Goal: Task Accomplishment & Management: Complete application form

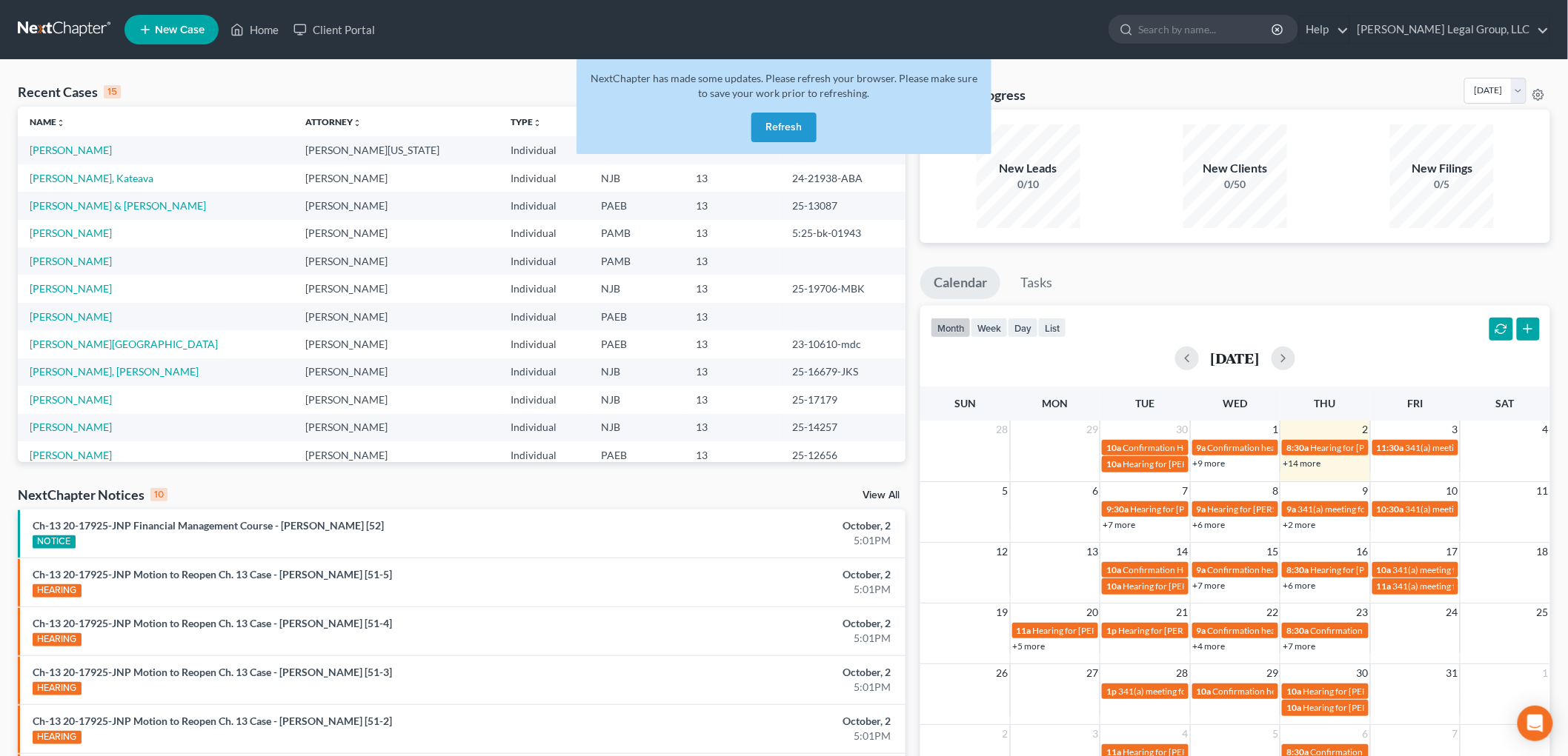
click at [772, 120] on button "Refresh" at bounding box center [783, 127] width 65 height 30
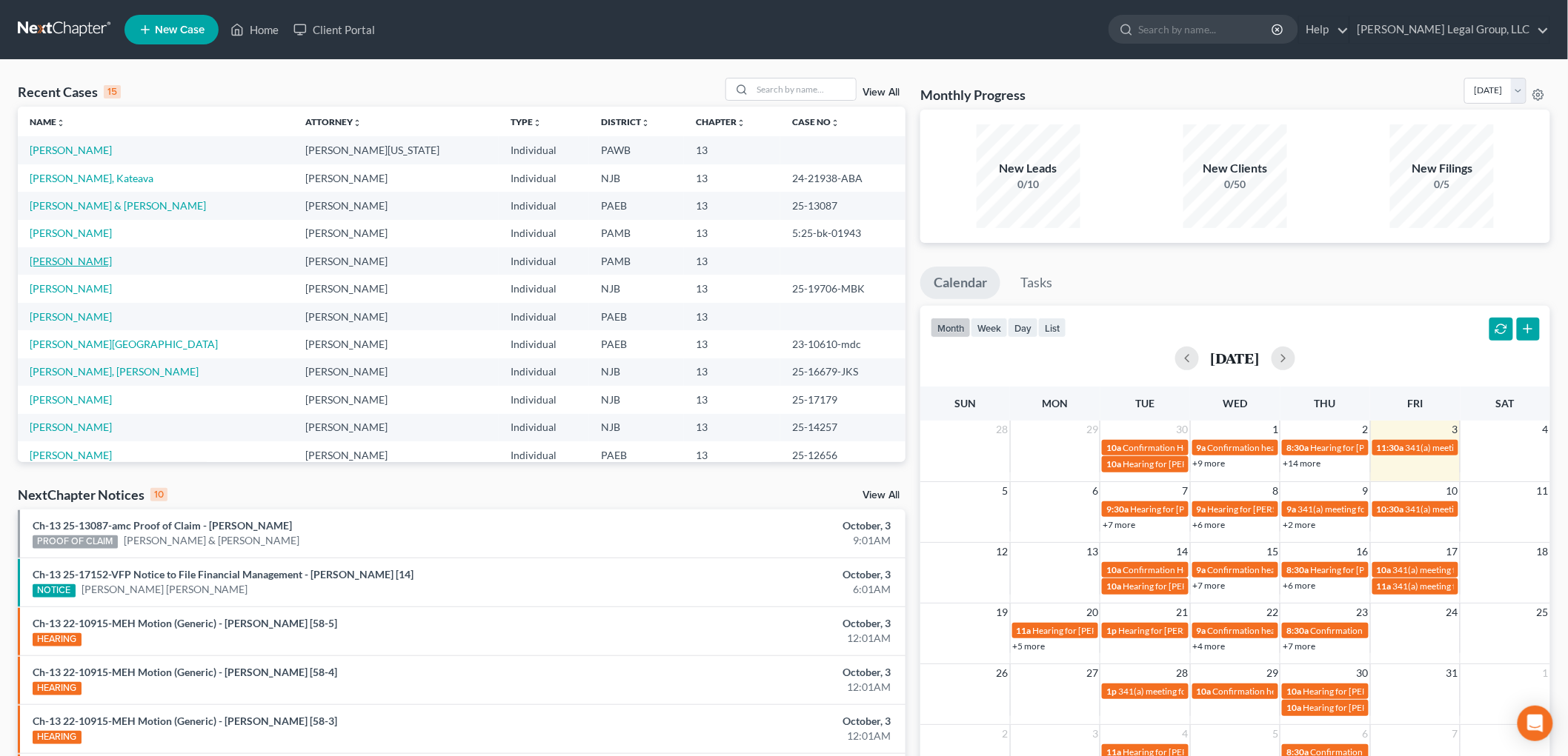
click at [85, 265] on link "[PERSON_NAME]" at bounding box center [71, 261] width 82 height 12
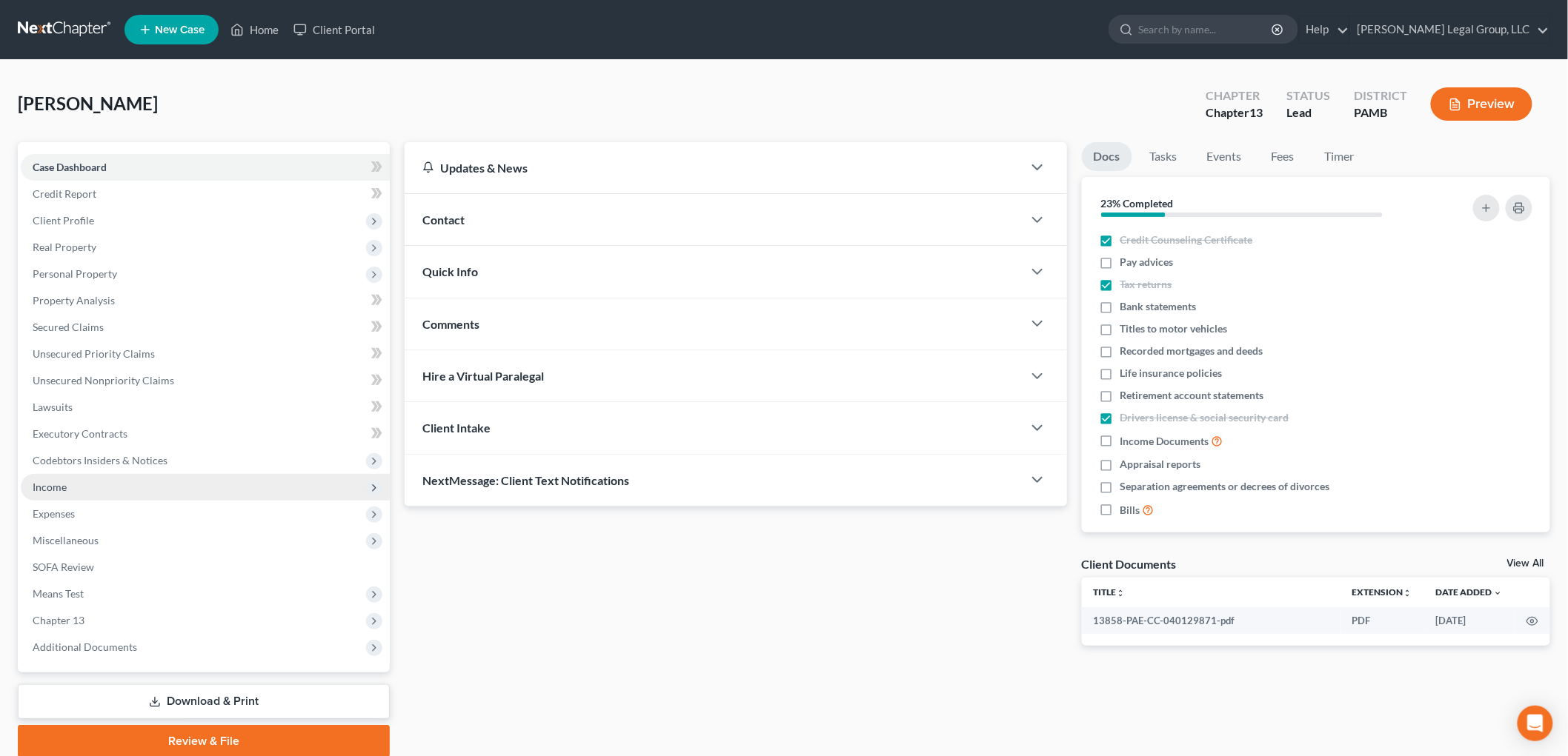
click at [35, 482] on span "Income" at bounding box center [50, 487] width 34 height 12
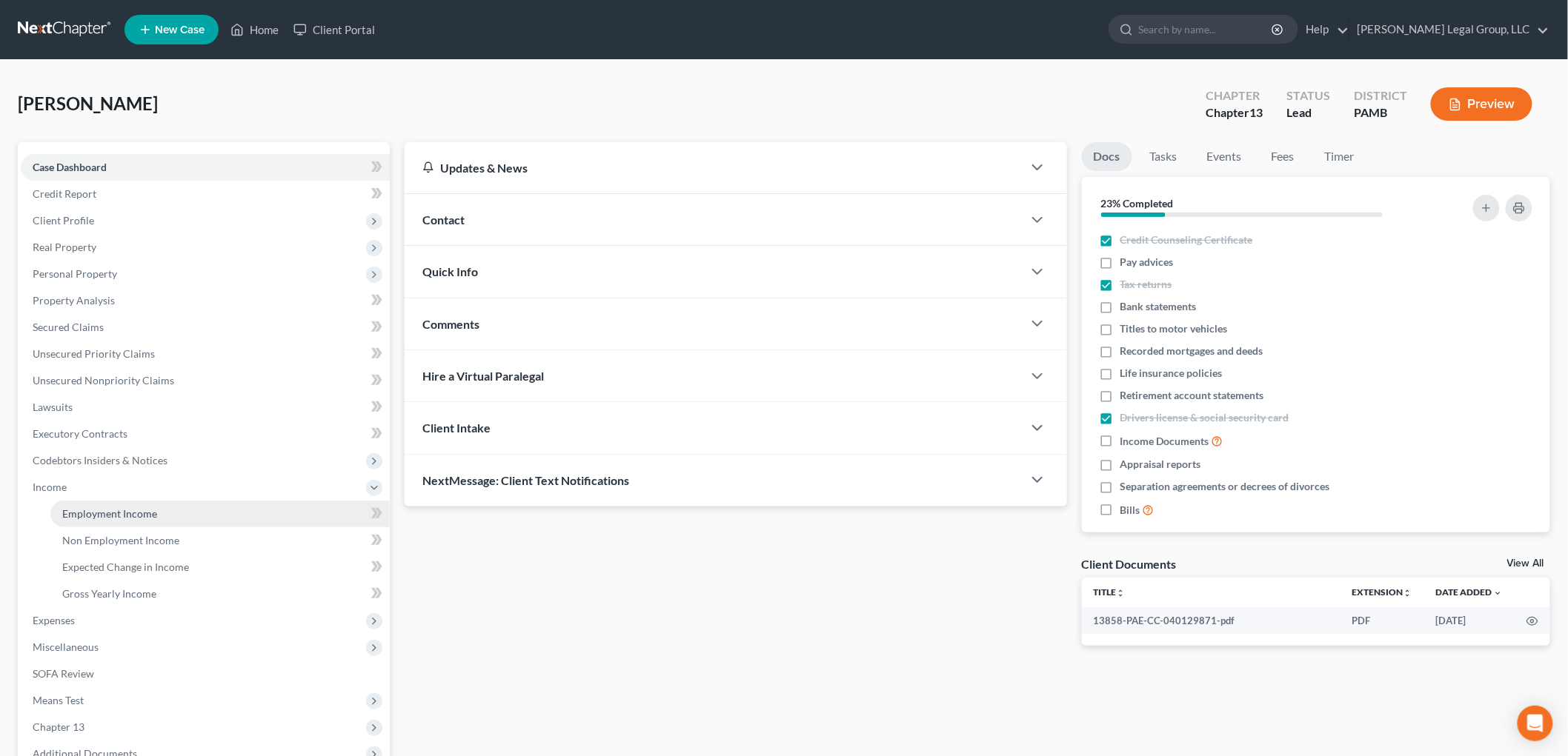
click at [120, 508] on span "Employment Income" at bounding box center [110, 514] width 95 height 12
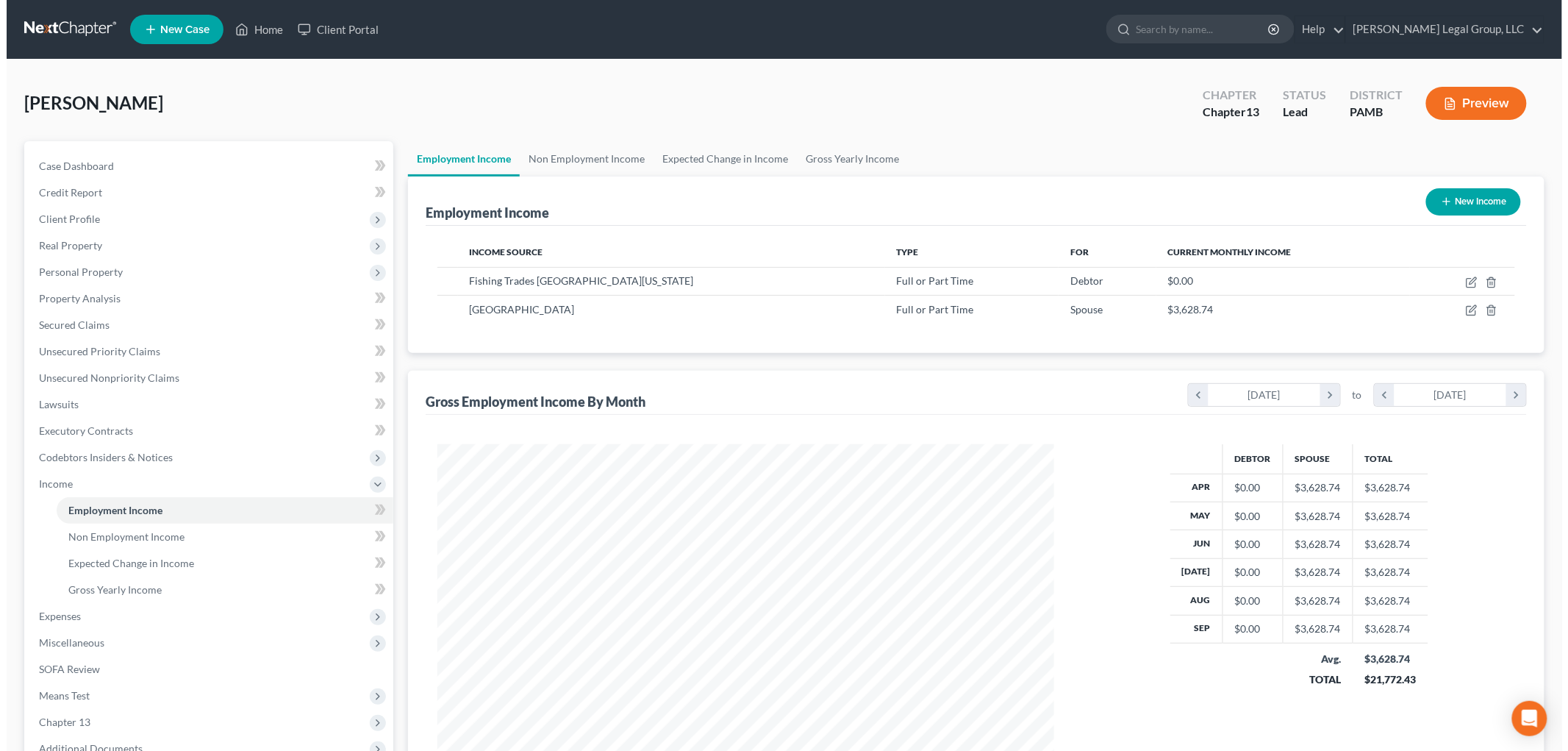
scroll to position [308, 645]
click at [1435, 200] on icon "button" at bounding box center [1440, 201] width 11 height 11
select select "0"
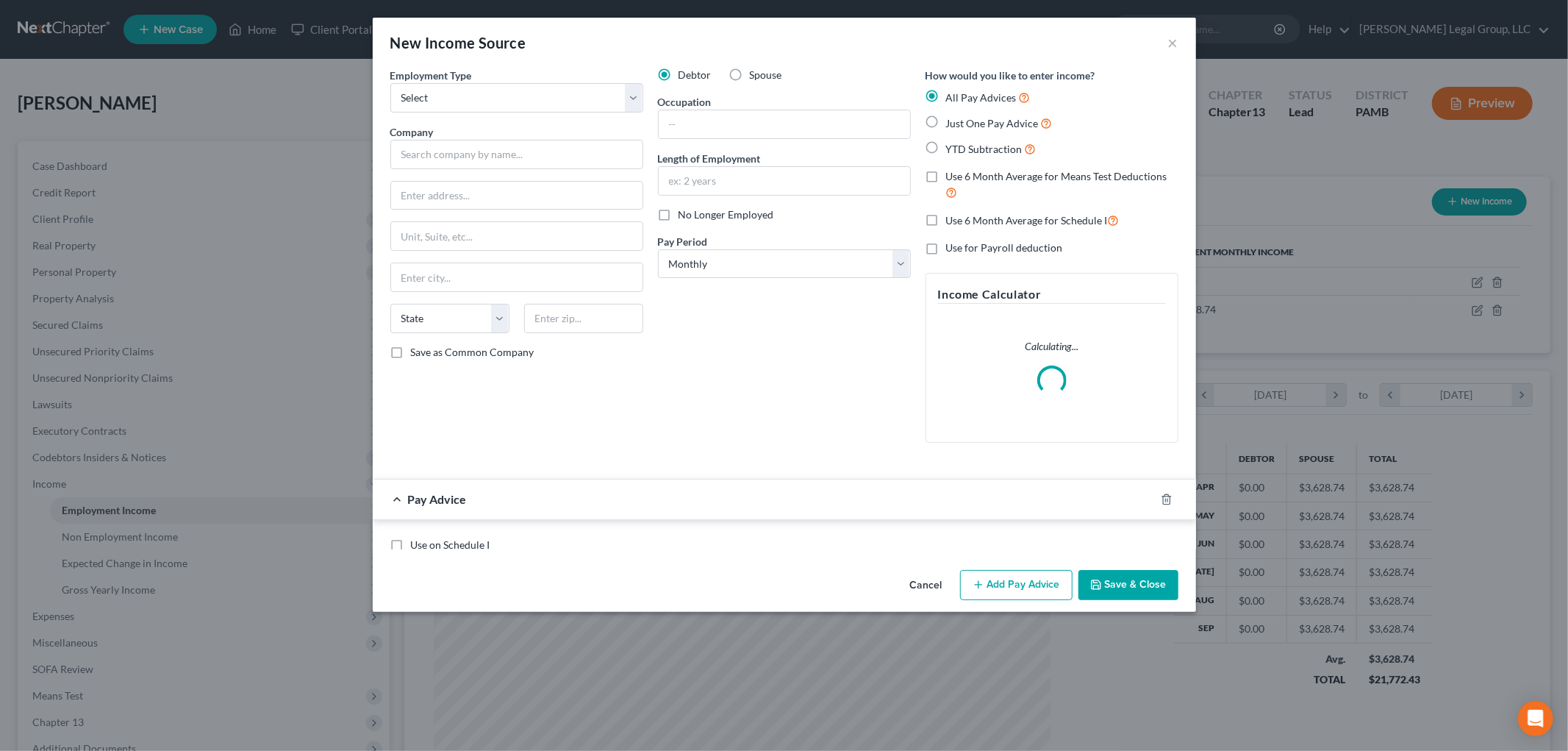
scroll to position [311, 652]
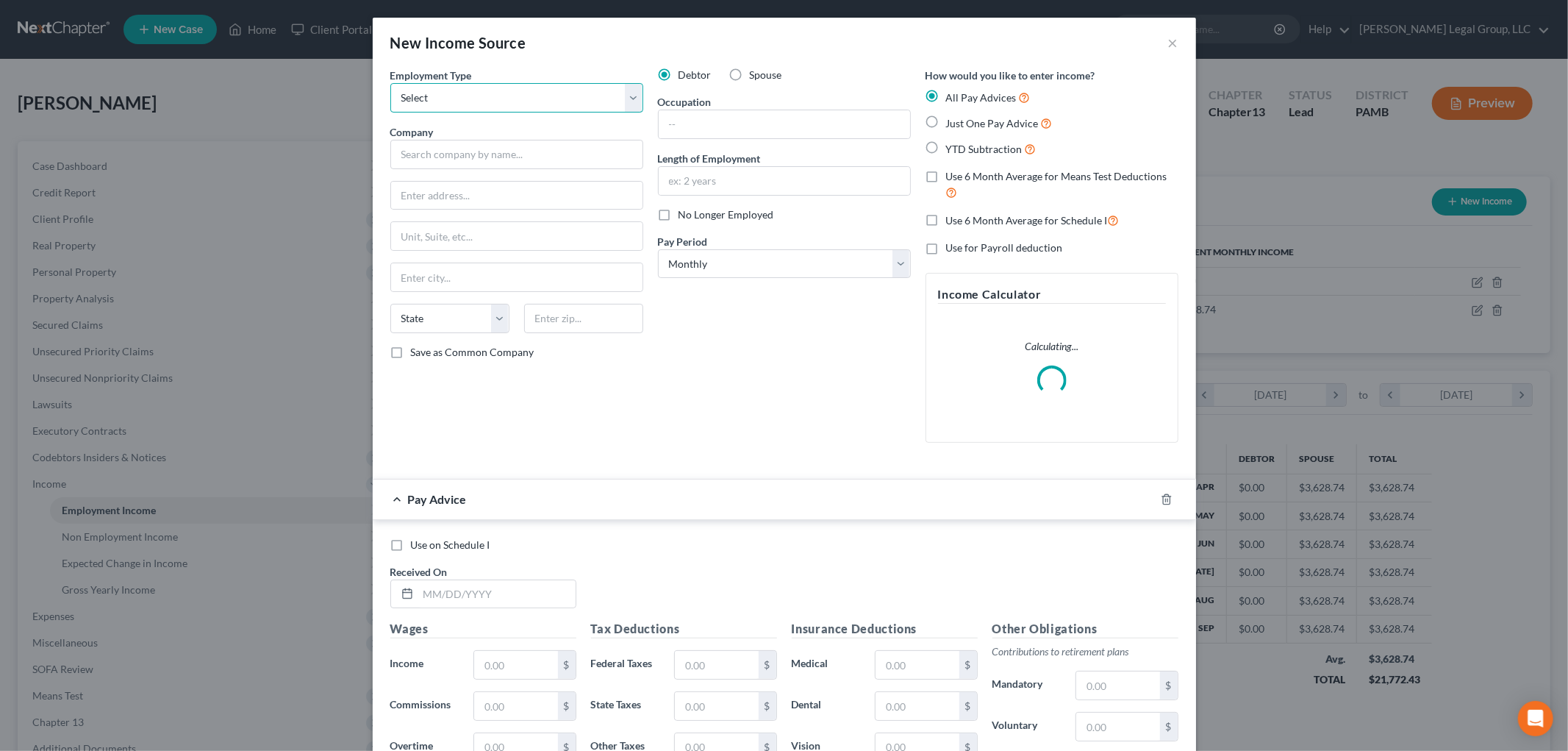
click at [469, 97] on select "Select Full or Part Time Employment Self Employment" at bounding box center [517, 97] width 253 height 30
select select "0"
click at [390, 83] on select "Select Full or Part Time Employment Self Employment" at bounding box center [517, 97] width 253 height 30
click at [476, 152] on input "text" at bounding box center [517, 155] width 253 height 30
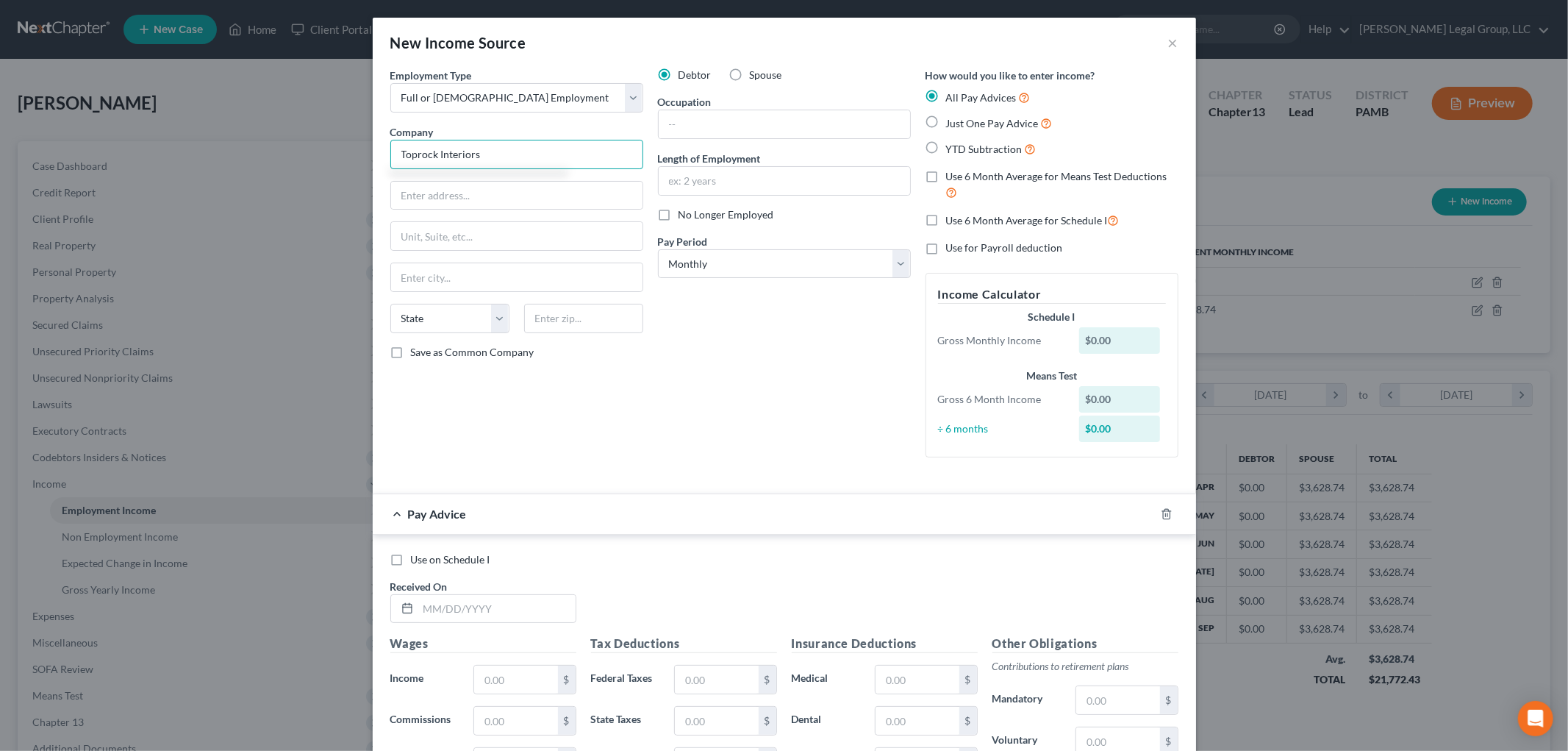
type input "Toprock Interiors"
click at [679, 221] on label "No Longer Employed" at bounding box center [727, 214] width 96 height 14
click at [684, 217] on input "No Longer Employed" at bounding box center [689, 212] width 10 height 10
checkbox input "true"
click at [575, 193] on input "text" at bounding box center [517, 196] width 251 height 28
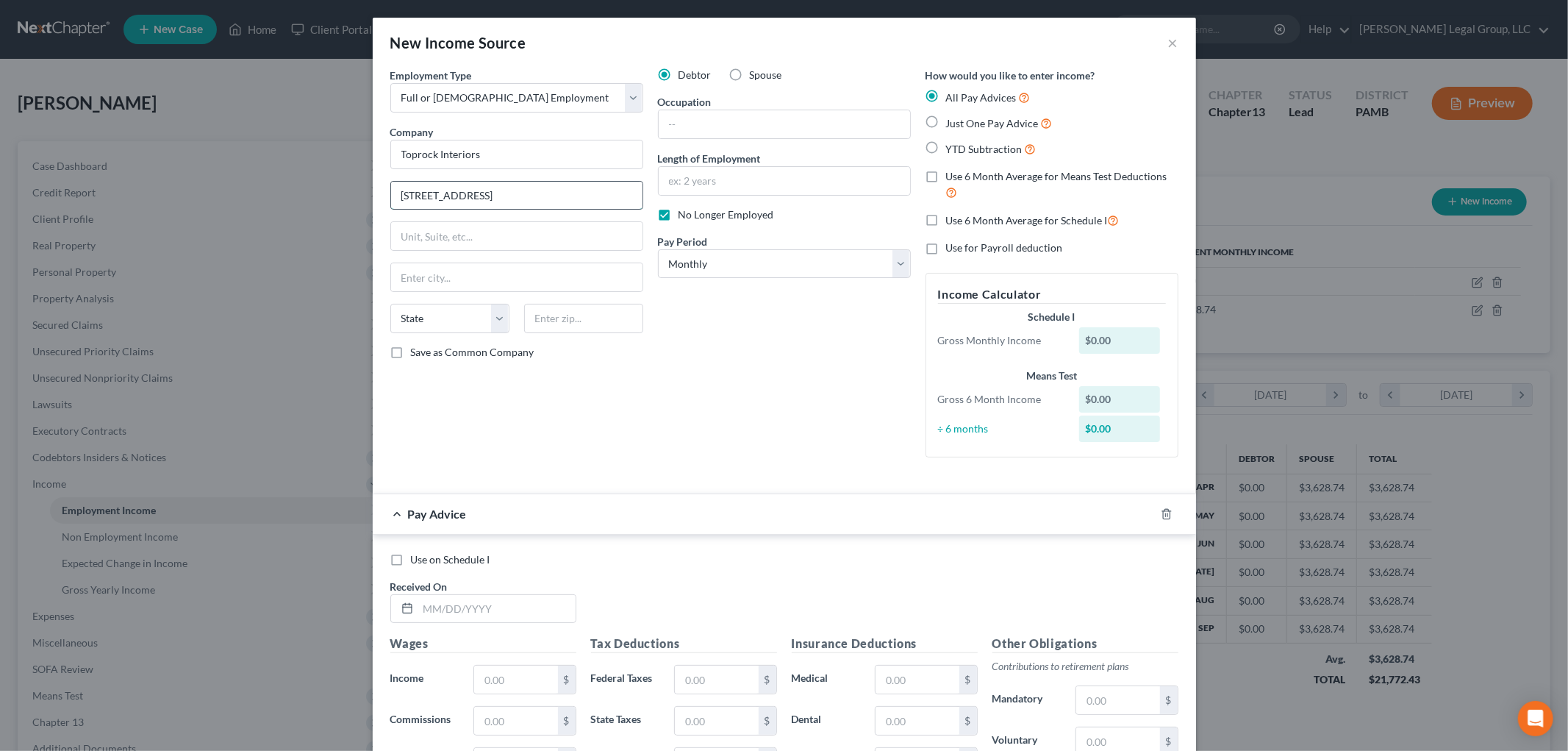
type input "245 E 54th St"
type input "10022"
type input "New York"
select select "35"
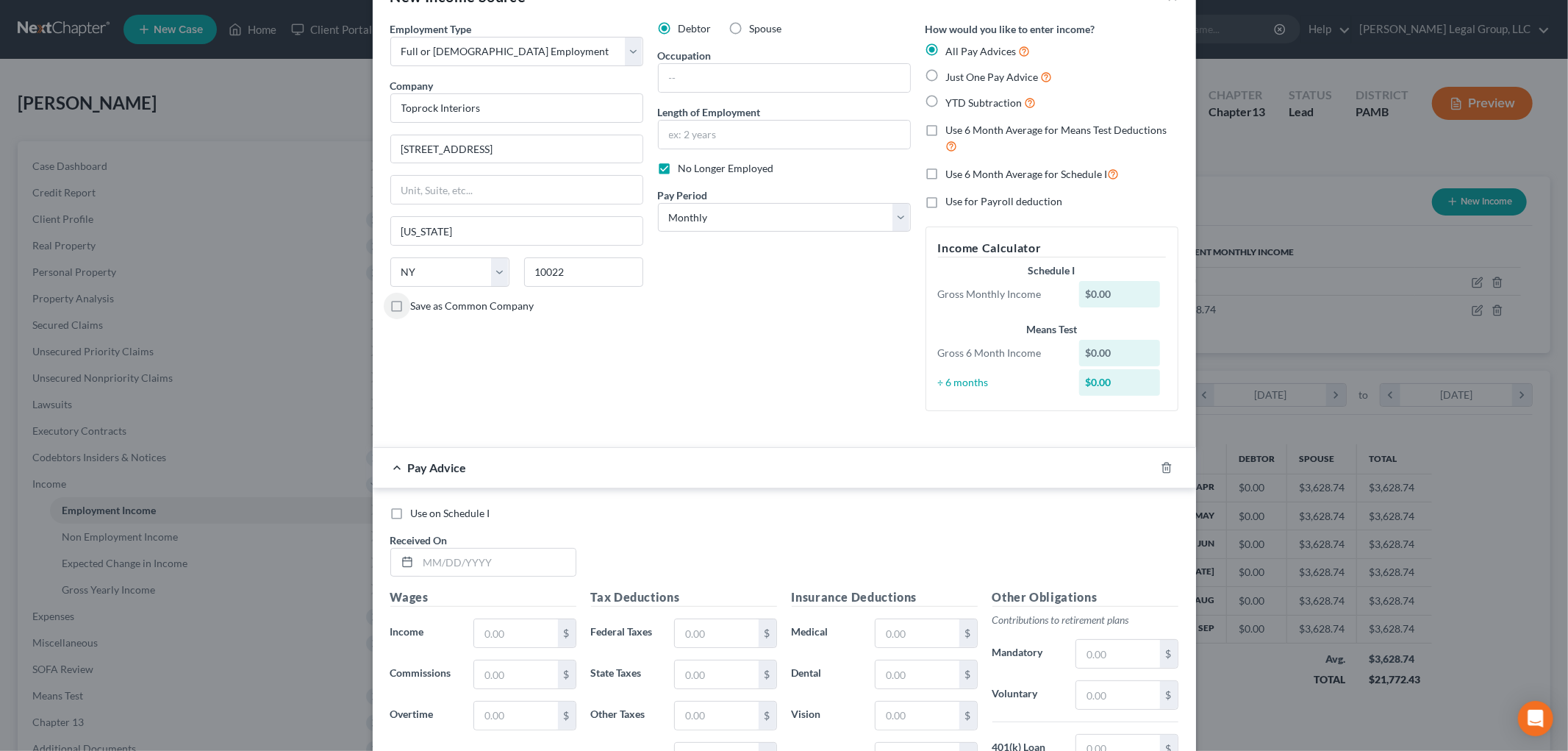
scroll to position [81, 0]
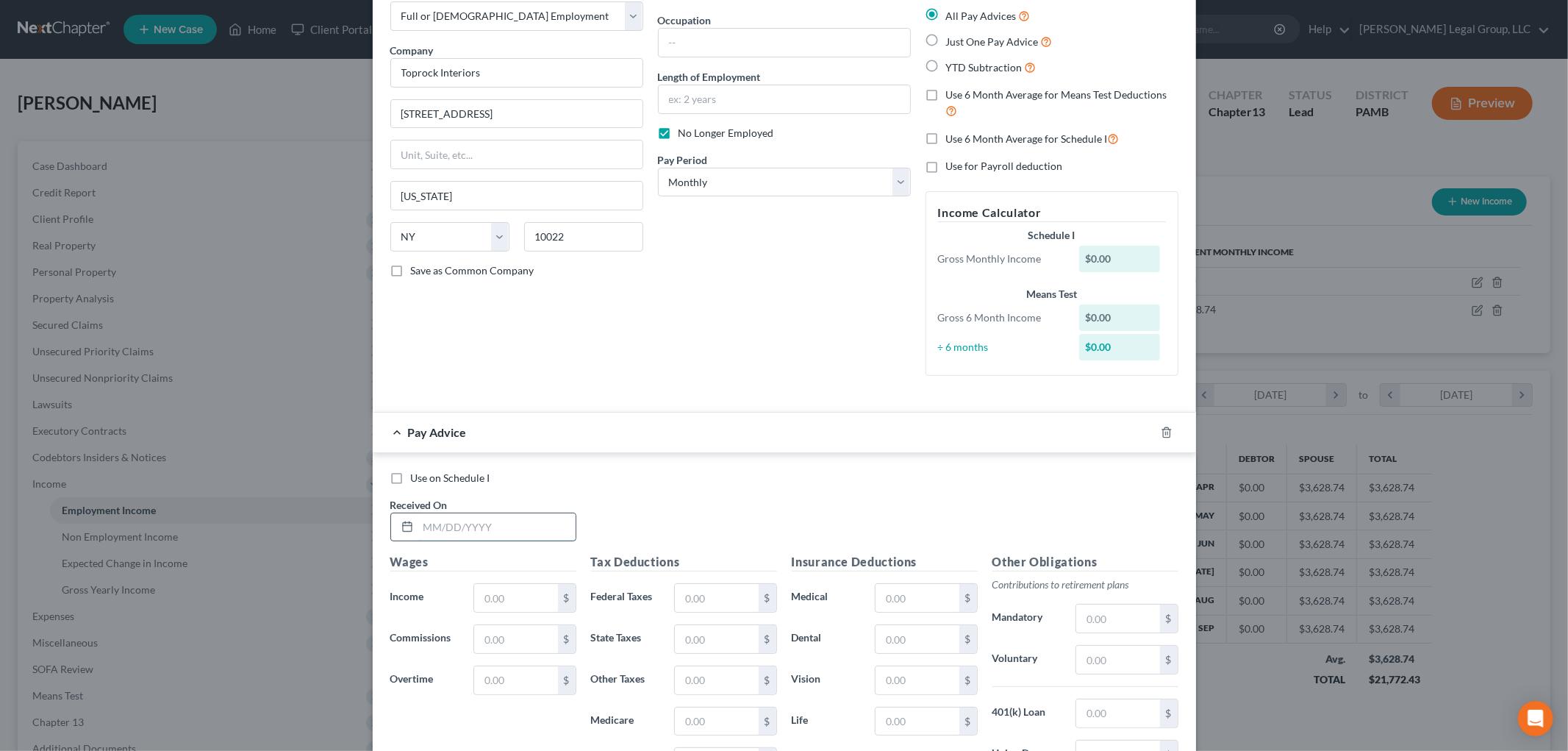
click at [527, 531] on input "text" at bounding box center [497, 527] width 158 height 28
type input "2/25/25"
click at [519, 591] on input "2,587." at bounding box center [515, 598] width 83 height 28
type input "2,587.62"
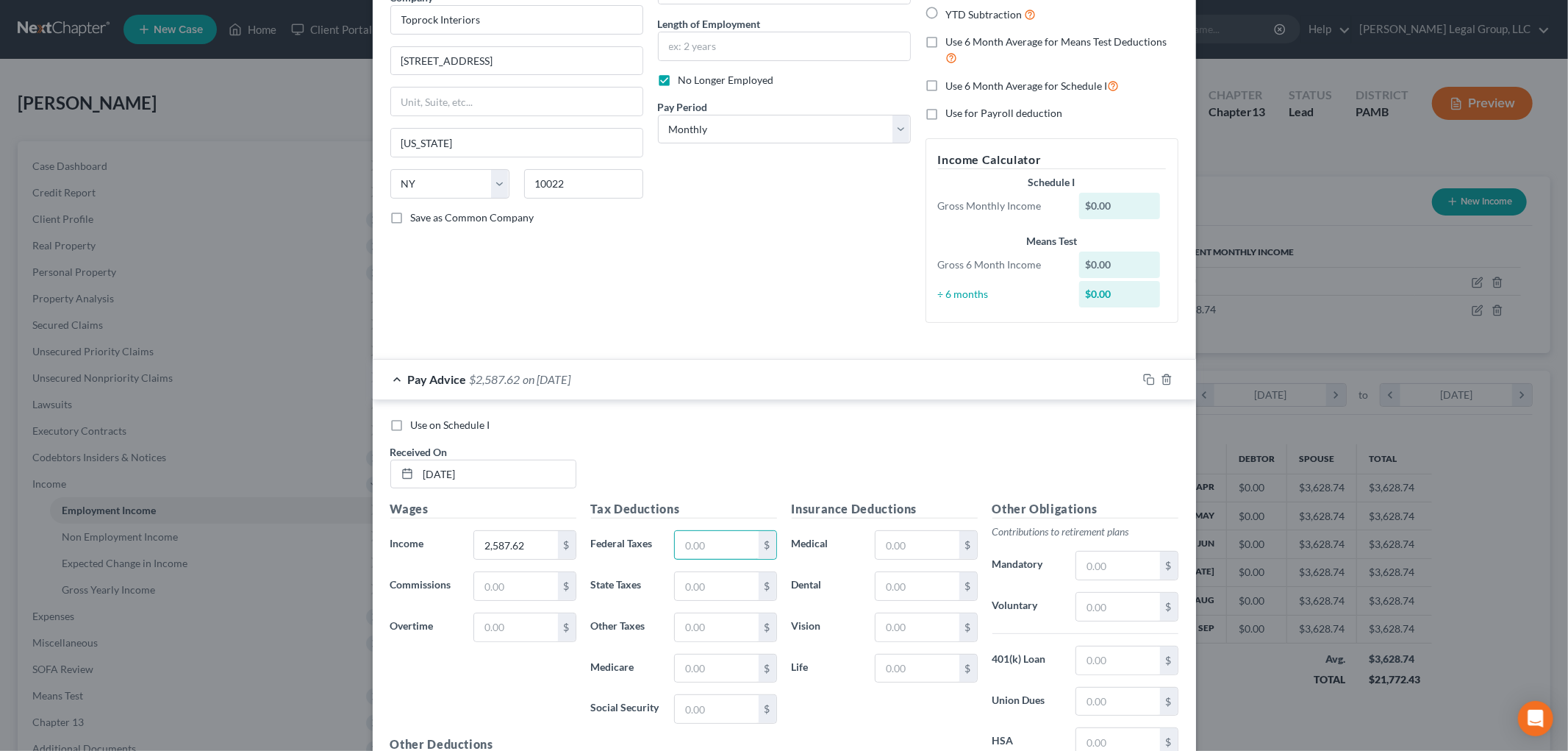
scroll to position [163, 0]
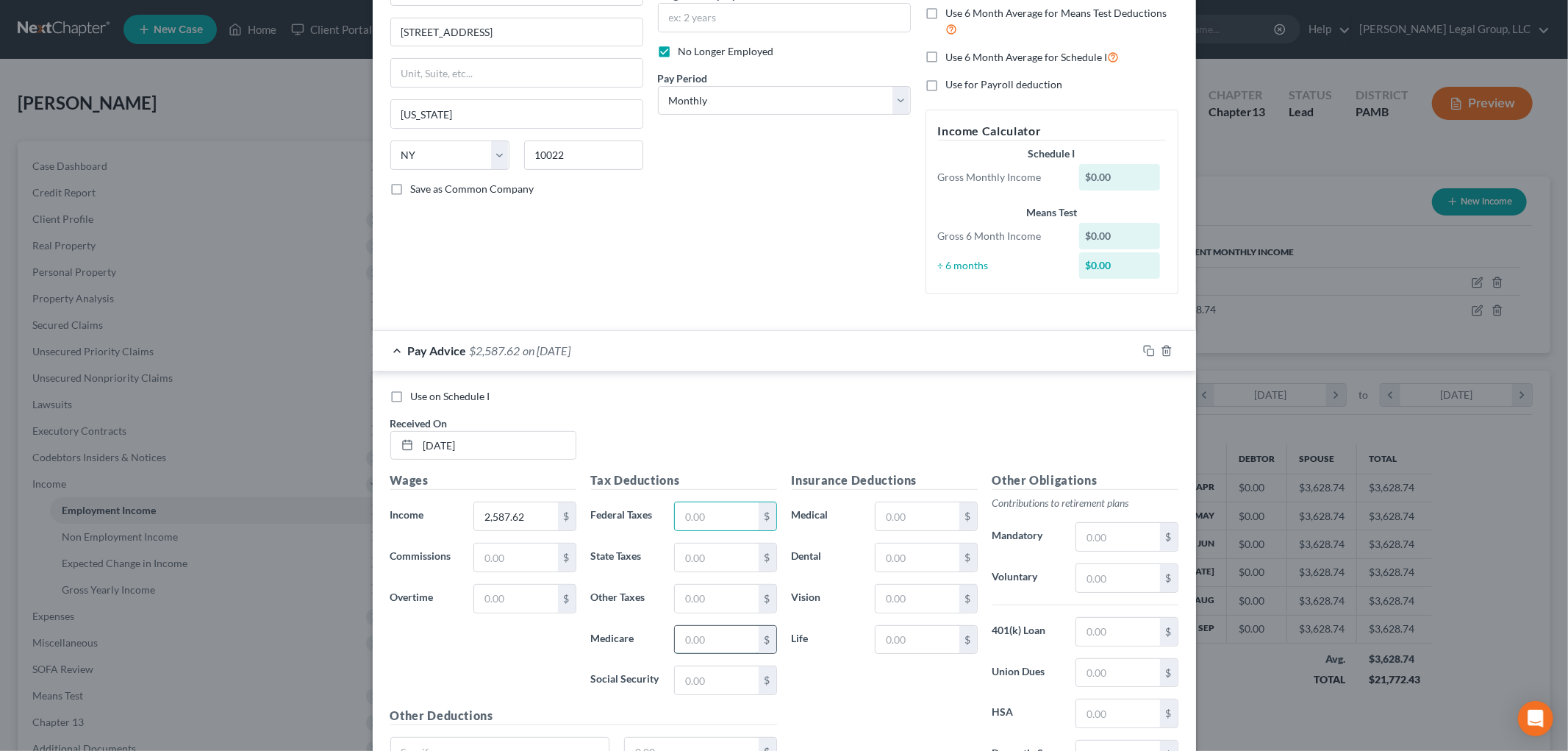
click at [709, 641] on input "text" at bounding box center [716, 640] width 83 height 28
type input "0"
click at [725, 511] on input "text" at bounding box center [716, 516] width 83 height 28
type input "454"
type input "160.43"
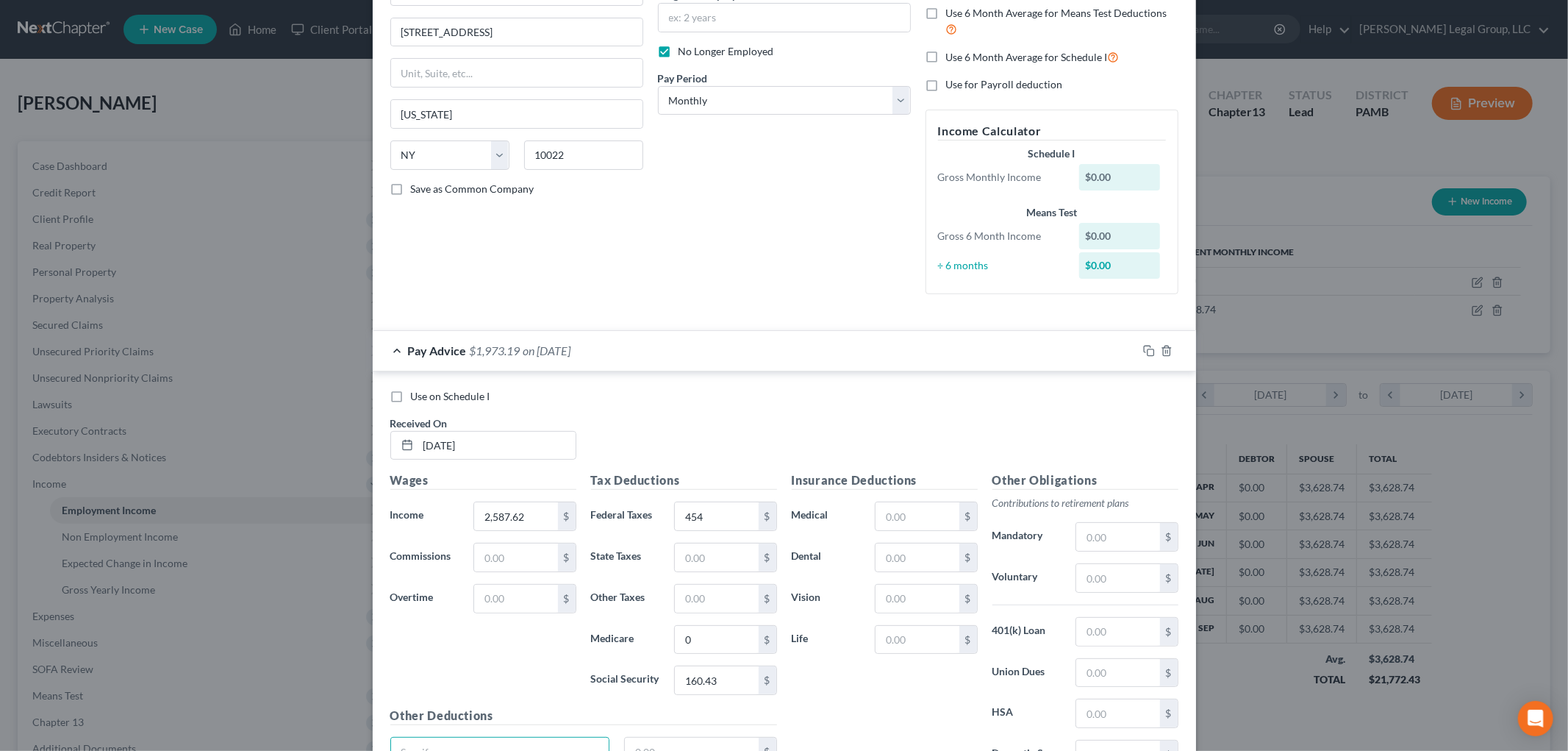
scroll to position [179, 0]
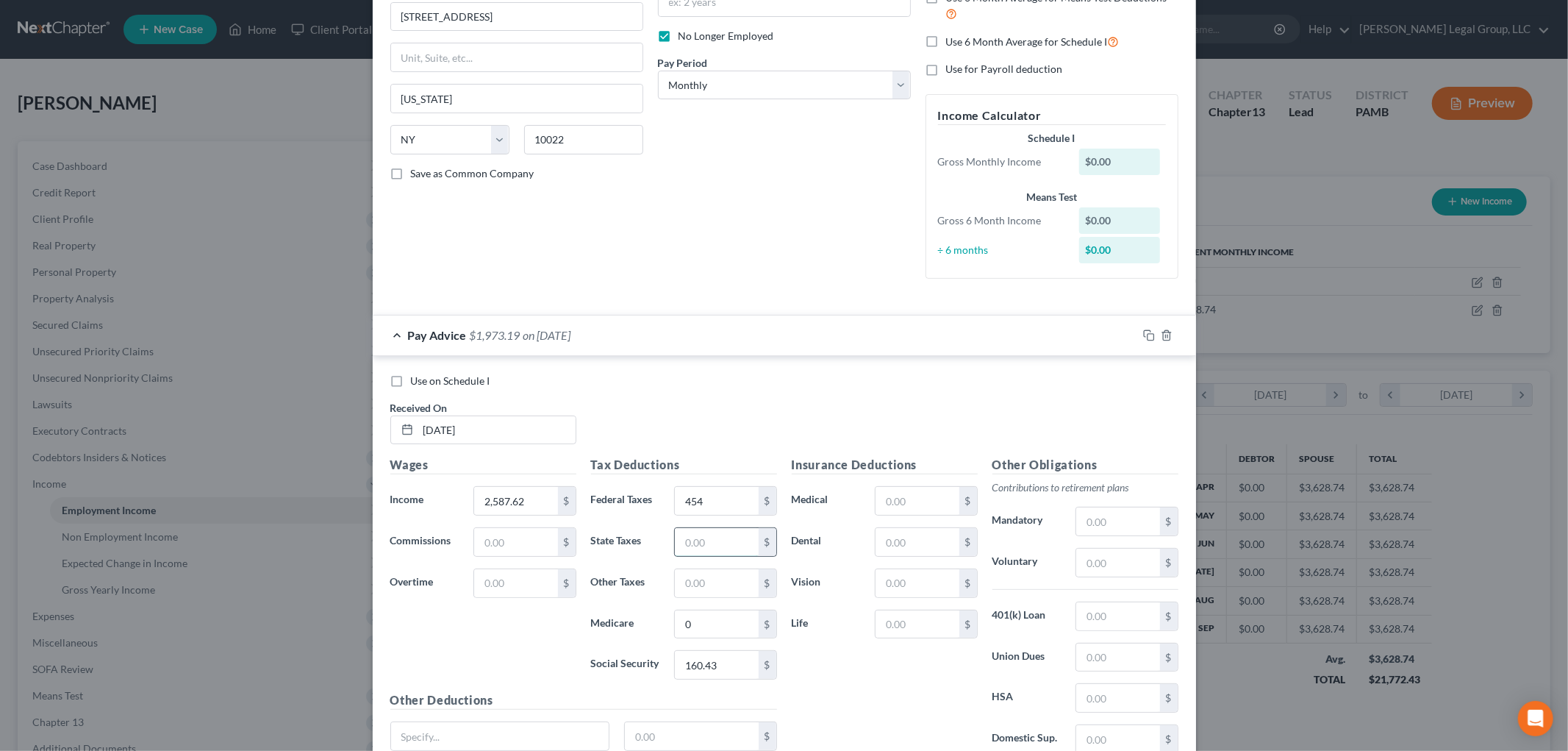
click at [722, 538] on input "text" at bounding box center [716, 542] width 83 height 28
type input "144.92"
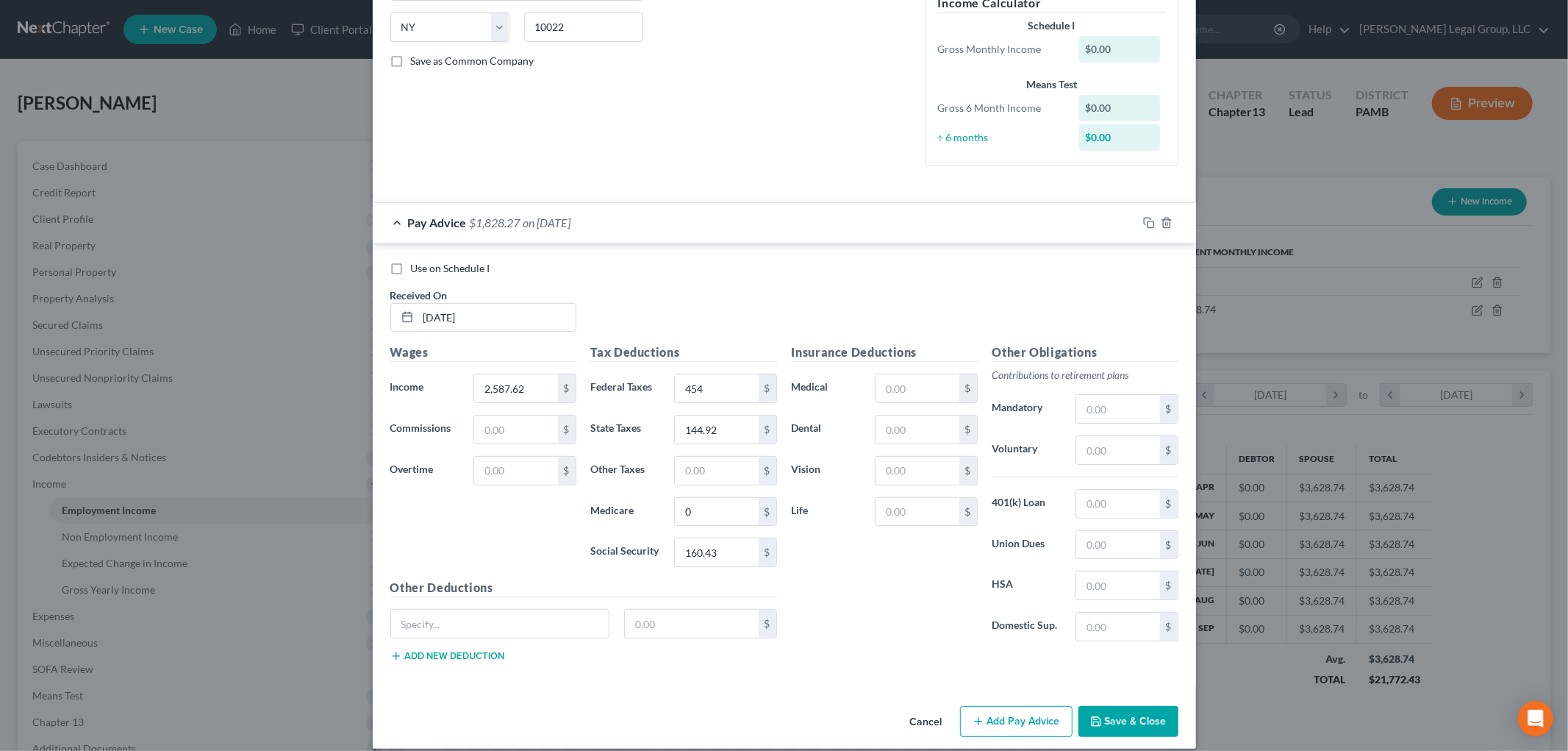
scroll to position [308, 0]
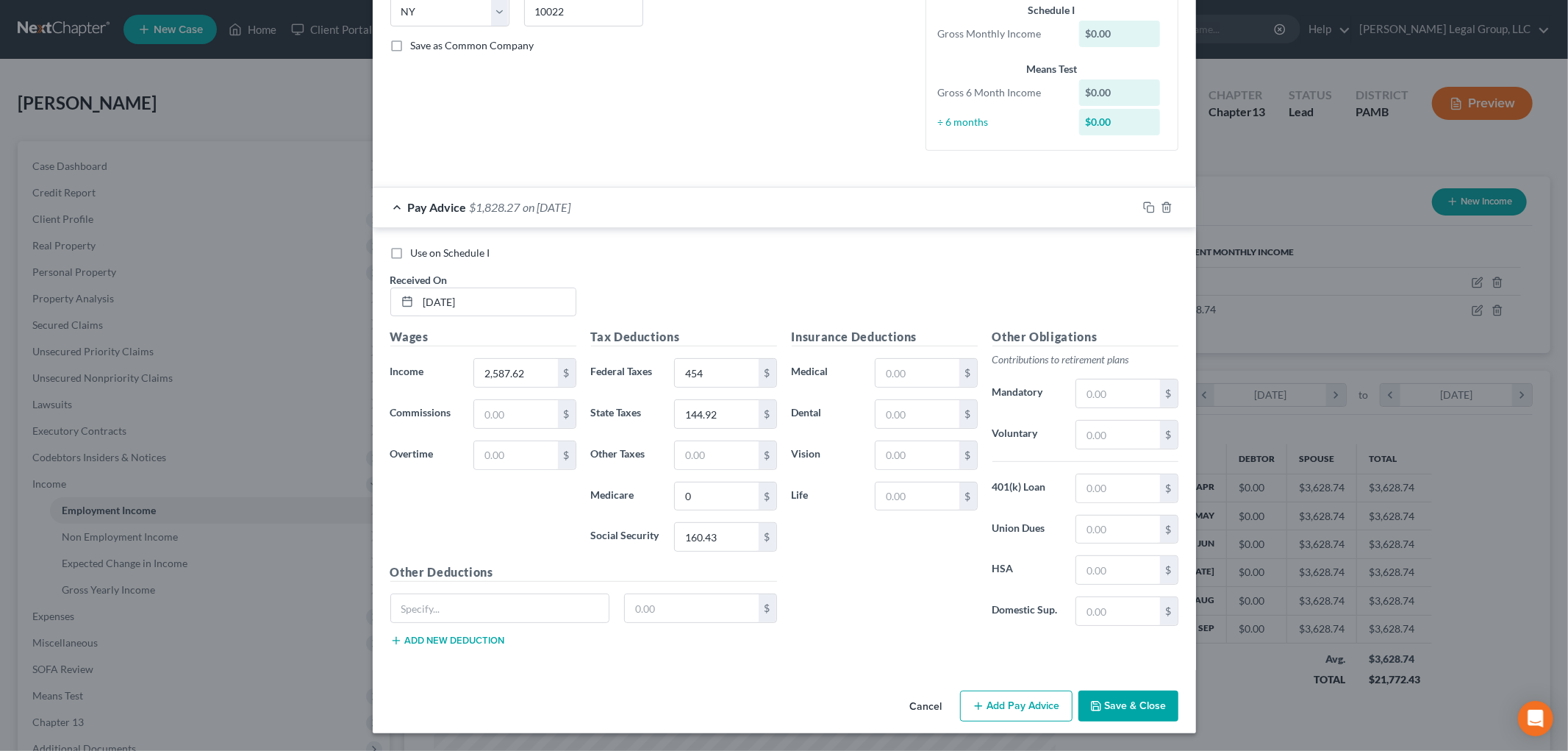
click at [1015, 707] on button "Add Pay Advice" at bounding box center [1016, 706] width 113 height 31
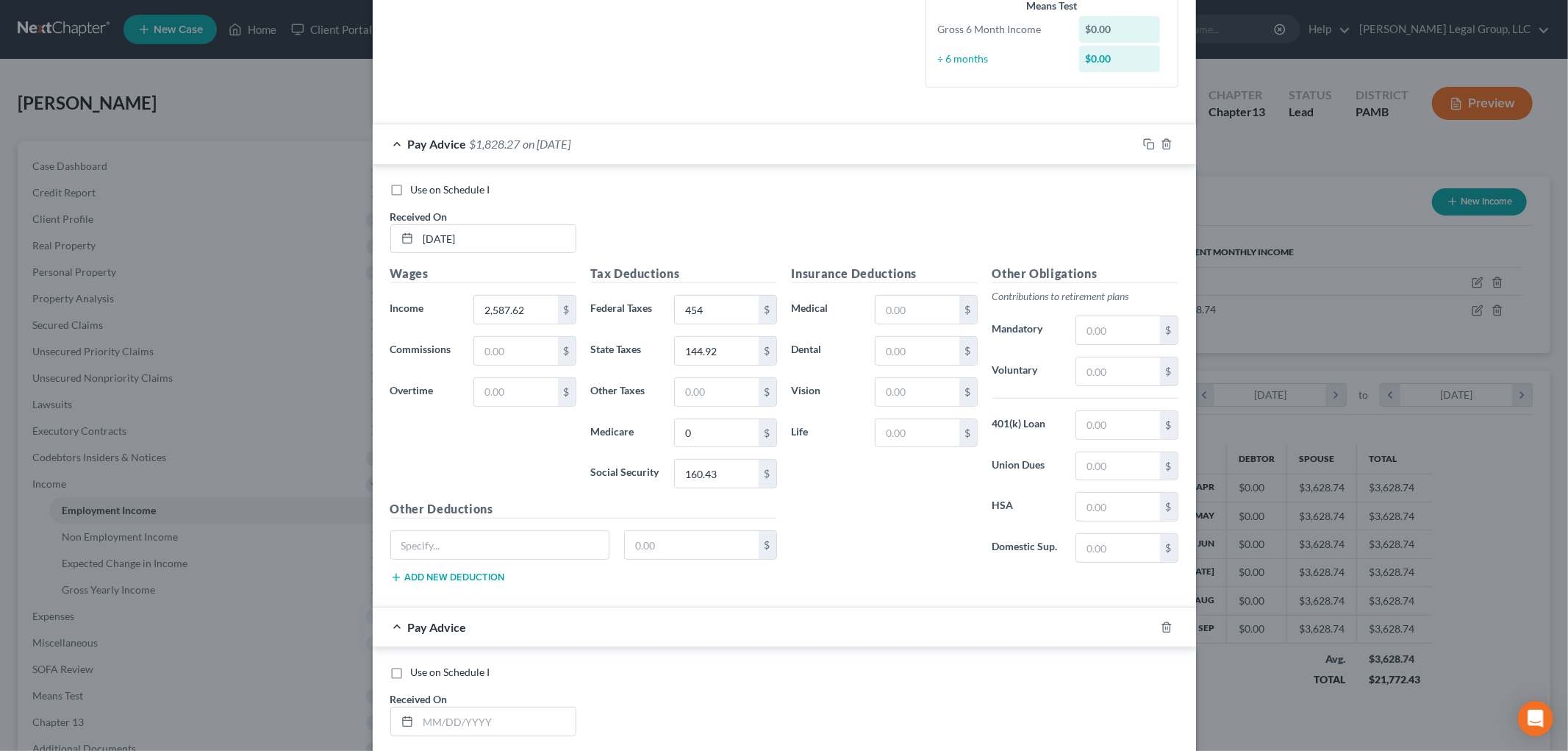
scroll to position [635, 0]
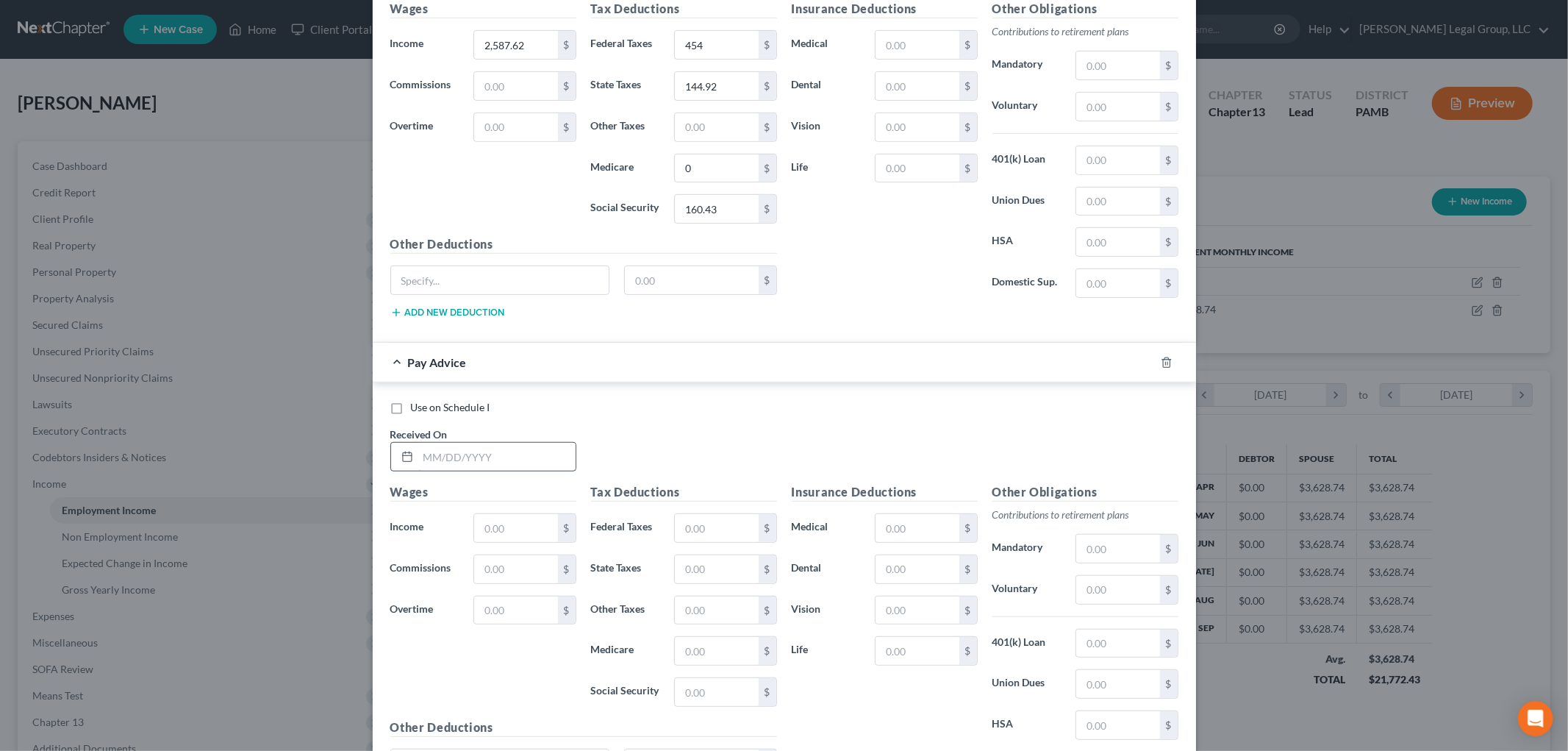
drag, startPoint x: 545, startPoint y: 461, endPoint x: 527, endPoint y: 464, distance: 18.2
click at [545, 461] on input "text" at bounding box center [497, 456] width 158 height 28
type input "3/5/25"
type input "2,587.62"
type input "454"
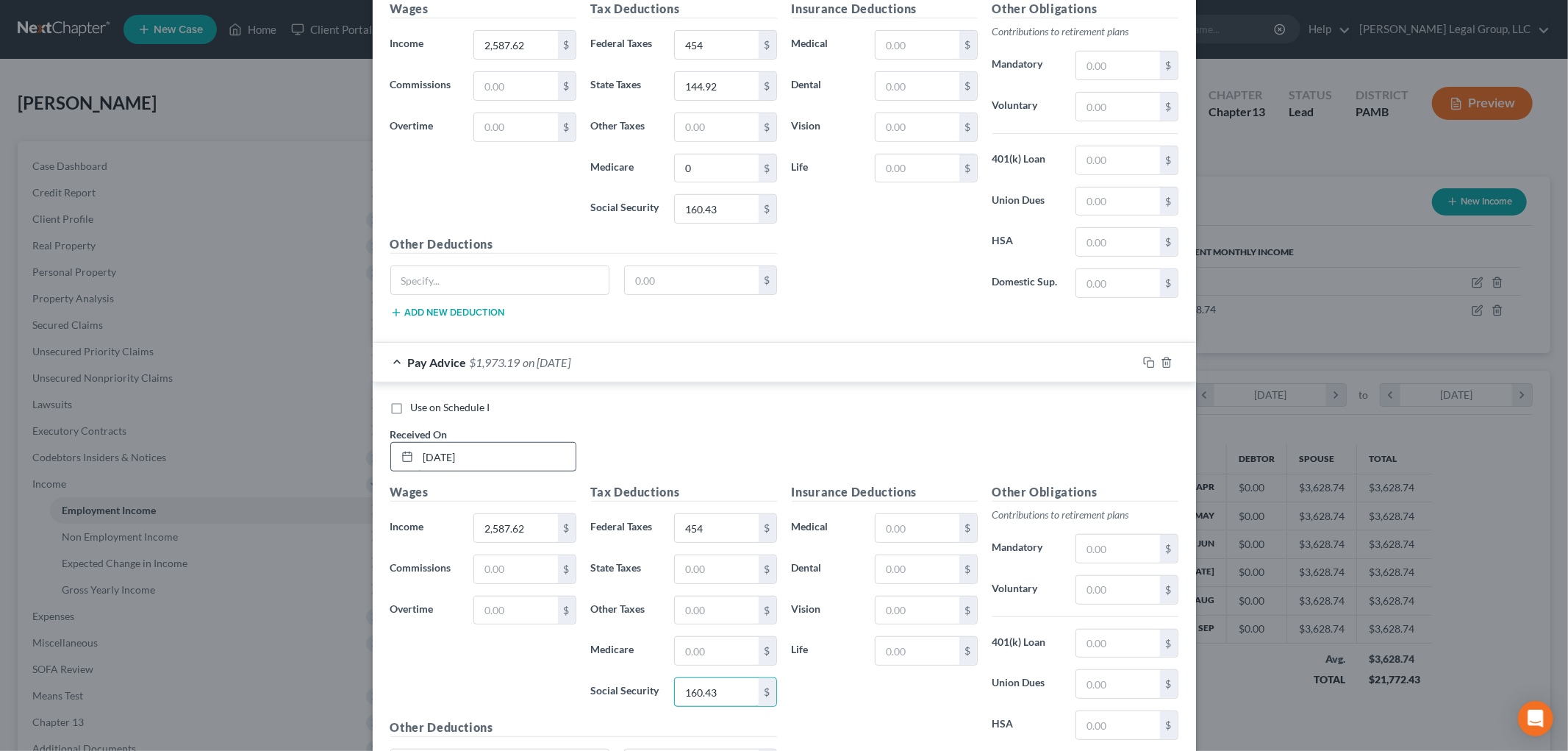
type input "160.43"
type input "37.52"
click at [699, 572] on input "text" at bounding box center [716, 569] width 83 height 28
type input "144.92"
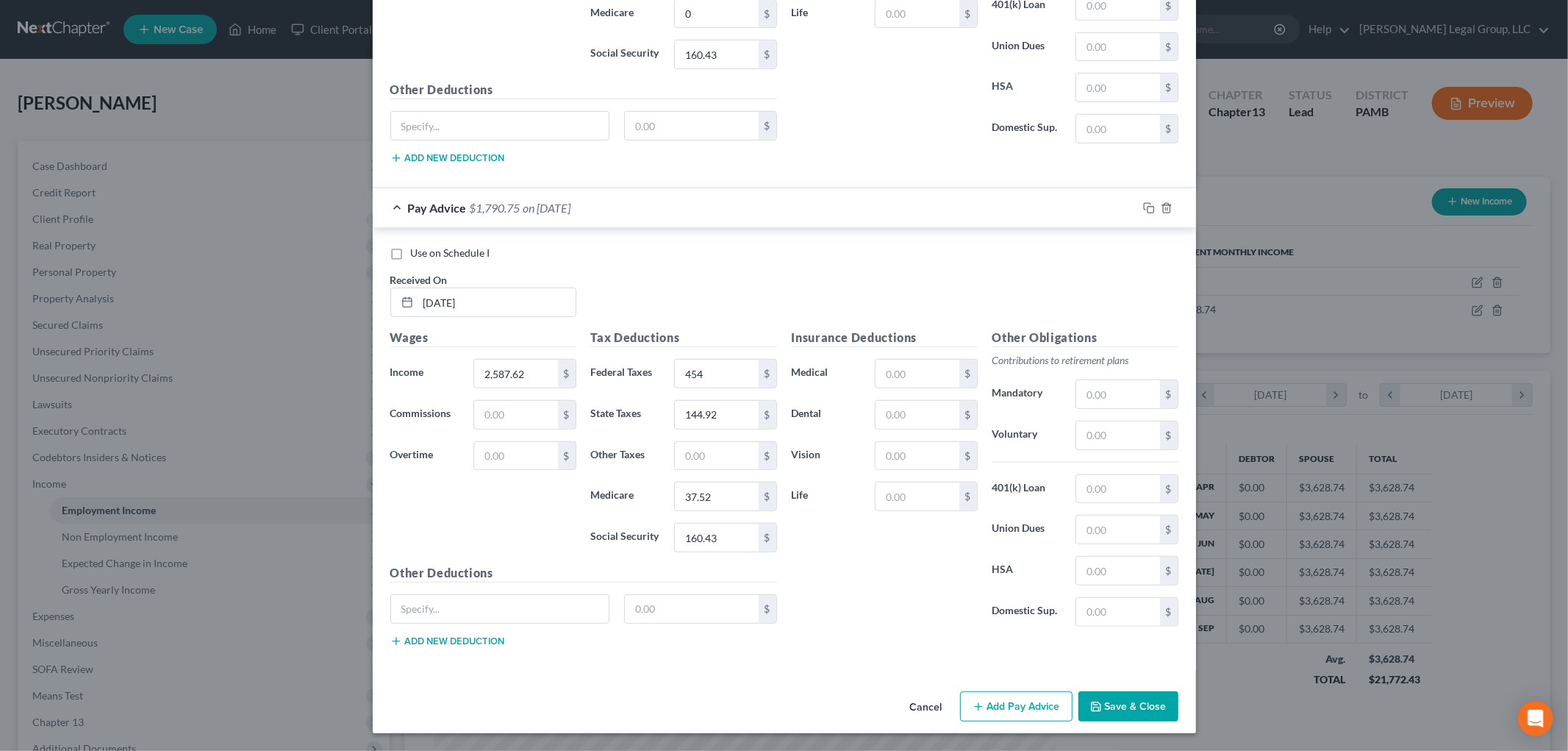
click at [1003, 707] on button "Add Pay Advice" at bounding box center [1016, 707] width 113 height 31
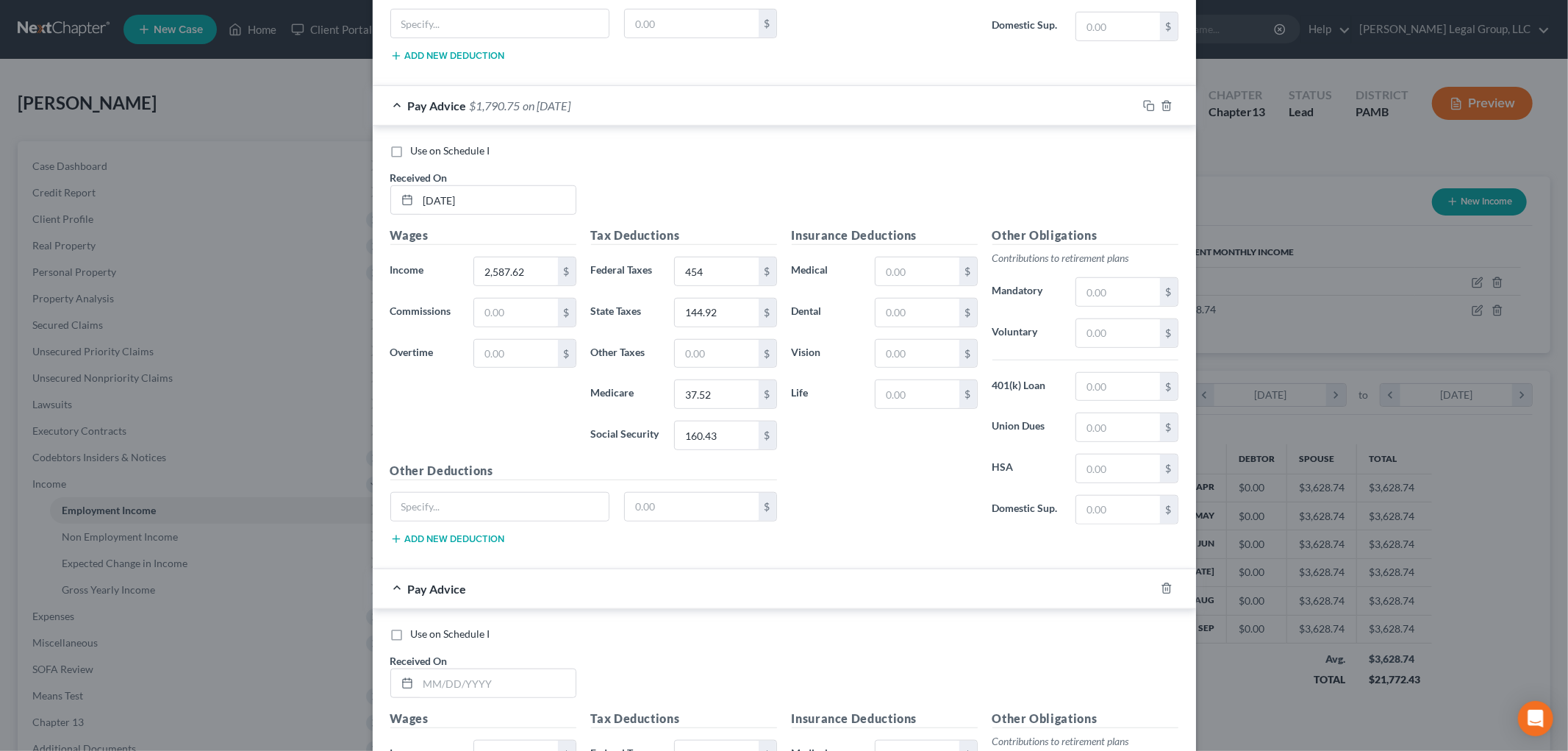
scroll to position [1200, 0]
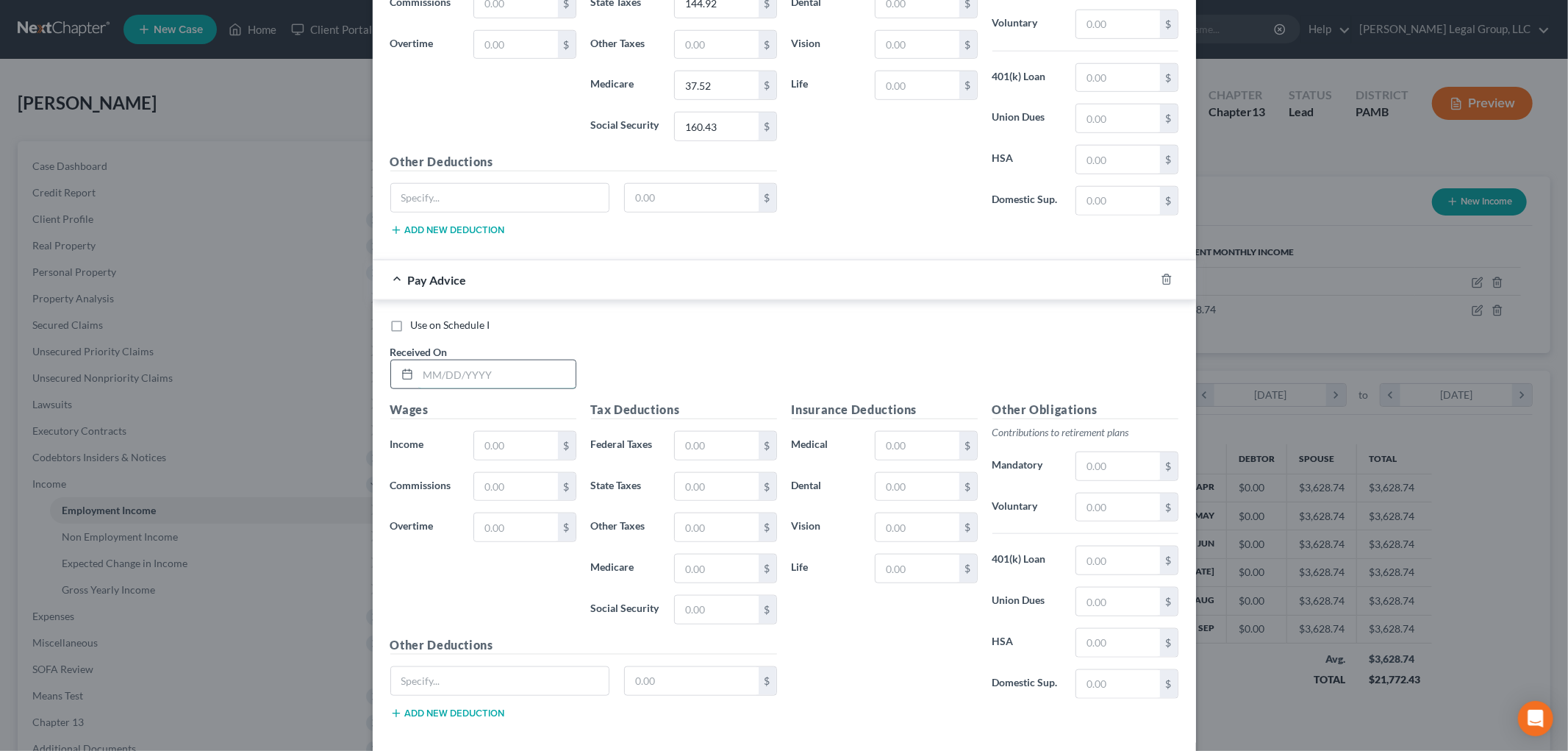
click at [480, 387] on input "text" at bounding box center [497, 374] width 158 height 28
type input "9"
type input "3/12/25"
type input "2,184.63"
type input "357"
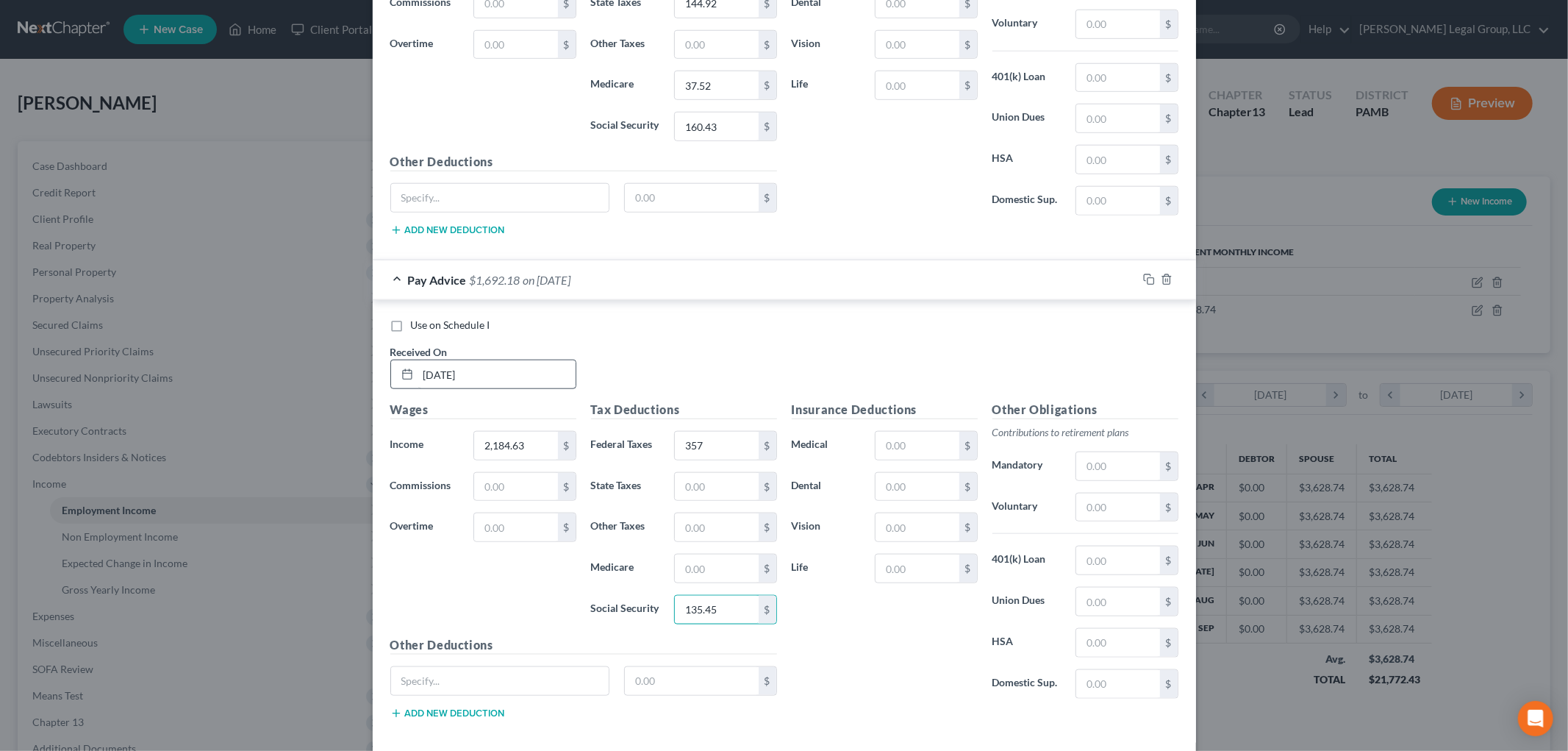
type input "135.45"
type input "31.68"
click at [718, 491] on input "text" at bounding box center [716, 487] width 83 height 28
type input "114.27"
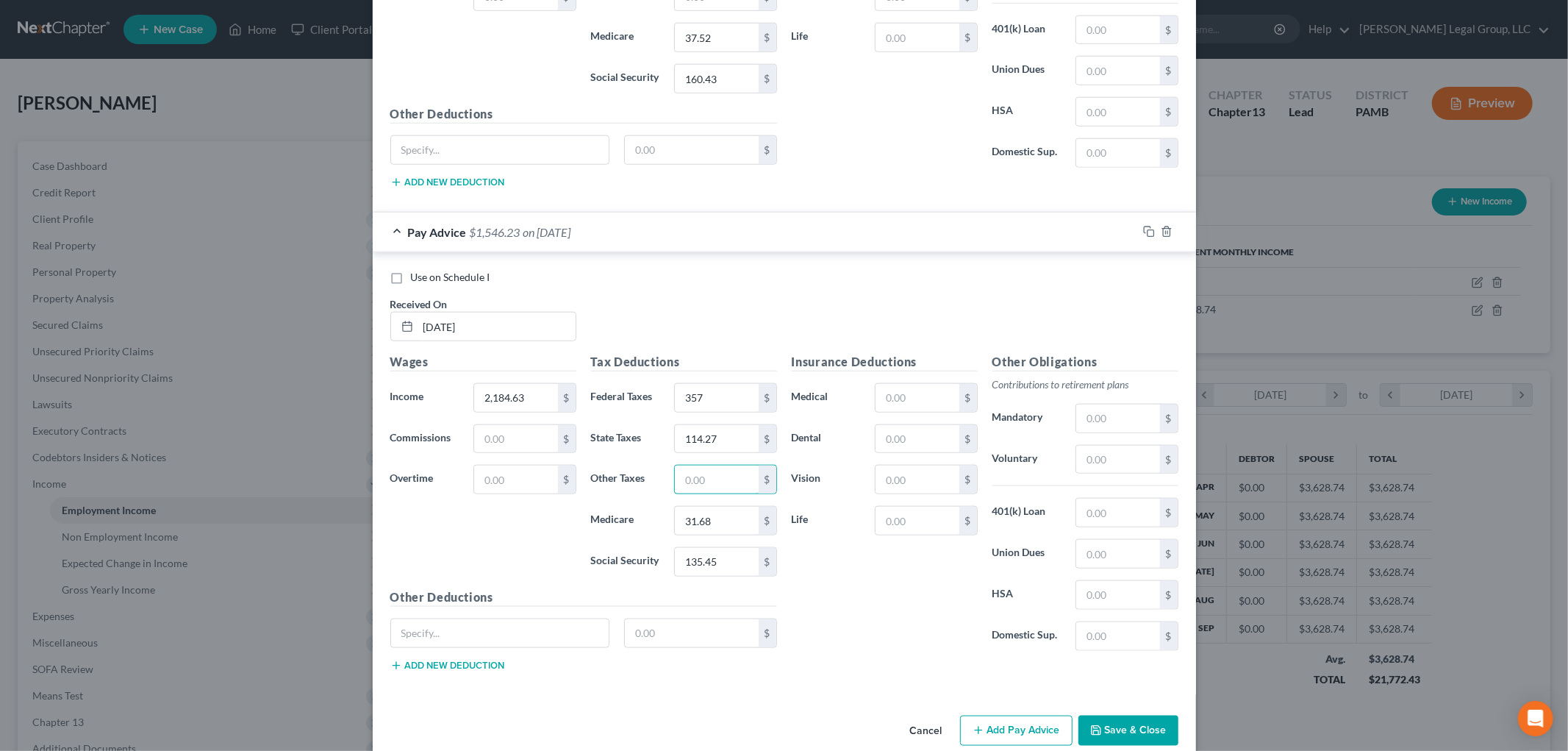
scroll to position [1277, 0]
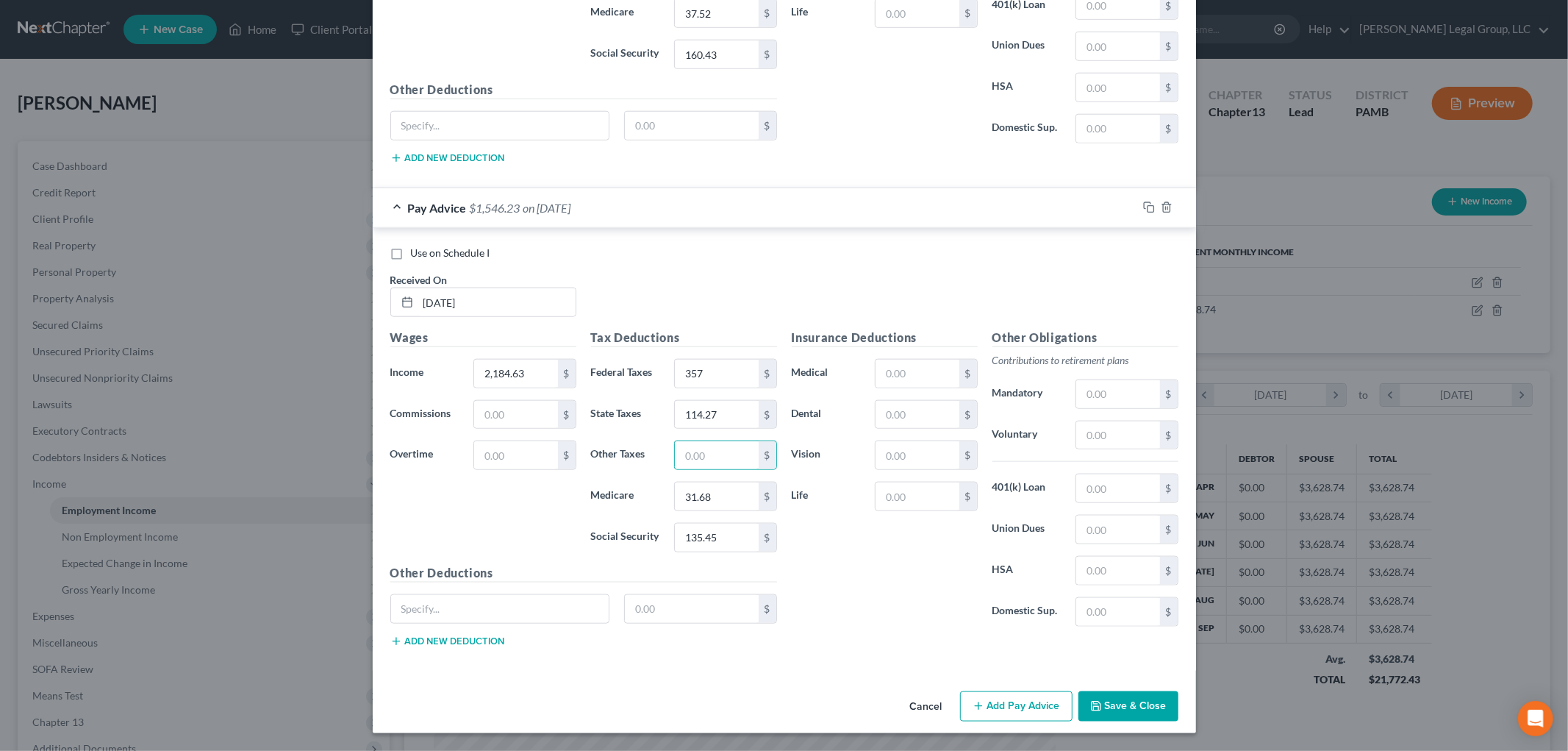
click at [1000, 705] on button "Add Pay Advice" at bounding box center [1016, 707] width 113 height 31
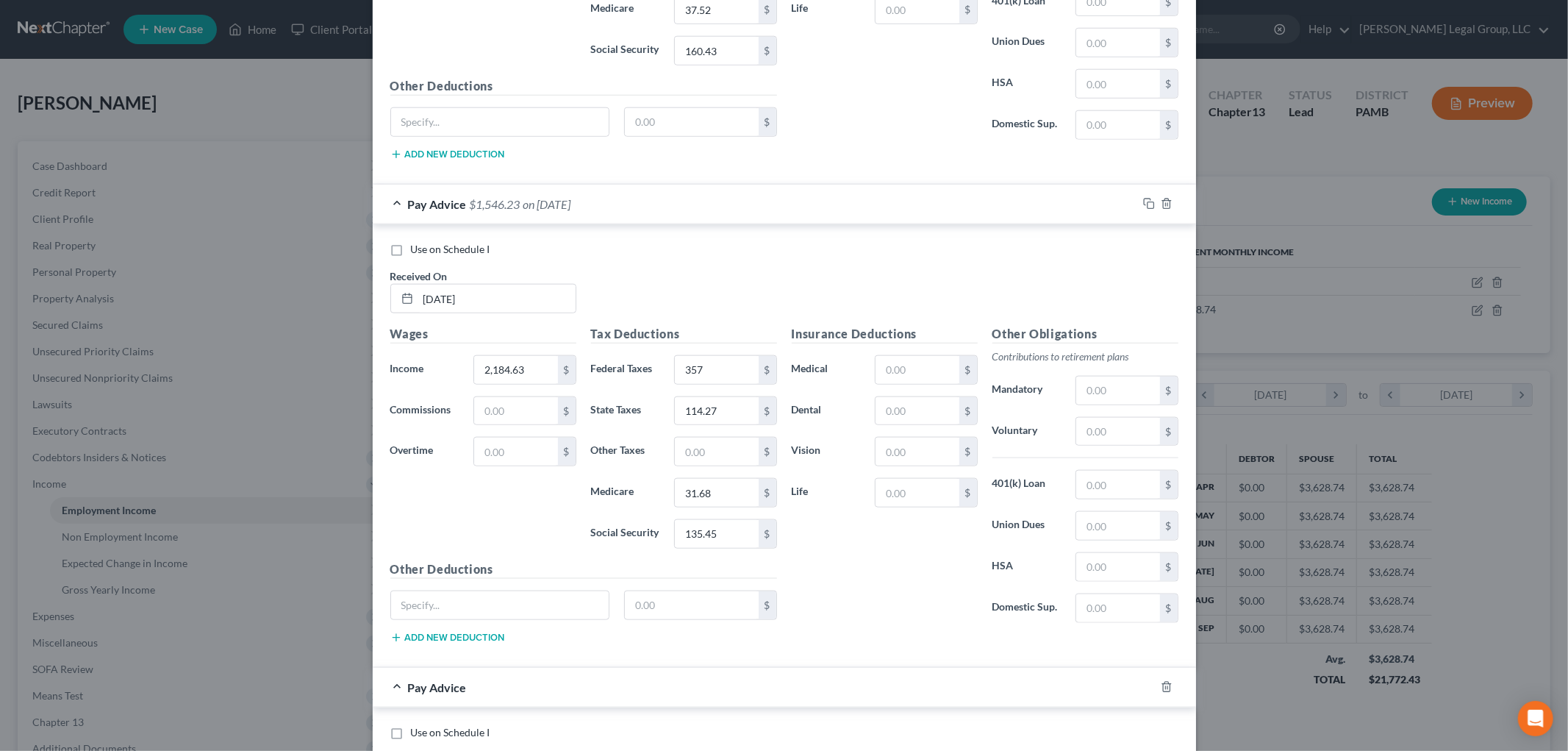
scroll to position [1604, 0]
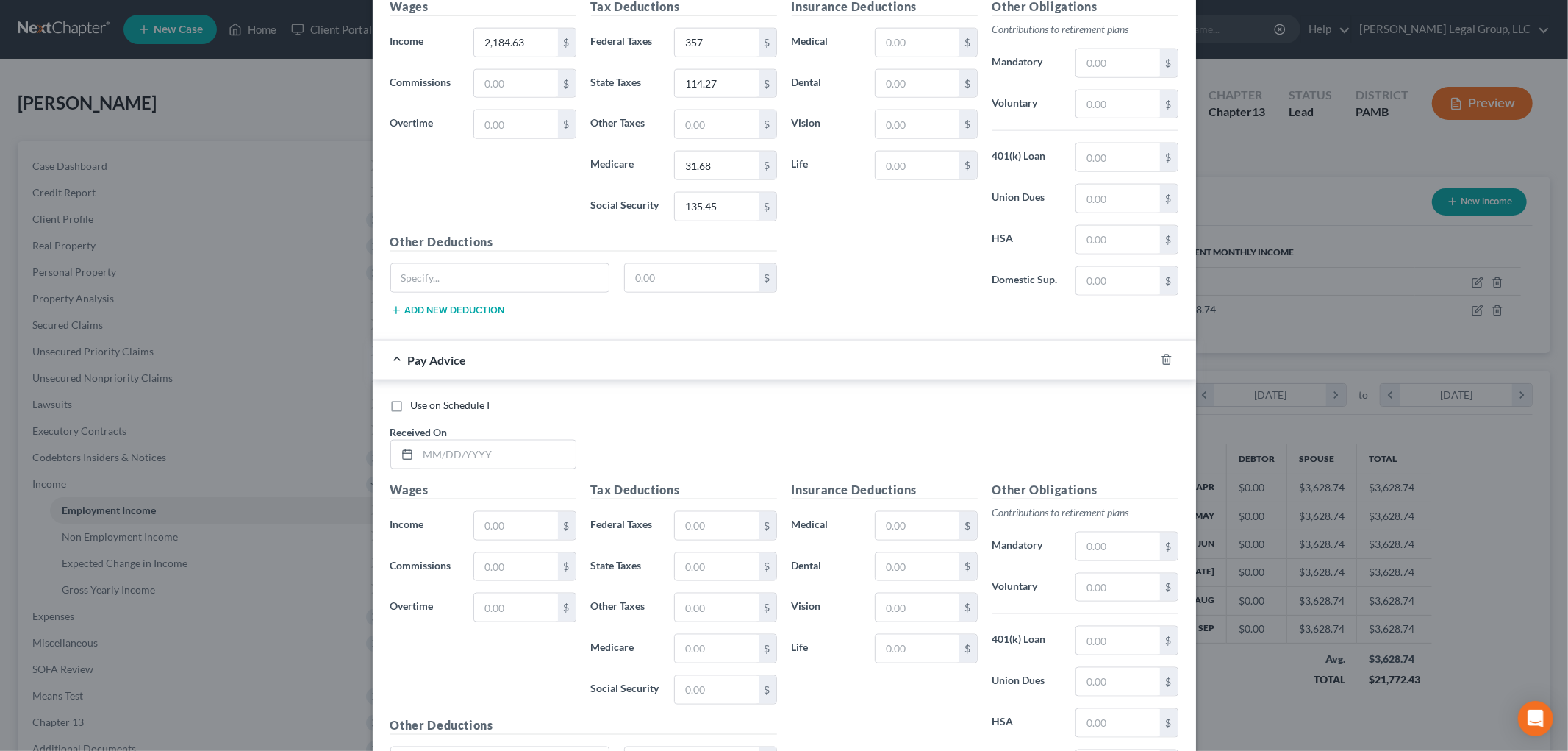
click at [495, 484] on h5 "Wages" at bounding box center [483, 491] width 186 height 18
click at [495, 468] on input "text" at bounding box center [497, 455] width 158 height 28
type input "3/19/25"
type input "2,014.95"
type input "318"
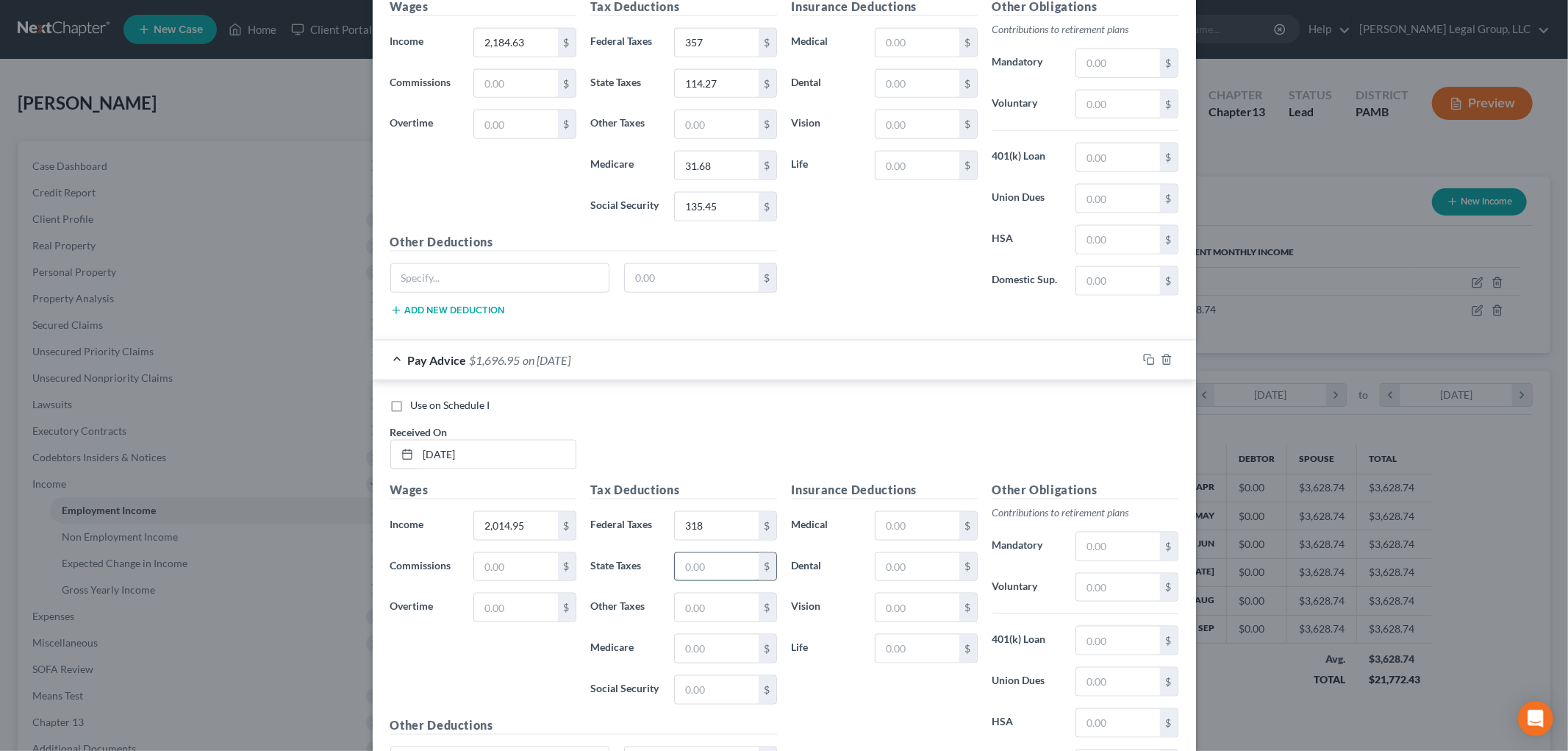
drag, startPoint x: 706, startPoint y: 567, endPoint x: 699, endPoint y: 567, distance: 7.0
click at [706, 567] on input "text" at bounding box center [716, 567] width 83 height 28
type input "102.16"
click at [701, 680] on input "text" at bounding box center [716, 690] width 83 height 28
type input "124.93"
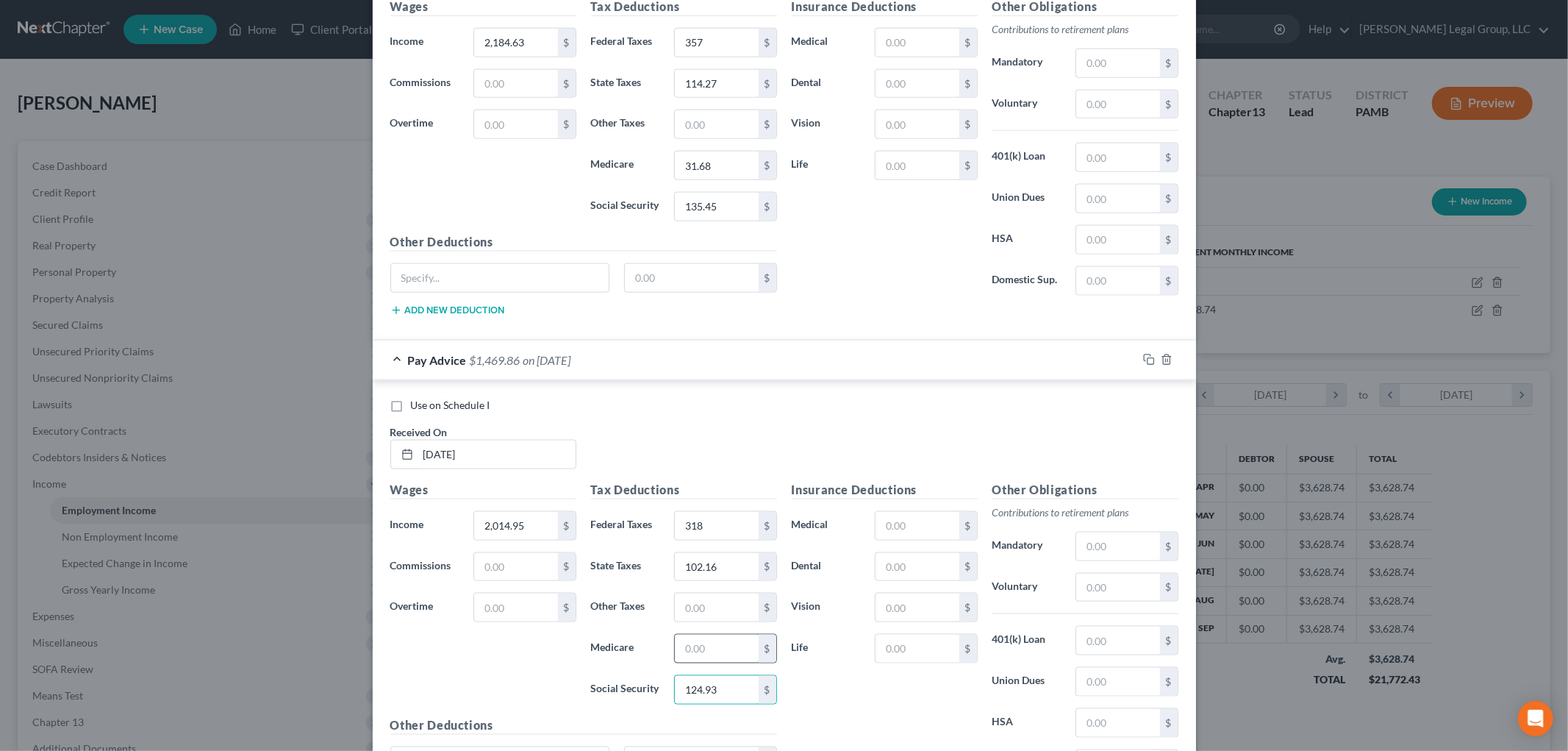
scroll to position [1761, 0]
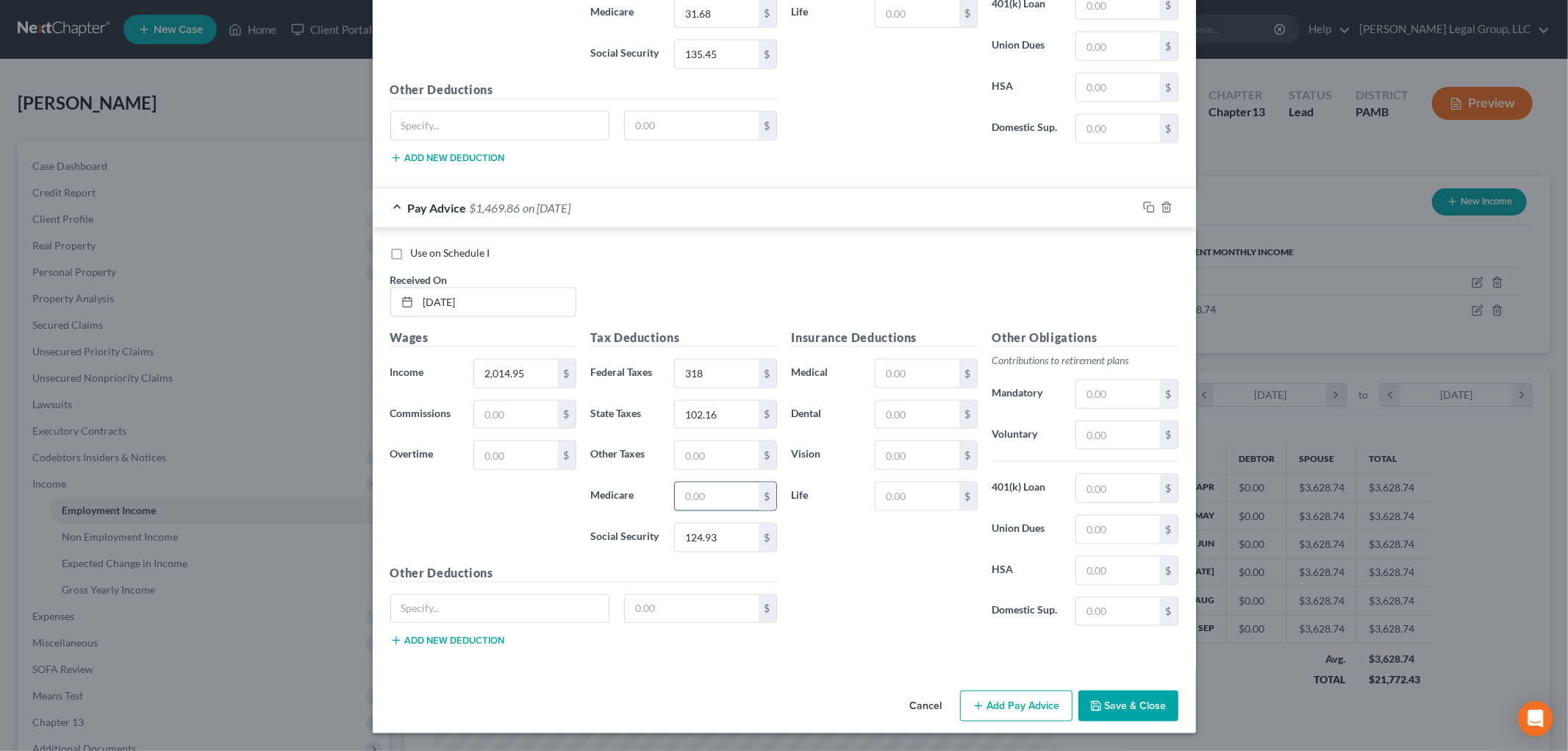
click at [717, 493] on input "text" at bounding box center [716, 497] width 83 height 28
type input "29.21"
drag, startPoint x: 1003, startPoint y: 701, endPoint x: 546, endPoint y: 567, distance: 476.2
click at [1003, 701] on button "Add Pay Advice" at bounding box center [1016, 706] width 113 height 31
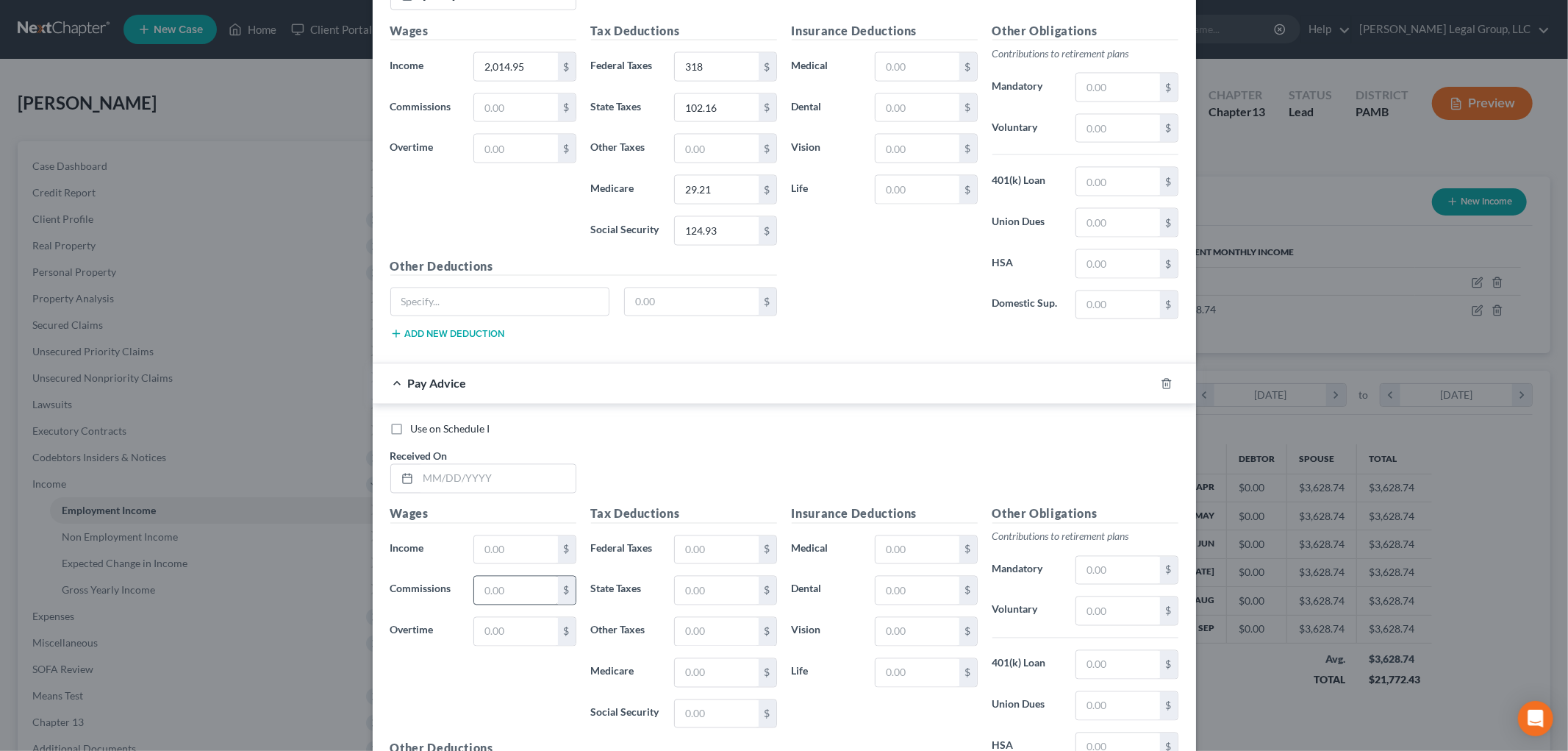
scroll to position [2088, 0]
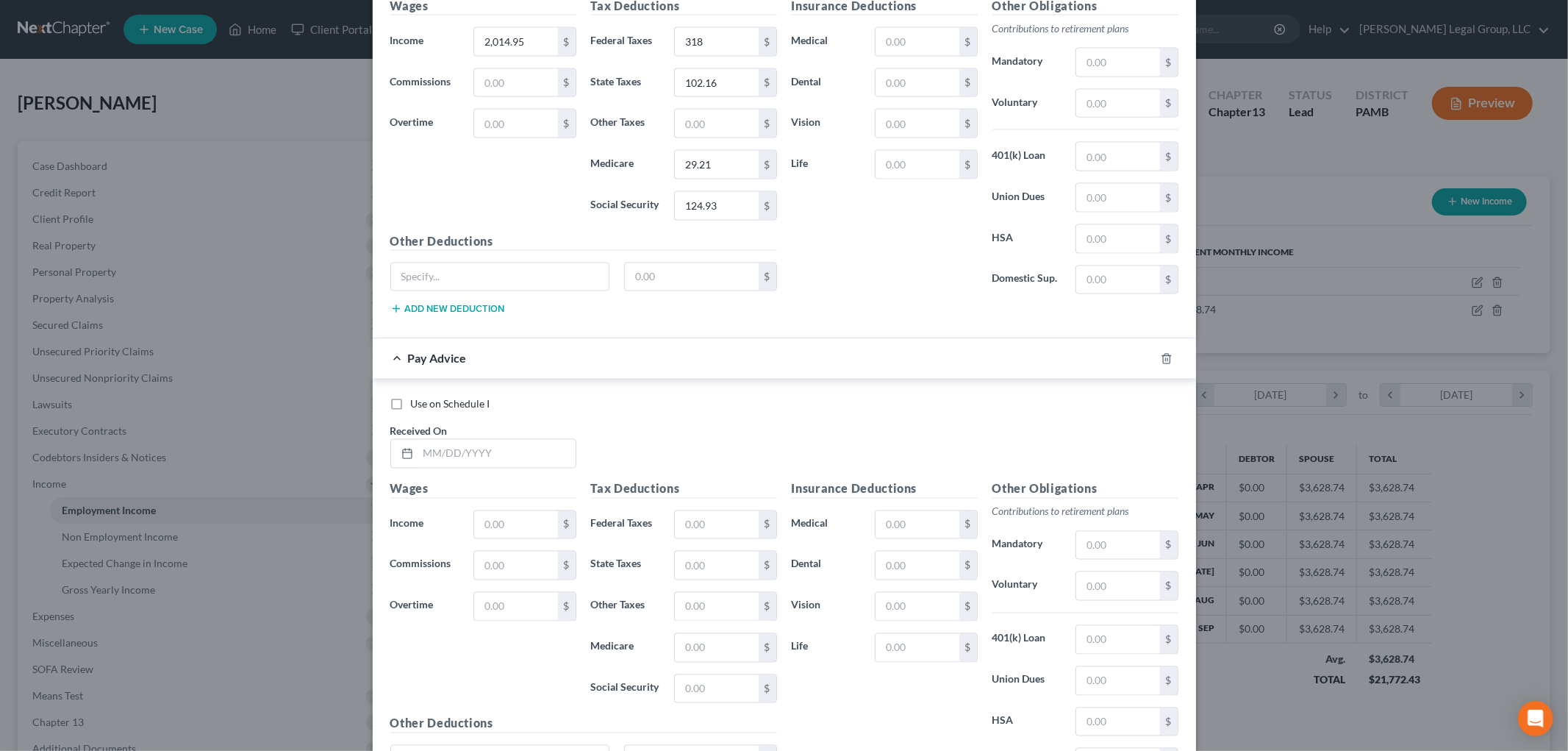
click at [508, 476] on div "Use on Schedule I Received On *" at bounding box center [784, 439] width 803 height 83
click at [518, 460] on input "text" at bounding box center [497, 454] width 158 height 28
type input "3/26/25"
type input "2,014.95"
type input "318"
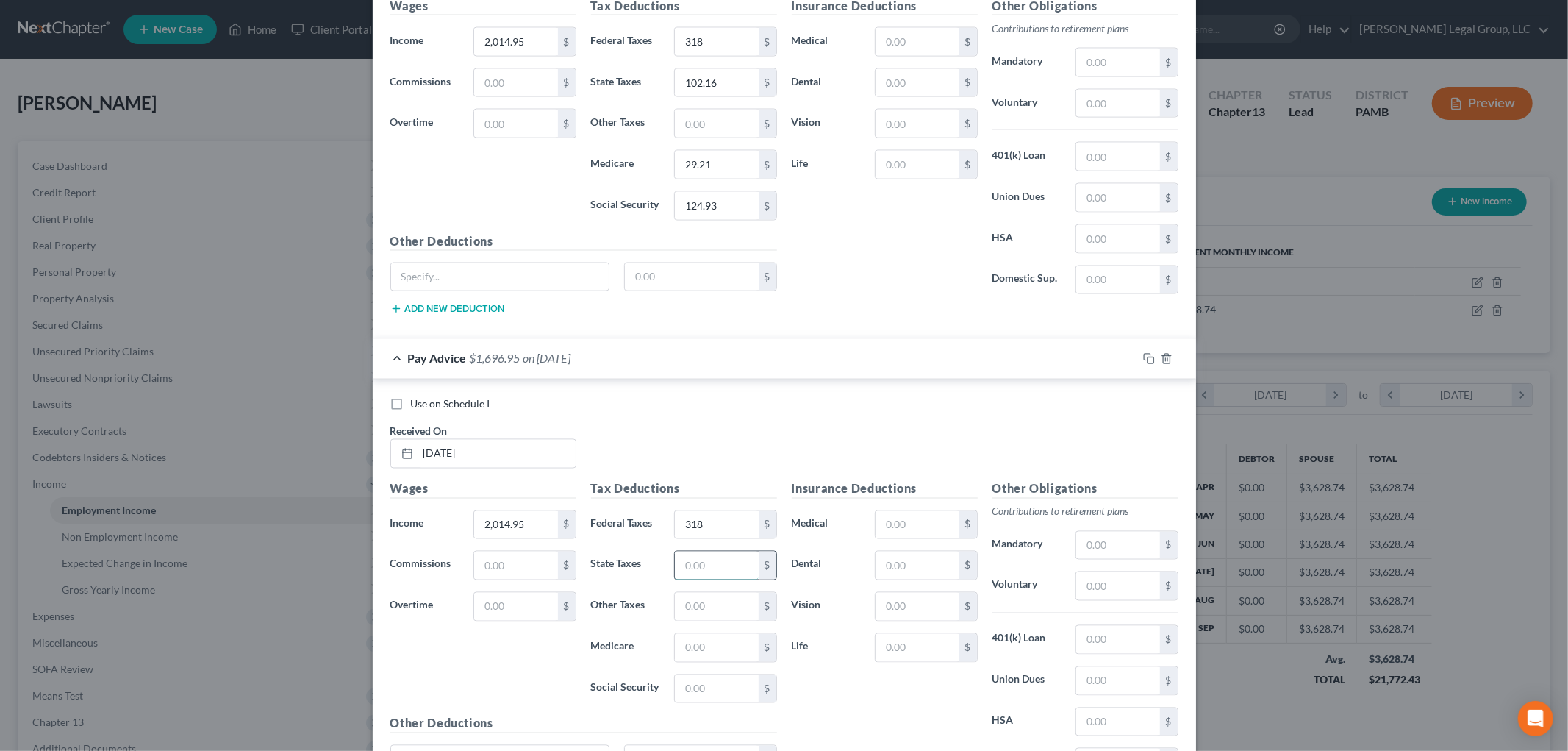
click at [692, 574] on input "text" at bounding box center [716, 565] width 83 height 28
type input "102.16"
click at [706, 686] on input "text" at bounding box center [716, 689] width 83 height 28
type input "124.93"
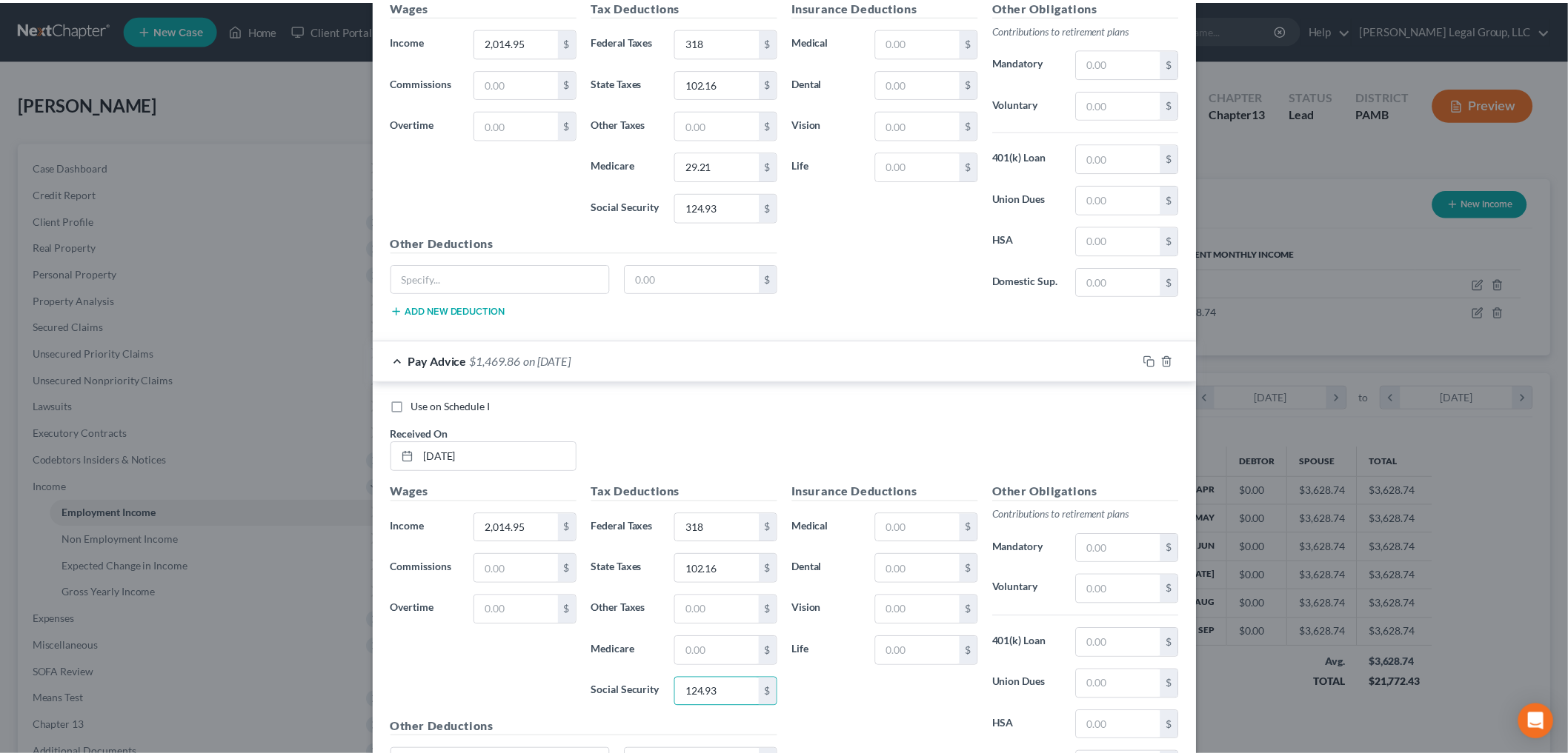
scroll to position [2260, 0]
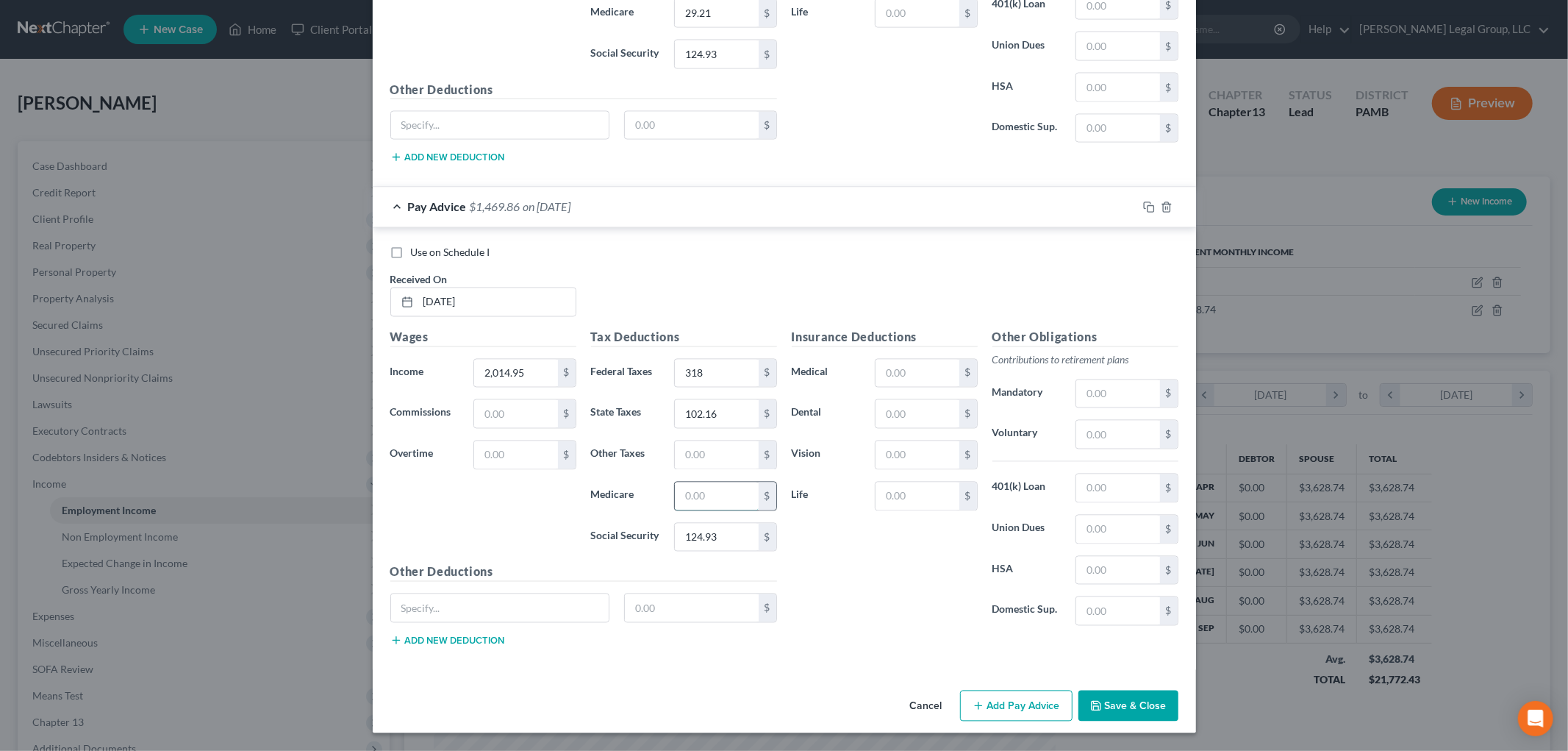
click at [708, 500] on input "text" at bounding box center [716, 497] width 83 height 28
type input "29.22"
click at [1130, 703] on button "Save & Close" at bounding box center [1128, 706] width 100 height 31
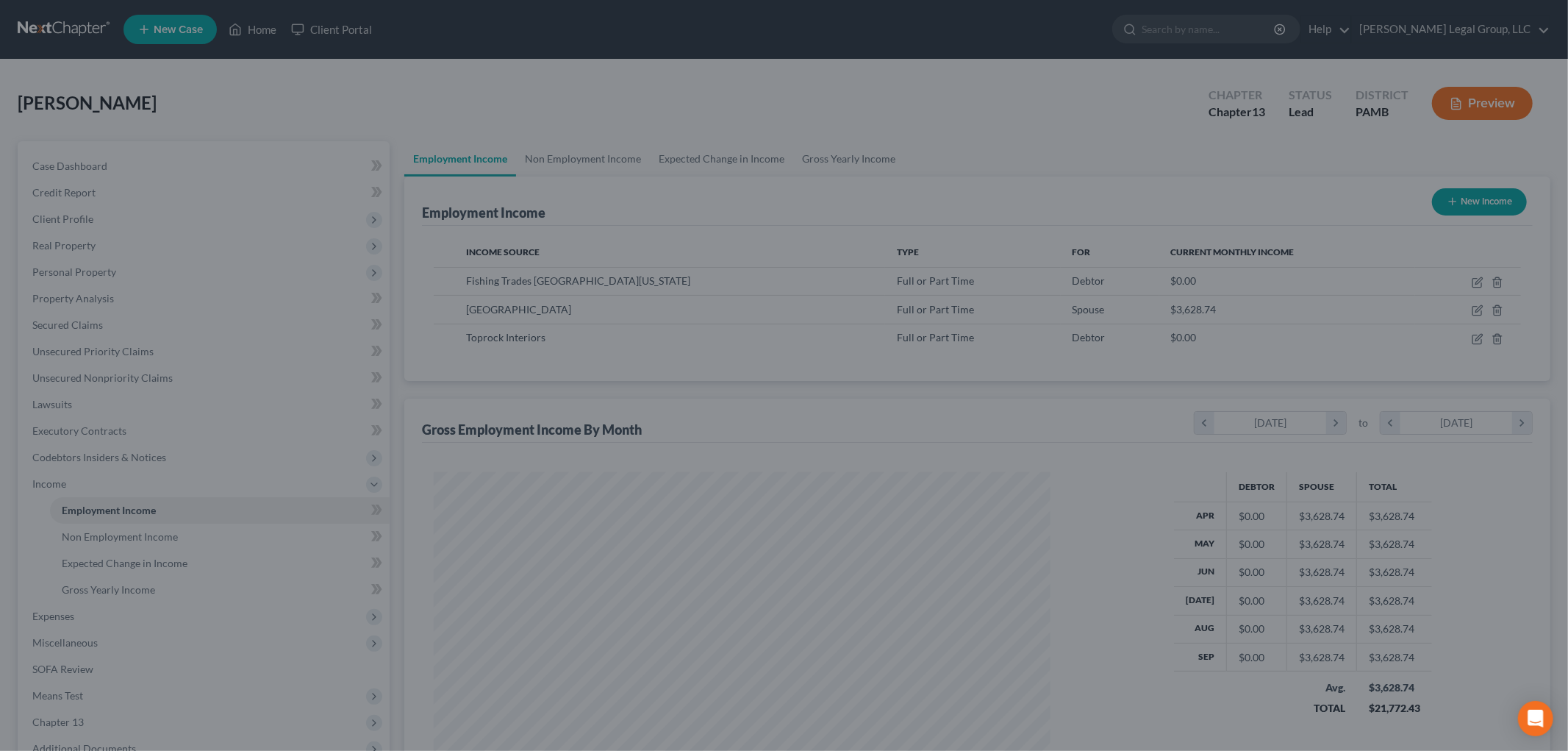
scroll to position [735399, 734580]
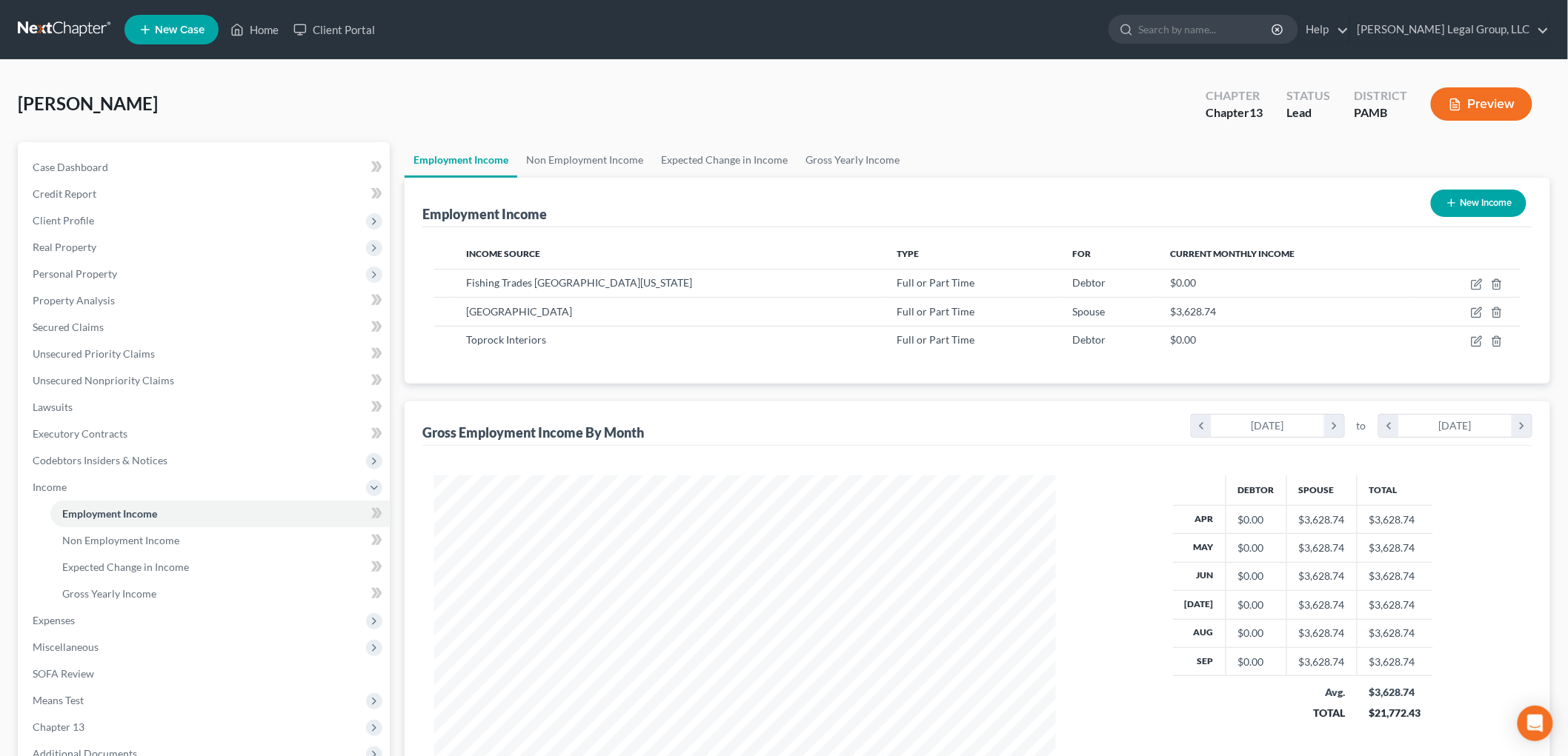
click at [1479, 196] on button "New Income" at bounding box center [1478, 203] width 96 height 28
select select "0"
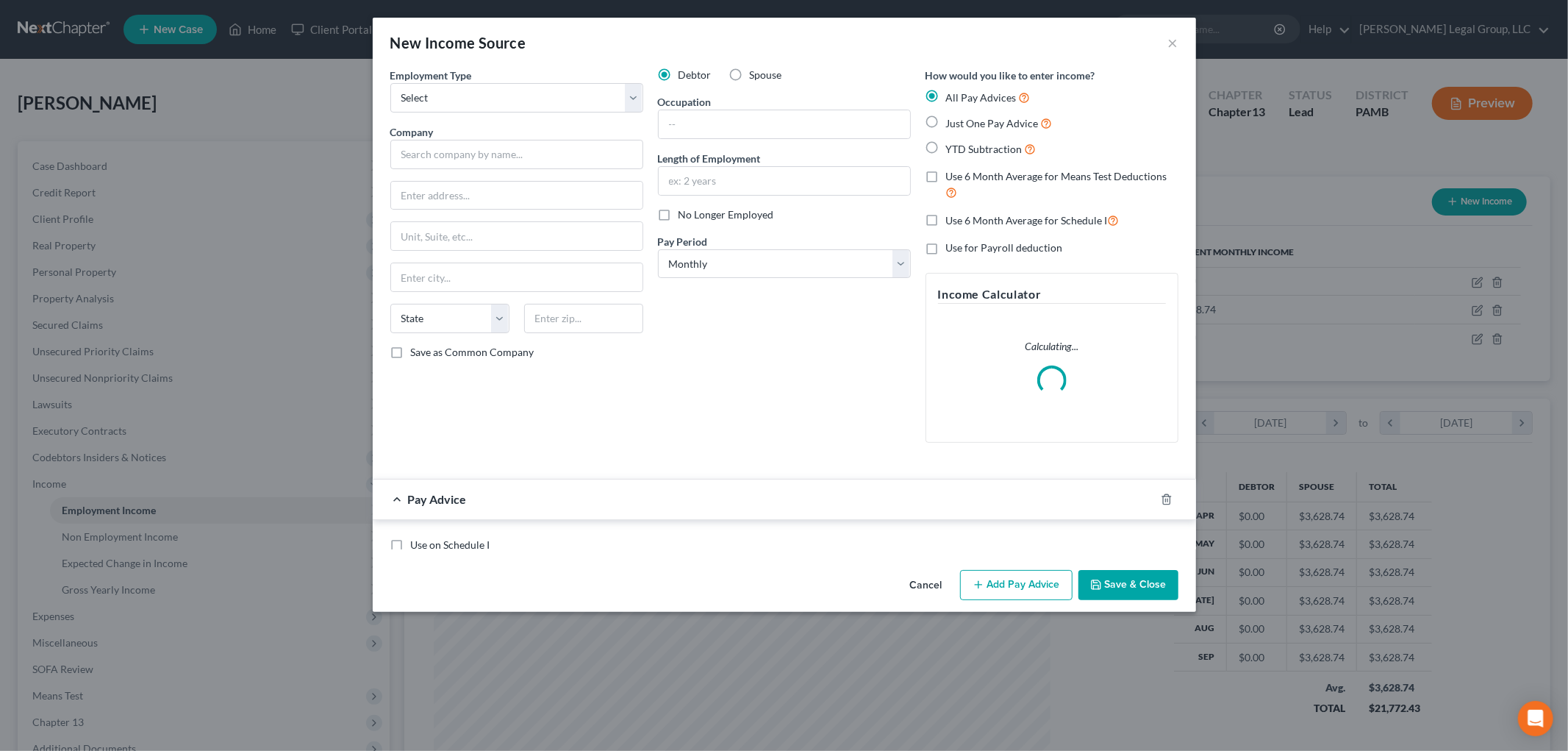
scroll to position [311, 652]
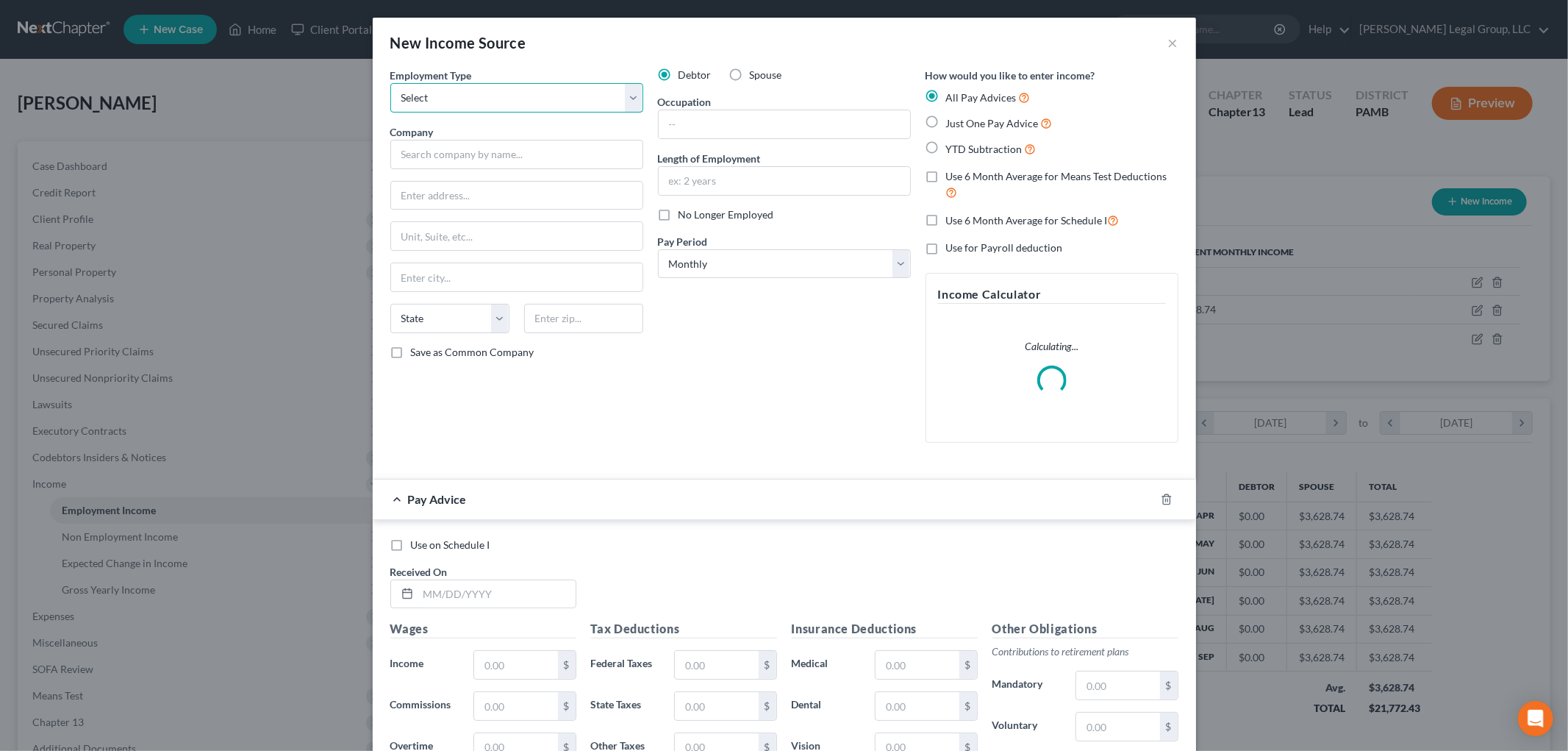
click at [478, 87] on select "Select Full or Part Time Employment Self Employment" at bounding box center [517, 97] width 253 height 30
select select "0"
click at [390, 83] on select "Select Full or Part Time Employment Self Employment" at bounding box center [517, 97] width 253 height 30
click at [486, 152] on input "text" at bounding box center [517, 155] width 253 height 30
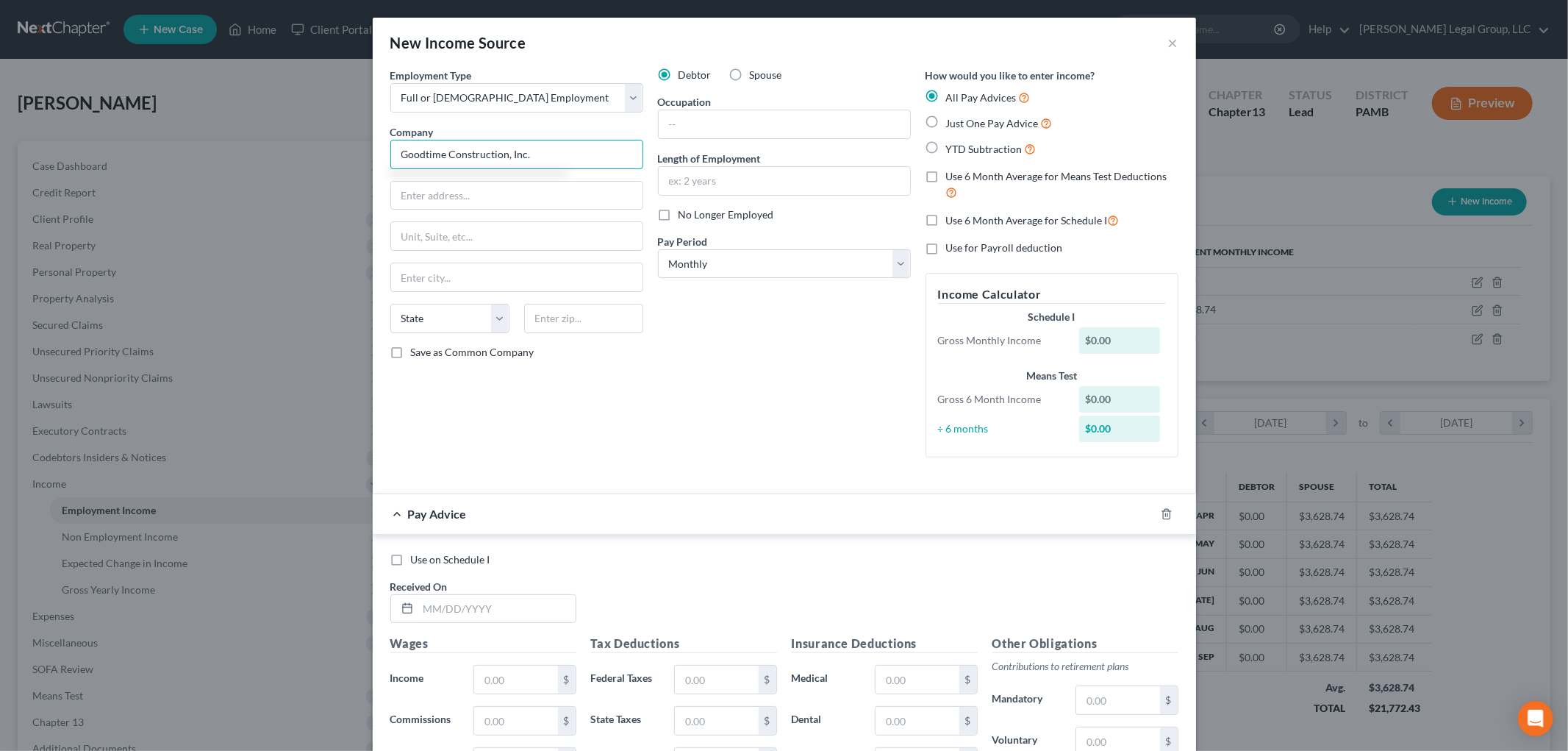
type input "Goodtime Construction, Inc."
type input "215 15 177th Avenue"
type input "11350"
click at [564, 290] on input "text" at bounding box center [517, 277] width 251 height 28
type input "Bayside"
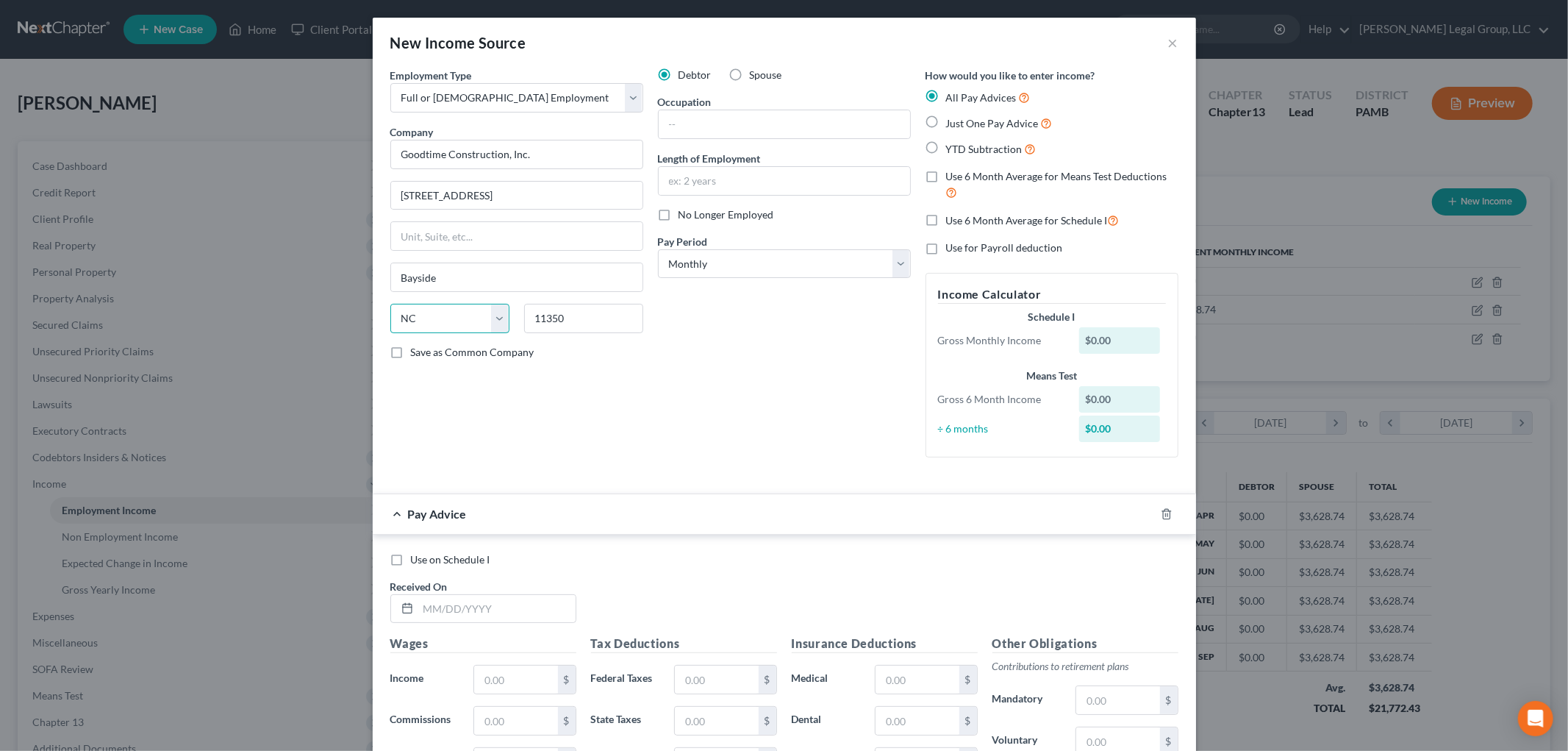
click at [489, 319] on select "State AL AK AR AZ CA CO CT DE DC FL GA GU HI ID IL IN IA KS KY LA ME MD MA MI M…" at bounding box center [450, 318] width 119 height 30
select select "35"
click at [390, 304] on select "State AL AK AR AZ CA CO CT DE DC FL GA GU HI ID IL IN IA KS KY LA ME MD MA MI M…" at bounding box center [450, 318] width 119 height 30
click at [498, 609] on input "text" at bounding box center [497, 609] width 158 height 28
type input "9/17/25"
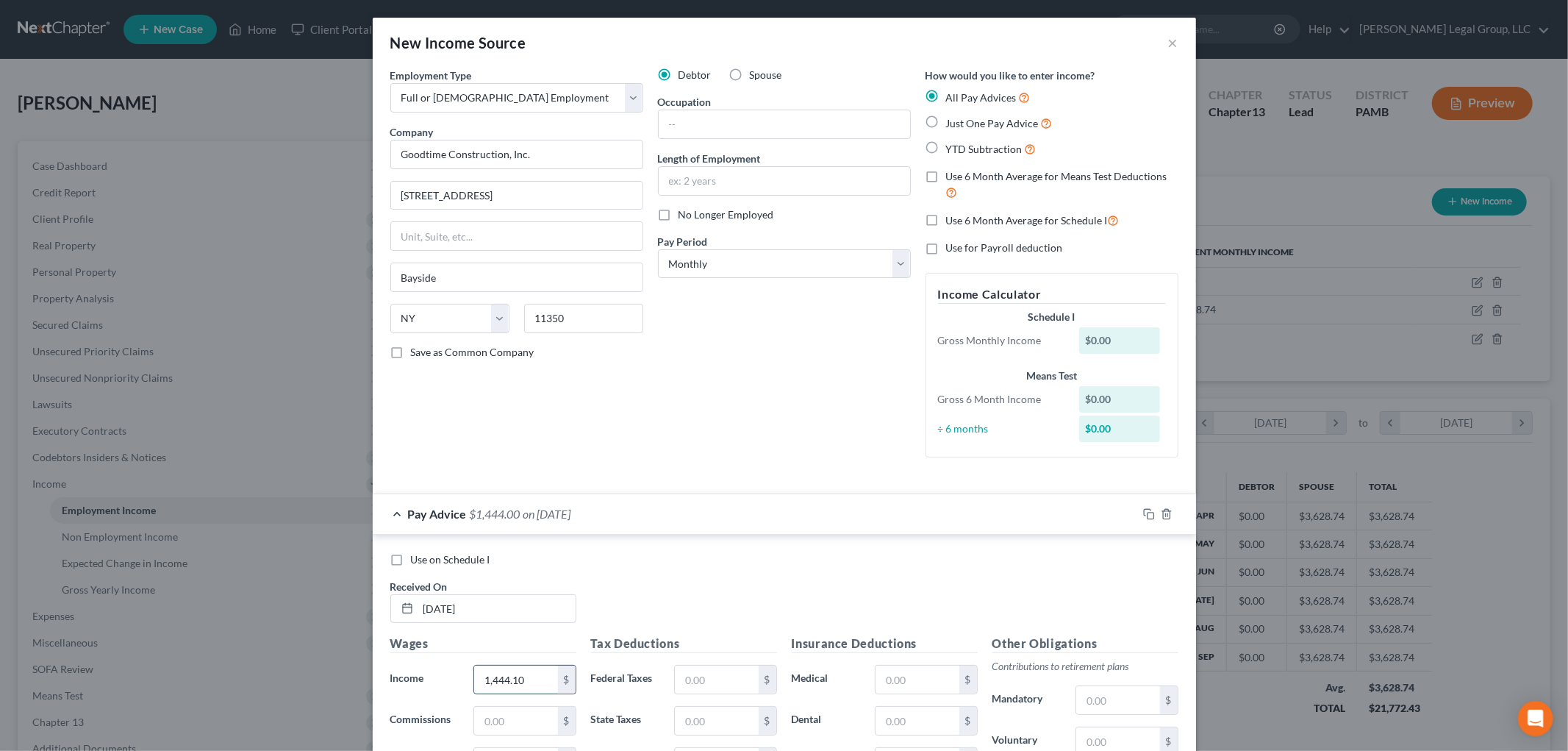
type input "1,444.10"
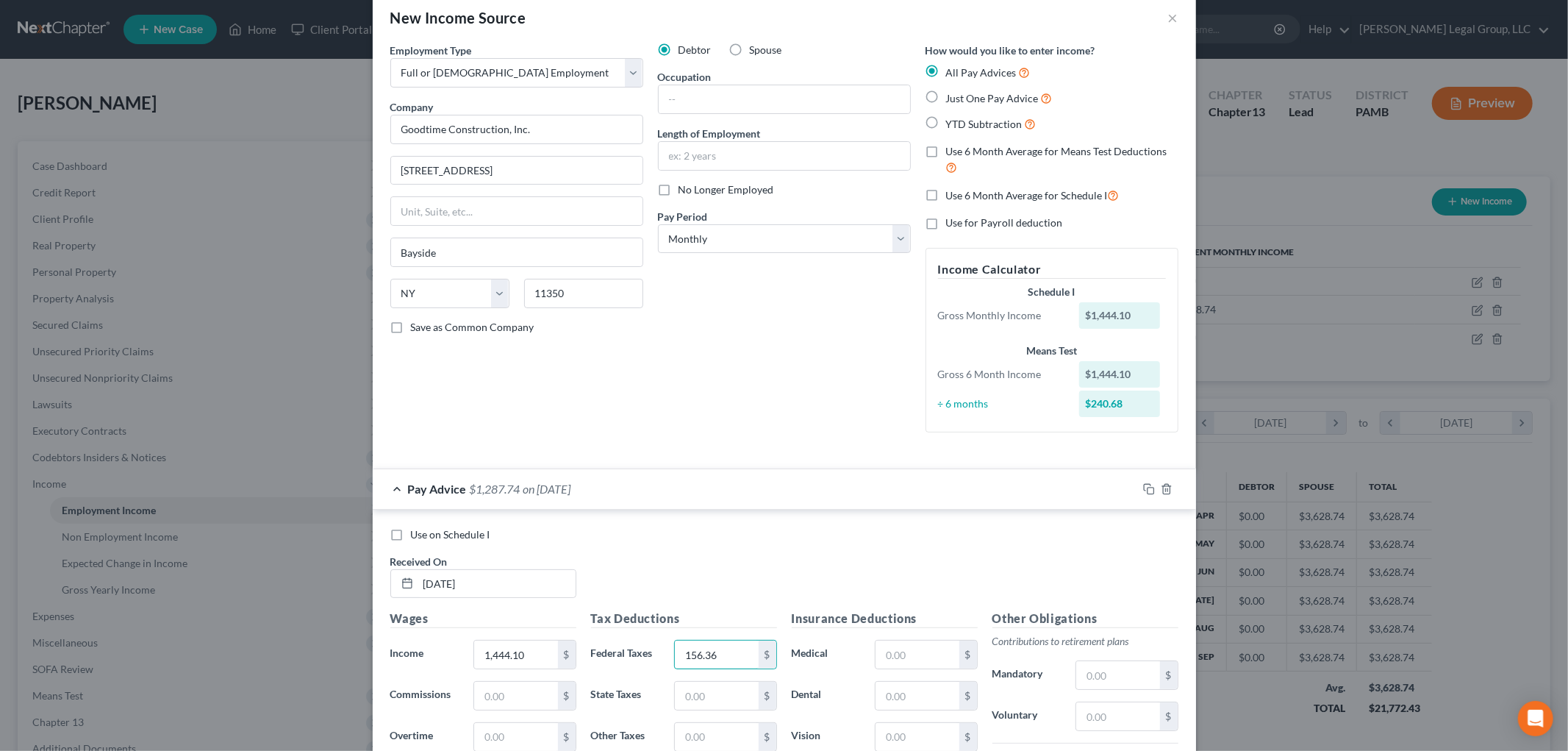
type input "156.36"
click at [707, 695] on input "text" at bounding box center [716, 695] width 83 height 28
type input "59.69"
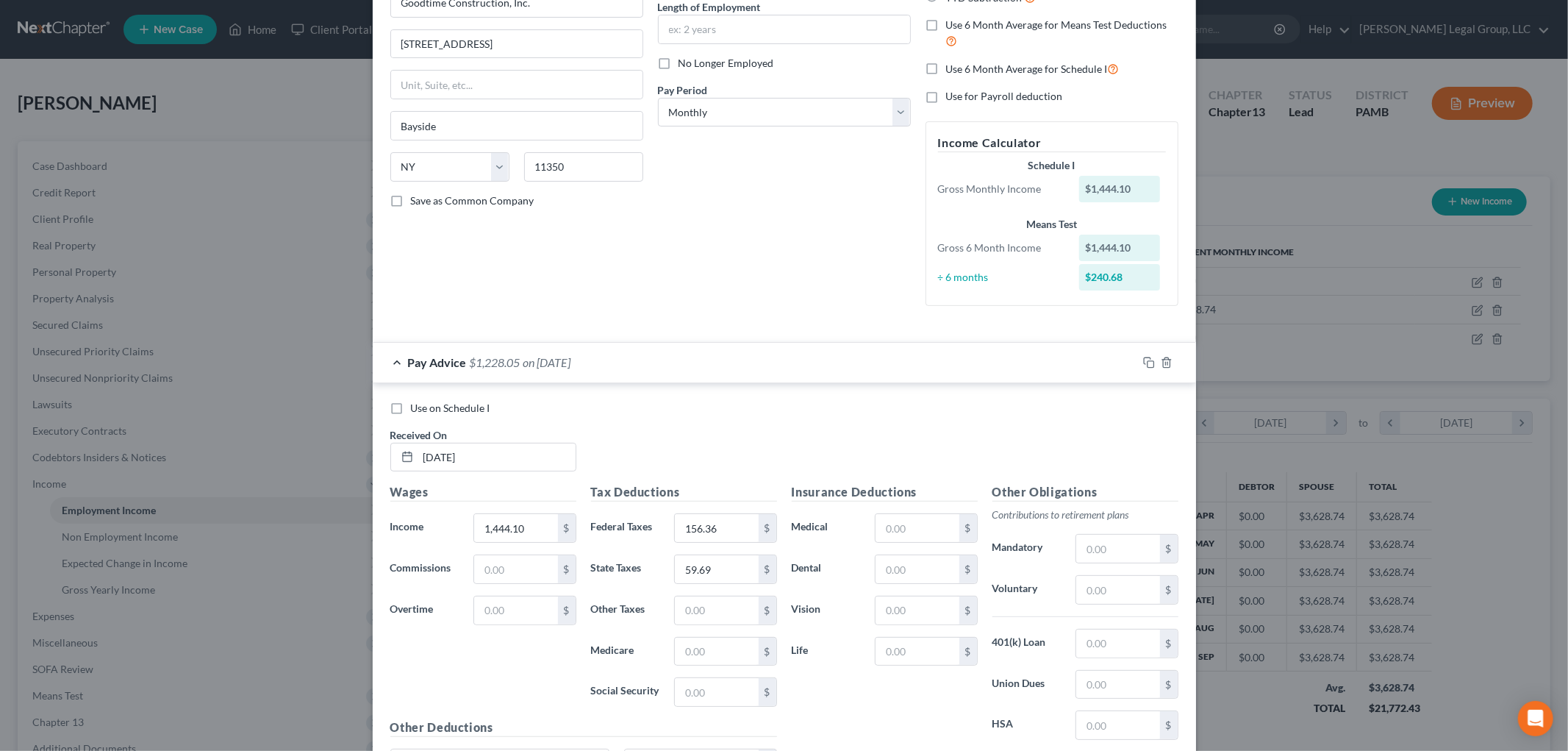
scroll to position [188, 0]
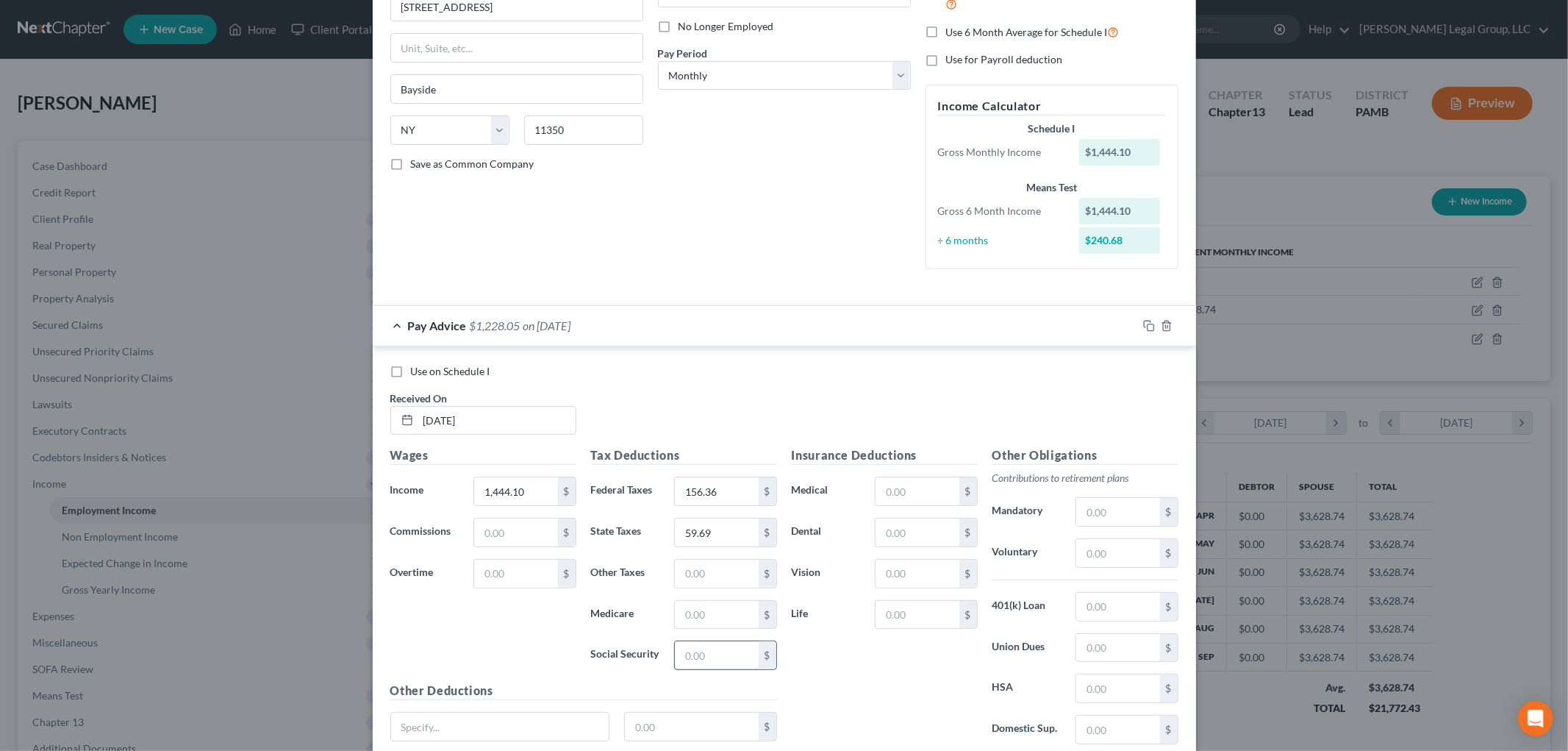
click at [725, 650] on input "text" at bounding box center [716, 655] width 83 height 28
type input "89.53"
click at [723, 620] on input "text" at bounding box center [716, 615] width 83 height 28
type input "20.94"
click at [1107, 653] on input "text" at bounding box center [1117, 648] width 83 height 28
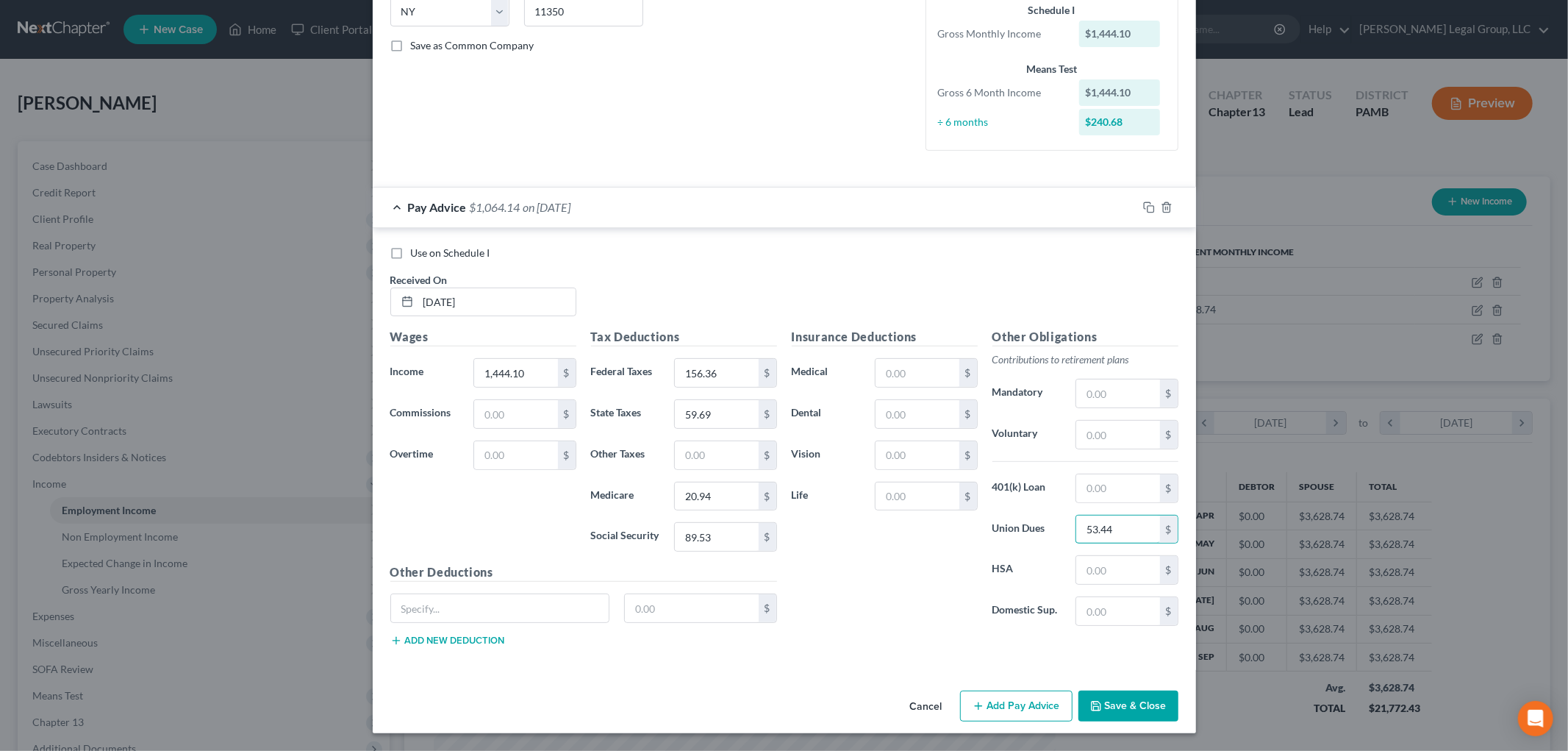
scroll to position [308, 0]
type input "53.44"
click at [578, 606] on input "text" at bounding box center [500, 608] width 218 height 28
type input "Vacation and Vacation OT"
click at [692, 613] on input "text" at bounding box center [692, 608] width 134 height 28
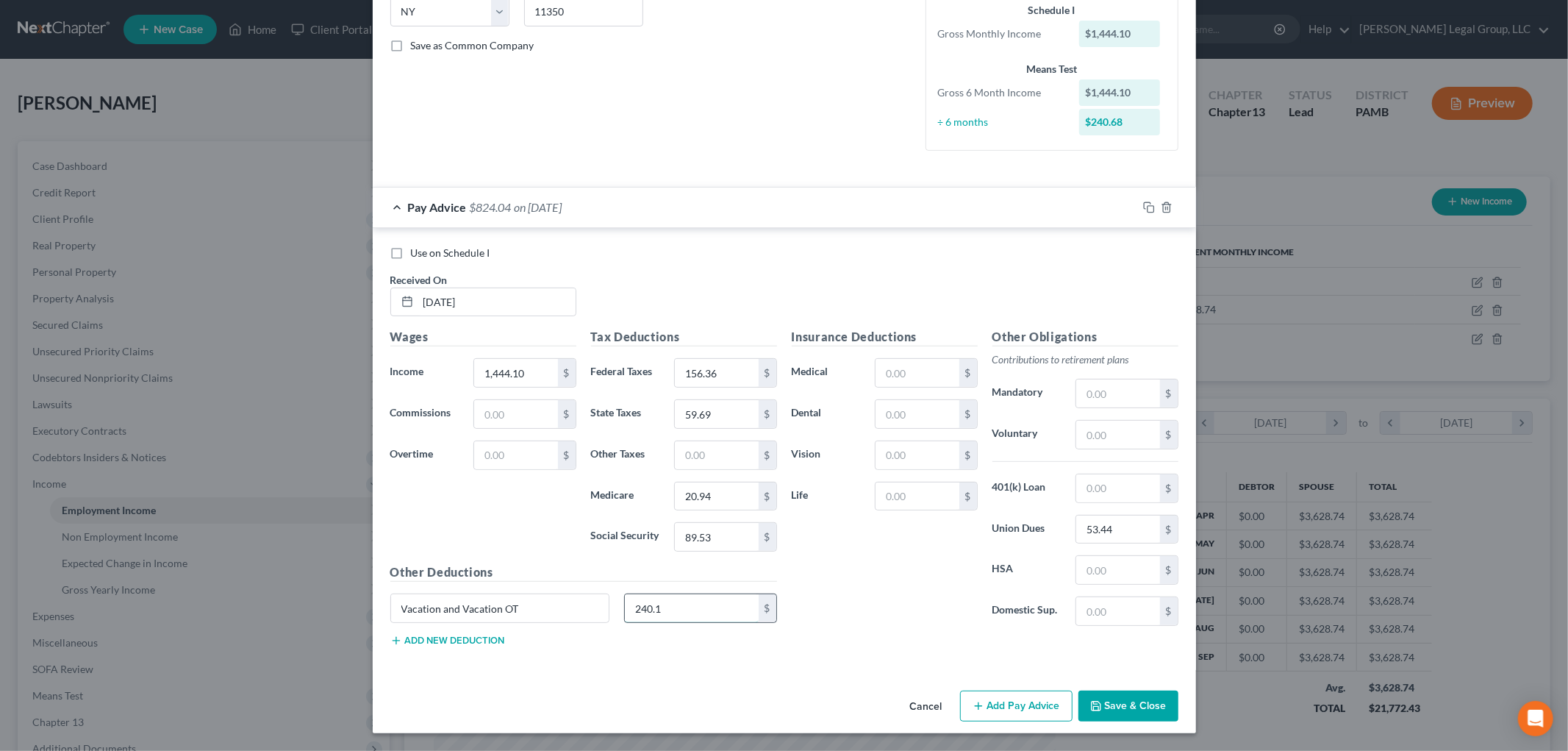
type input "240.1"
click at [496, 633] on div "Vacation and Vacation OT 240.1 $" at bounding box center [583, 614] width 401 height 41
click at [494, 637] on button "Add new deduction" at bounding box center [448, 641] width 115 height 11
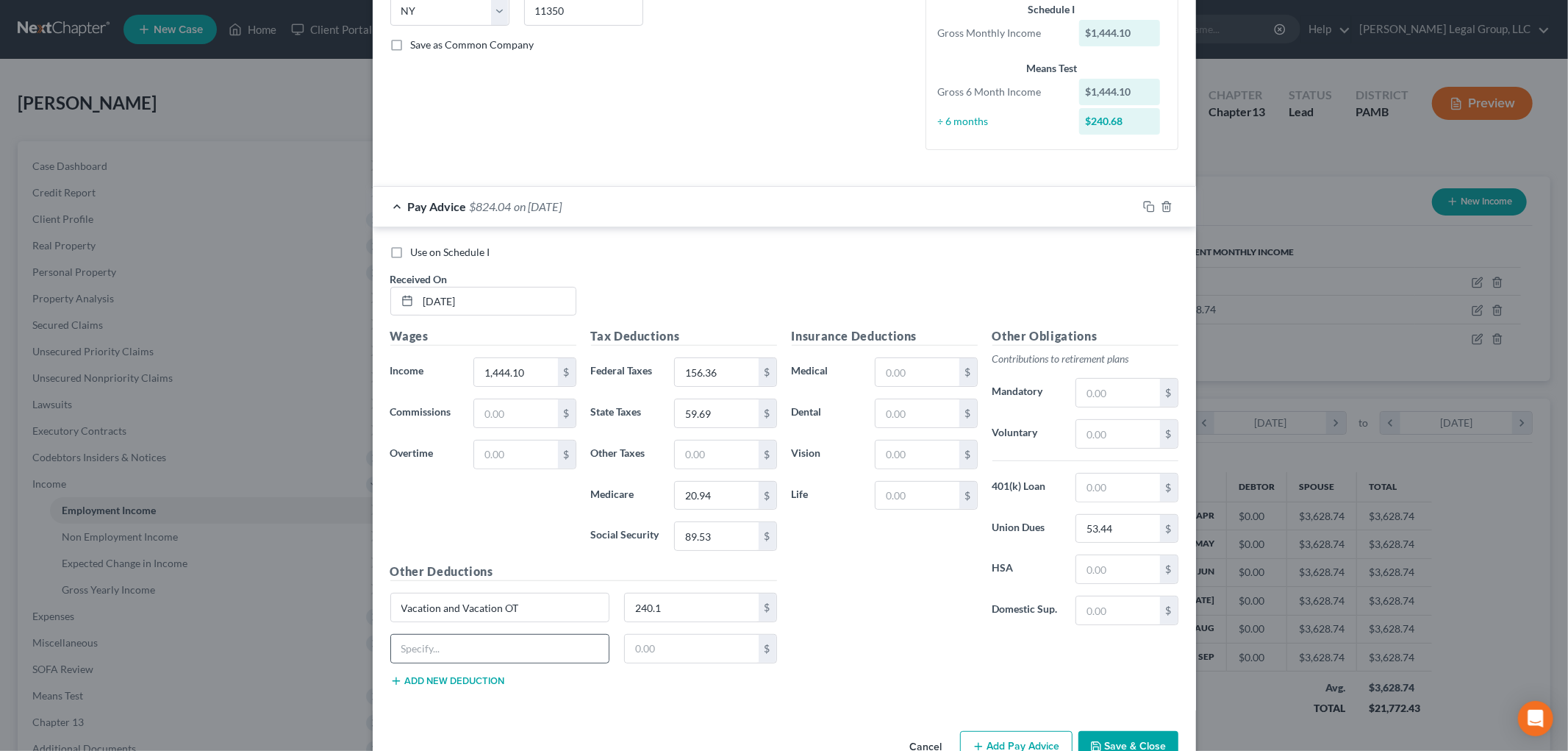
click at [493, 634] on div at bounding box center [500, 649] width 220 height 30
click at [490, 638] on input "text" at bounding box center [500, 649] width 218 height 28
type input "OMA and OMA OT"
click at [712, 658] on input "text" at bounding box center [692, 649] width 134 height 28
type input "14.95"
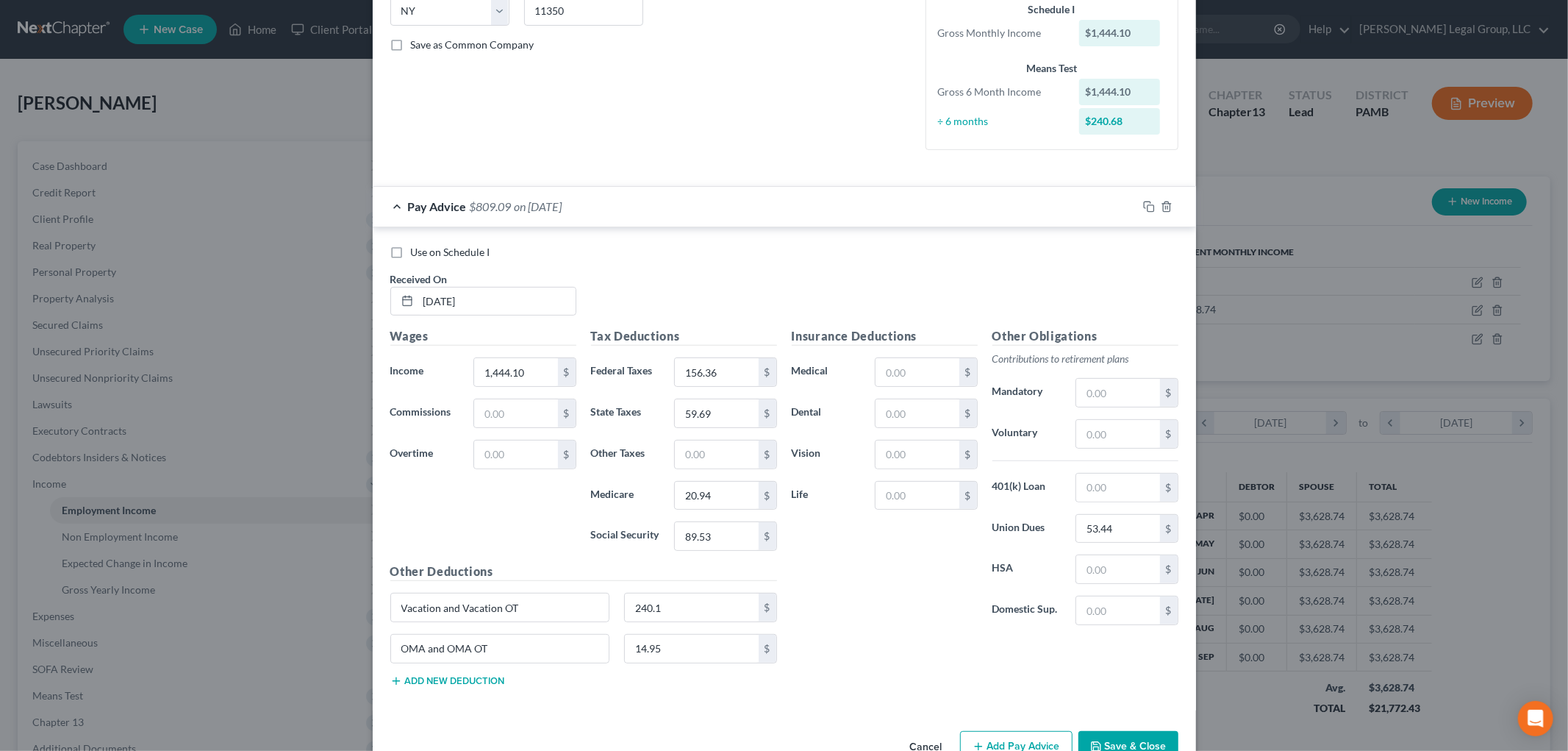
click at [450, 679] on button "Add new deduction" at bounding box center [448, 681] width 115 height 11
click at [448, 682] on input "text" at bounding box center [500, 690] width 218 height 28
type input "Scholarship and Scholarship OT"
click at [719, 697] on input "text" at bounding box center [692, 690] width 134 height 28
type input "0.49"
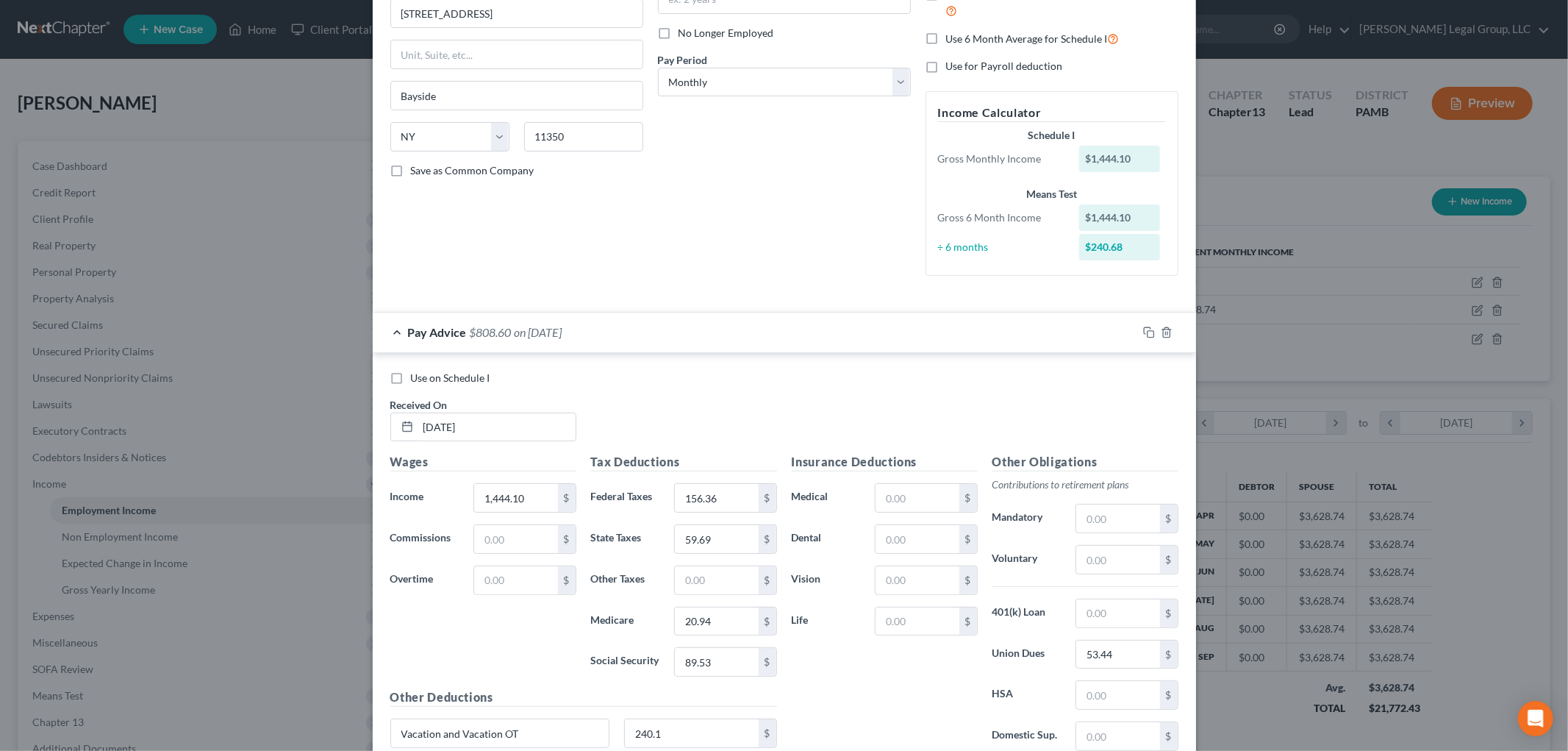
scroll to position [0, 0]
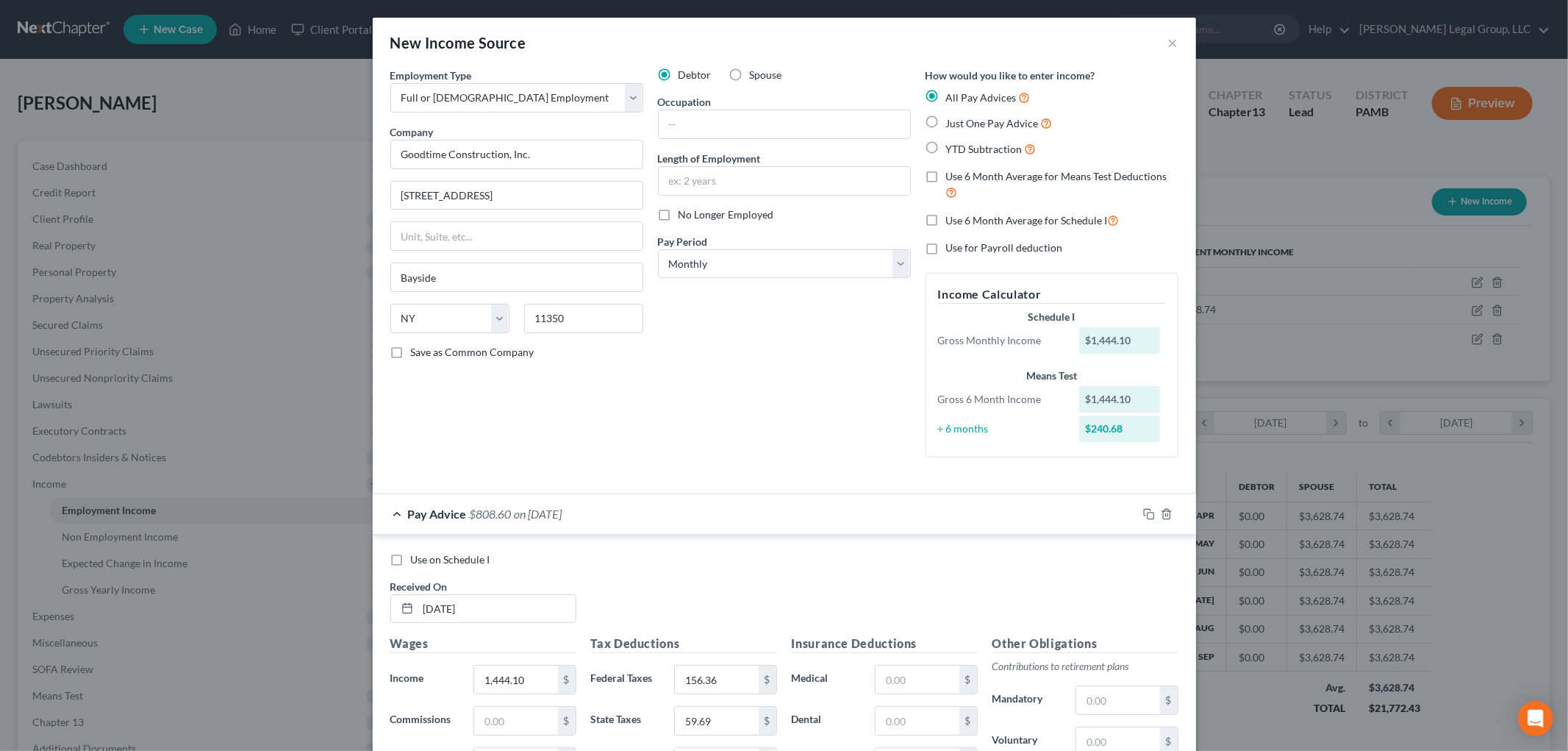
click at [679, 217] on label "No Longer Employed" at bounding box center [727, 214] width 96 height 14
click at [684, 217] on input "No Longer Employed" at bounding box center [689, 212] width 10 height 10
checkbox input "true"
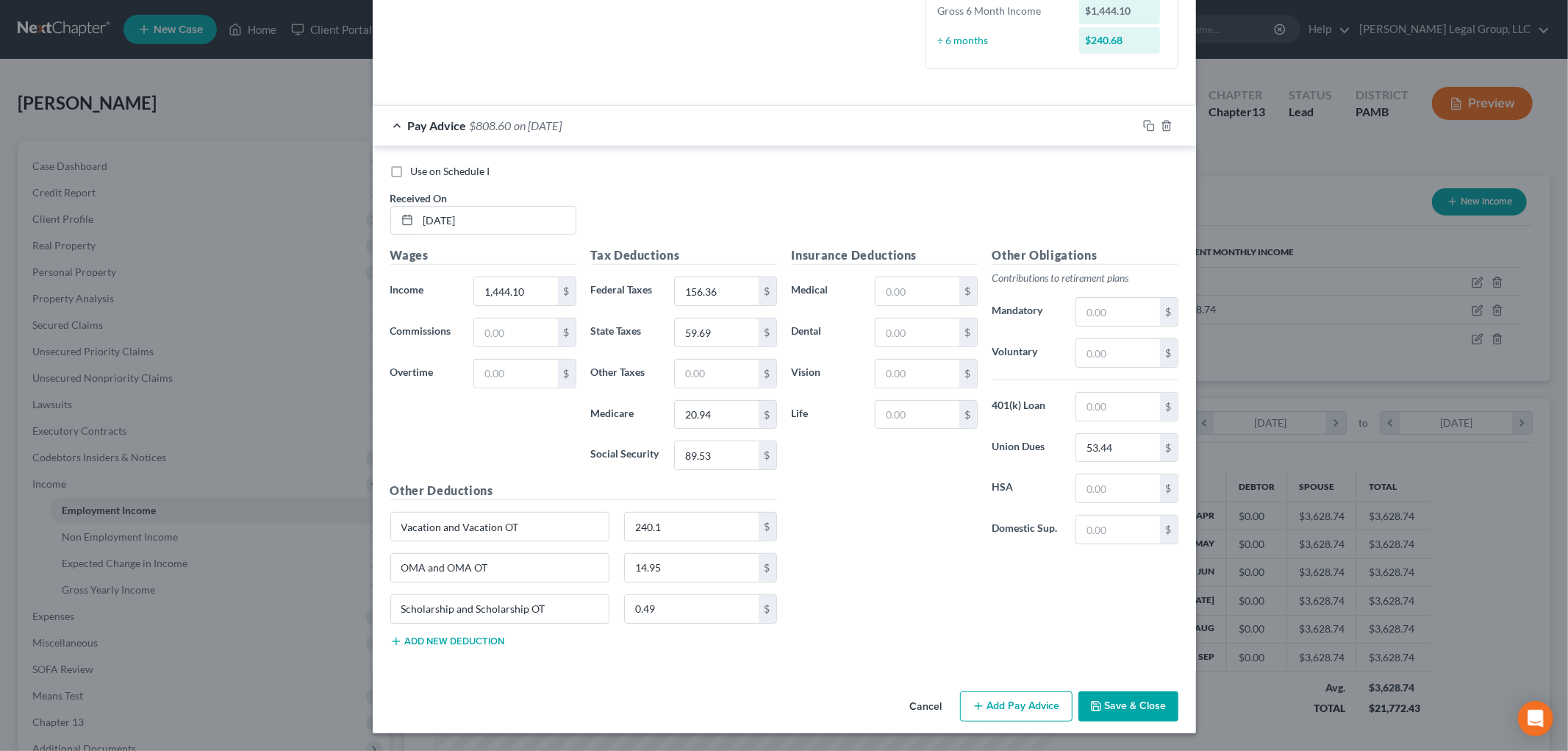
click at [1005, 698] on button "Add Pay Advice" at bounding box center [1016, 707] width 113 height 31
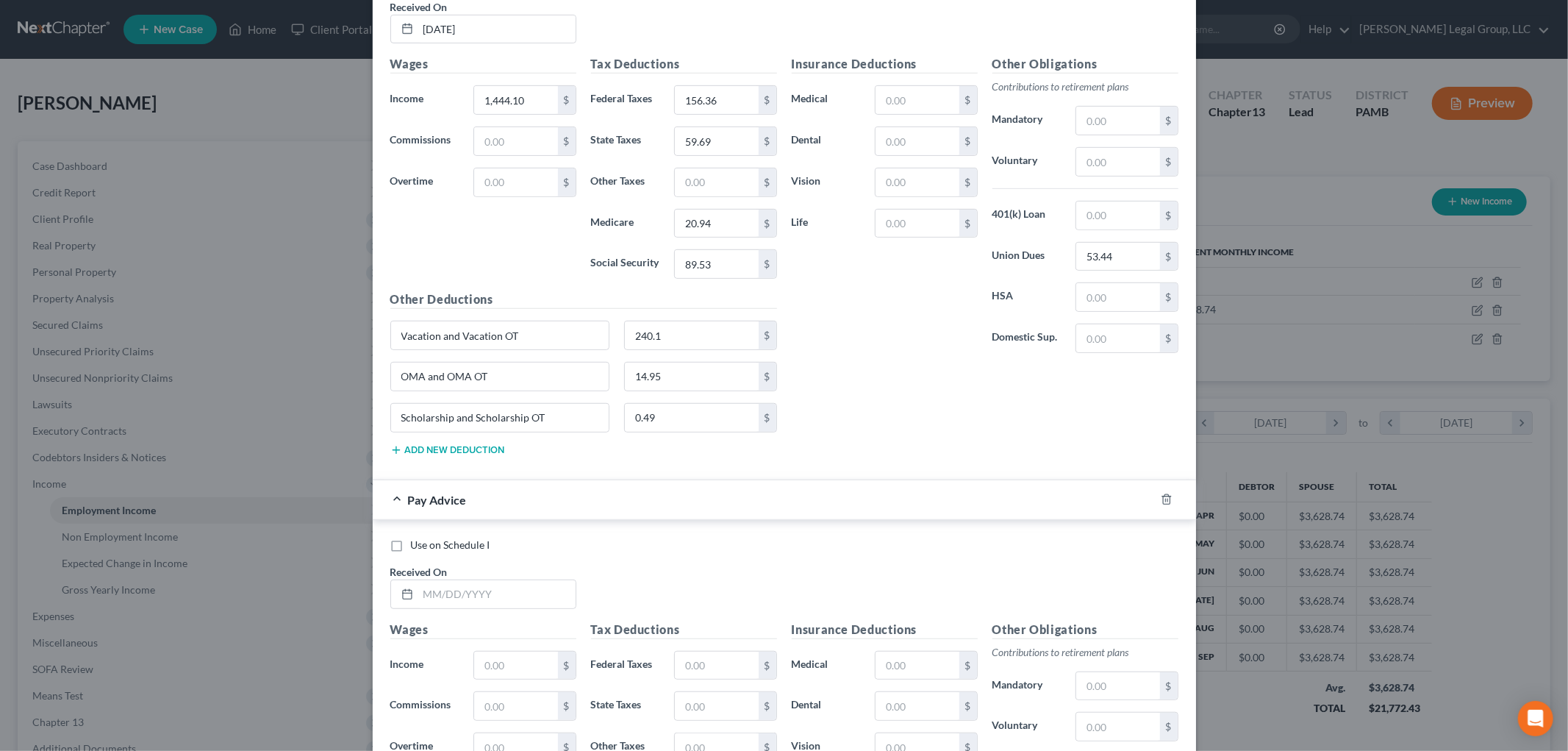
scroll to position [798, 0]
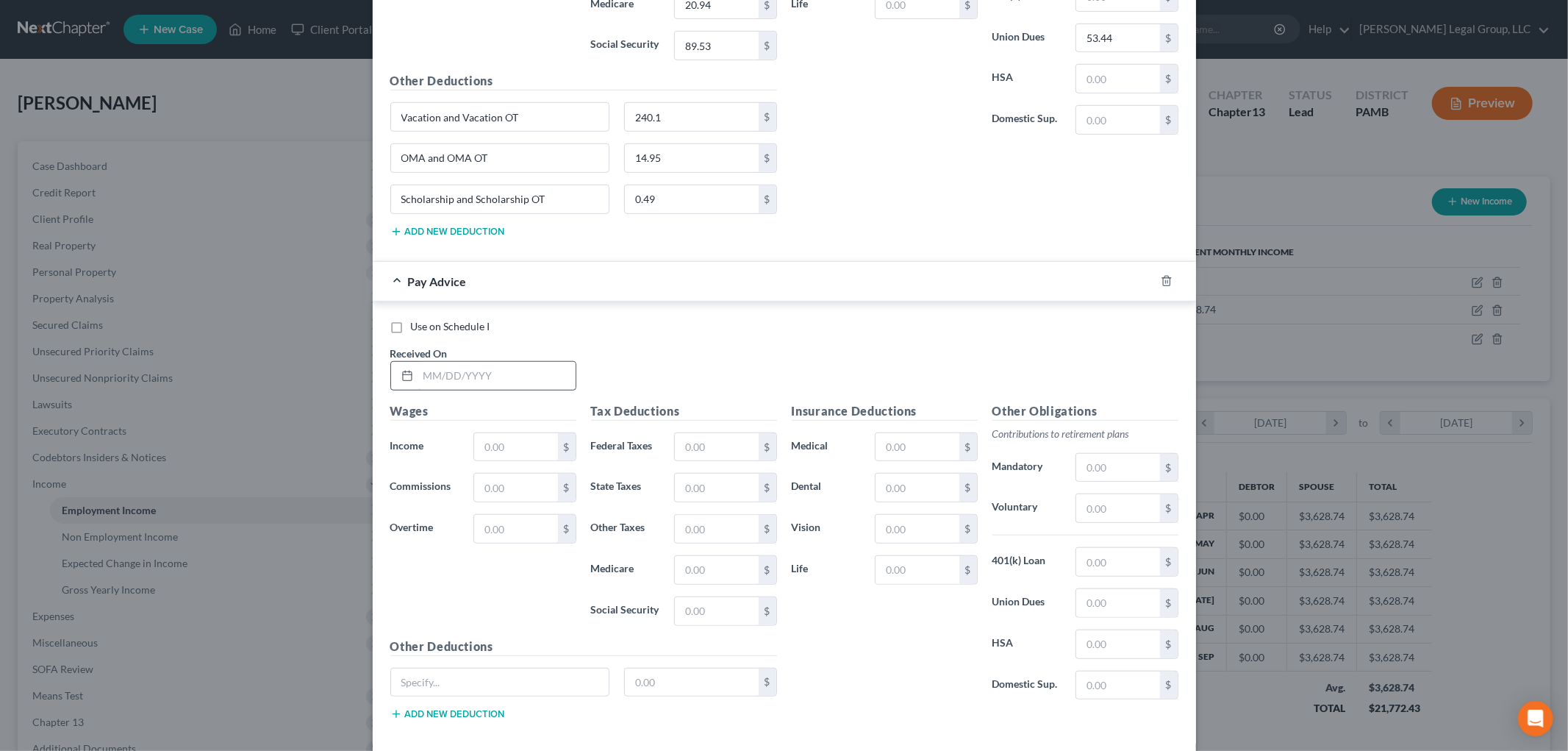
click at [510, 382] on input "text" at bounding box center [497, 376] width 158 height 28
type input "9/24/25"
type input "1,237.74"
type input "110.95"
type input "76.74"
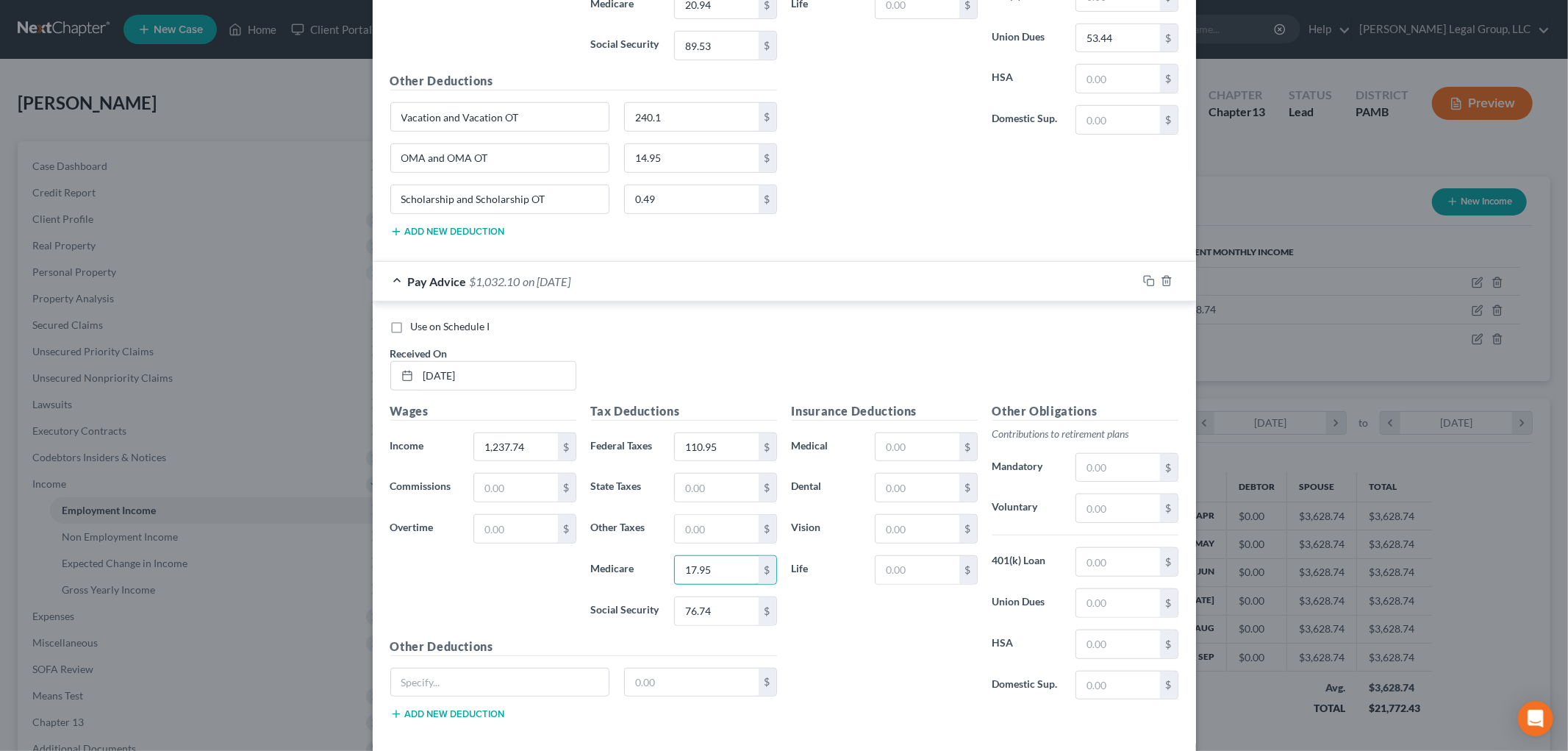
type input "17.95"
click at [706, 497] on input "text" at bounding box center [716, 487] width 83 height 28
type input "57.64"
click at [1117, 606] on input "text" at bounding box center [1117, 603] width 83 height 28
type input "45.80"
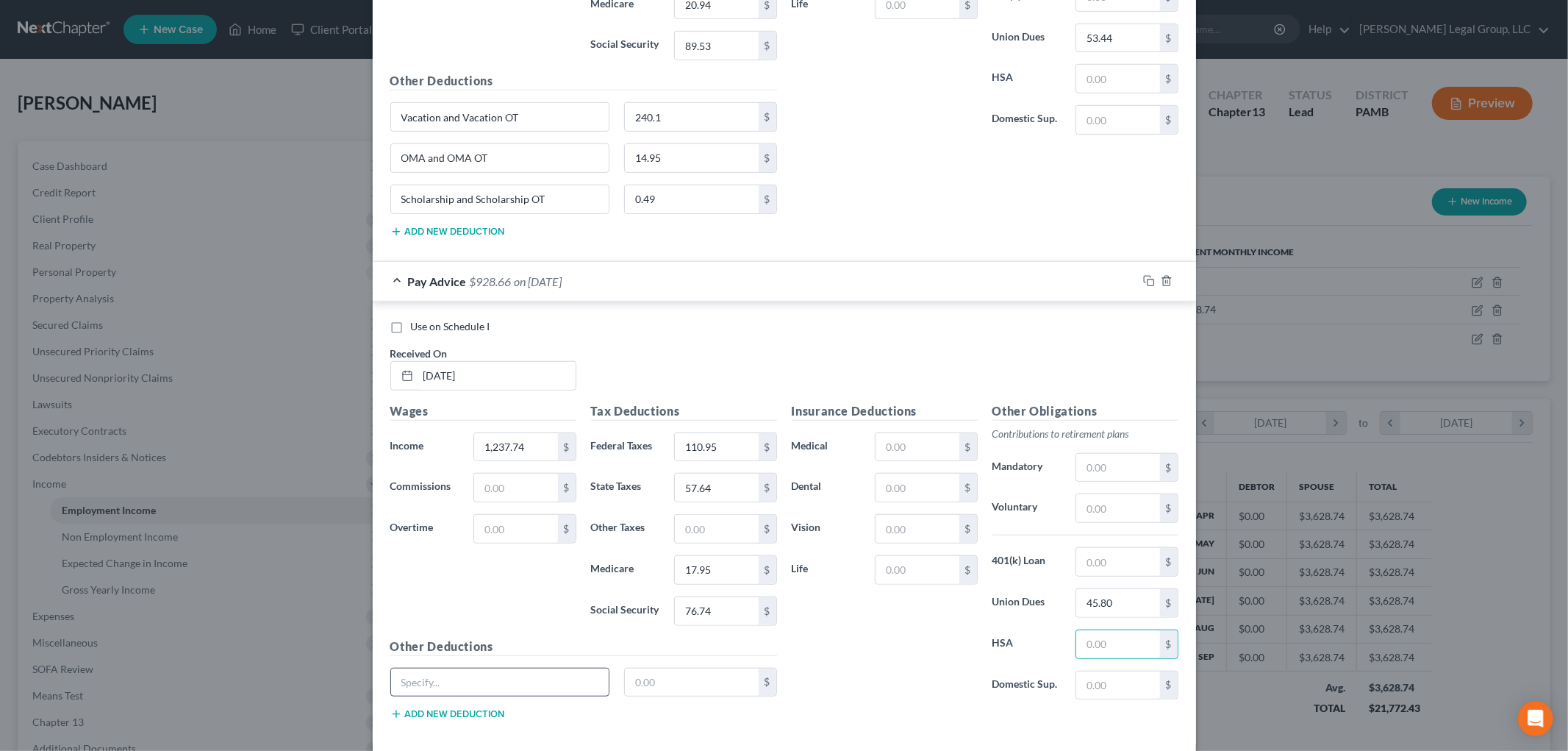
click at [541, 692] on input "text" at bounding box center [500, 682] width 218 height 28
type input "Vacation"
type input "205.8"
click at [456, 717] on button "Add new deduction" at bounding box center [448, 714] width 115 height 11
click at [452, 721] on input "text" at bounding box center [500, 723] width 218 height 28
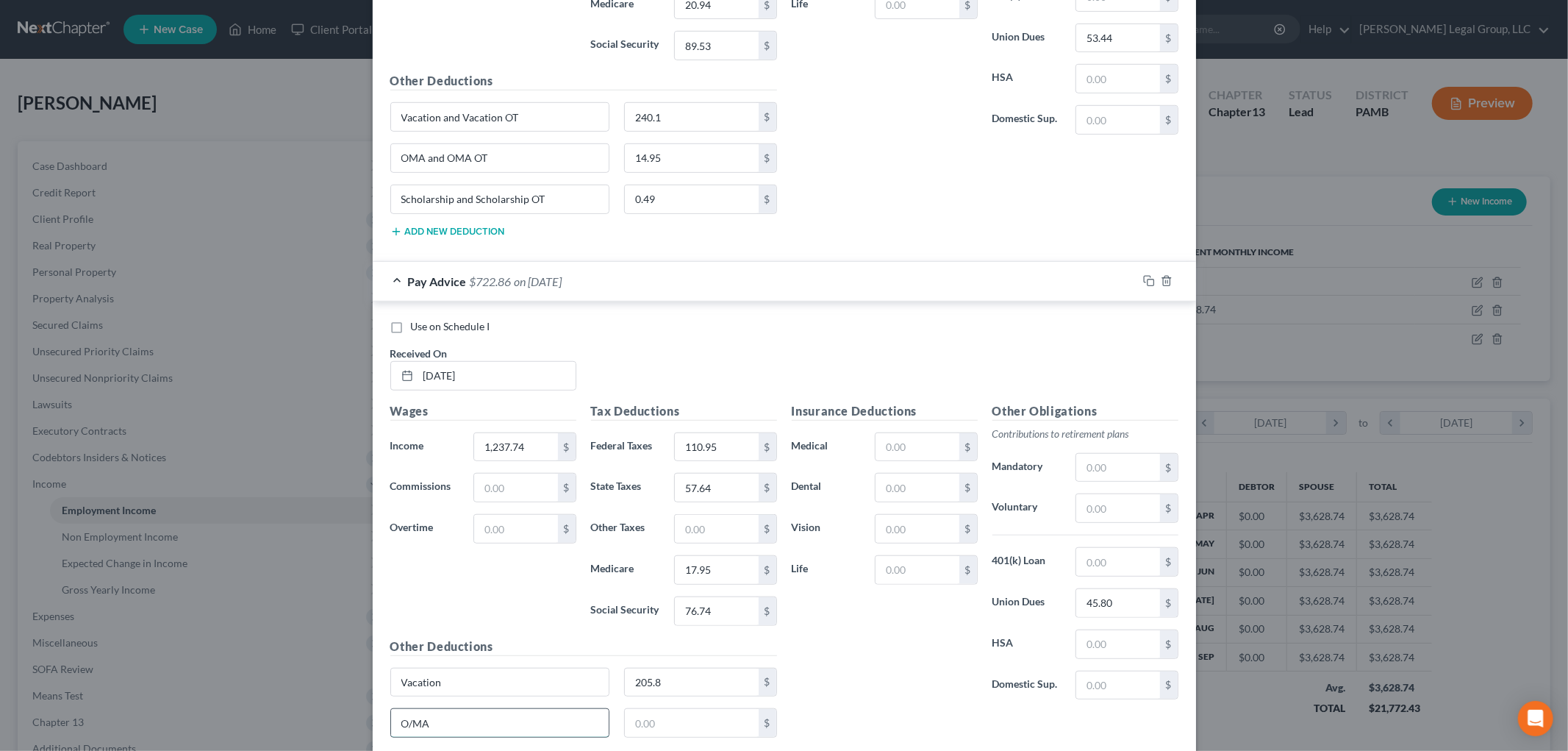
type input "O/MA"
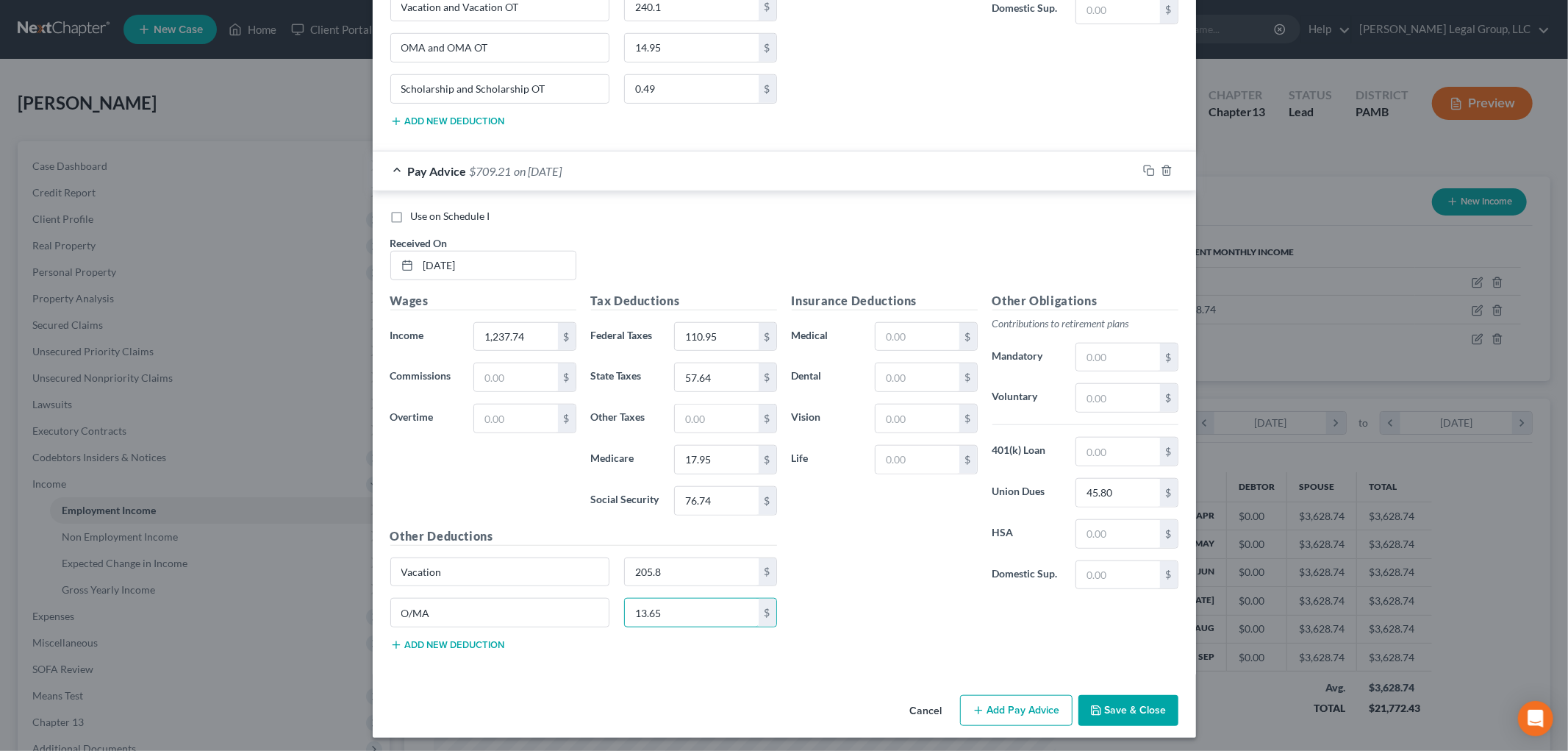
scroll to position [916, 0]
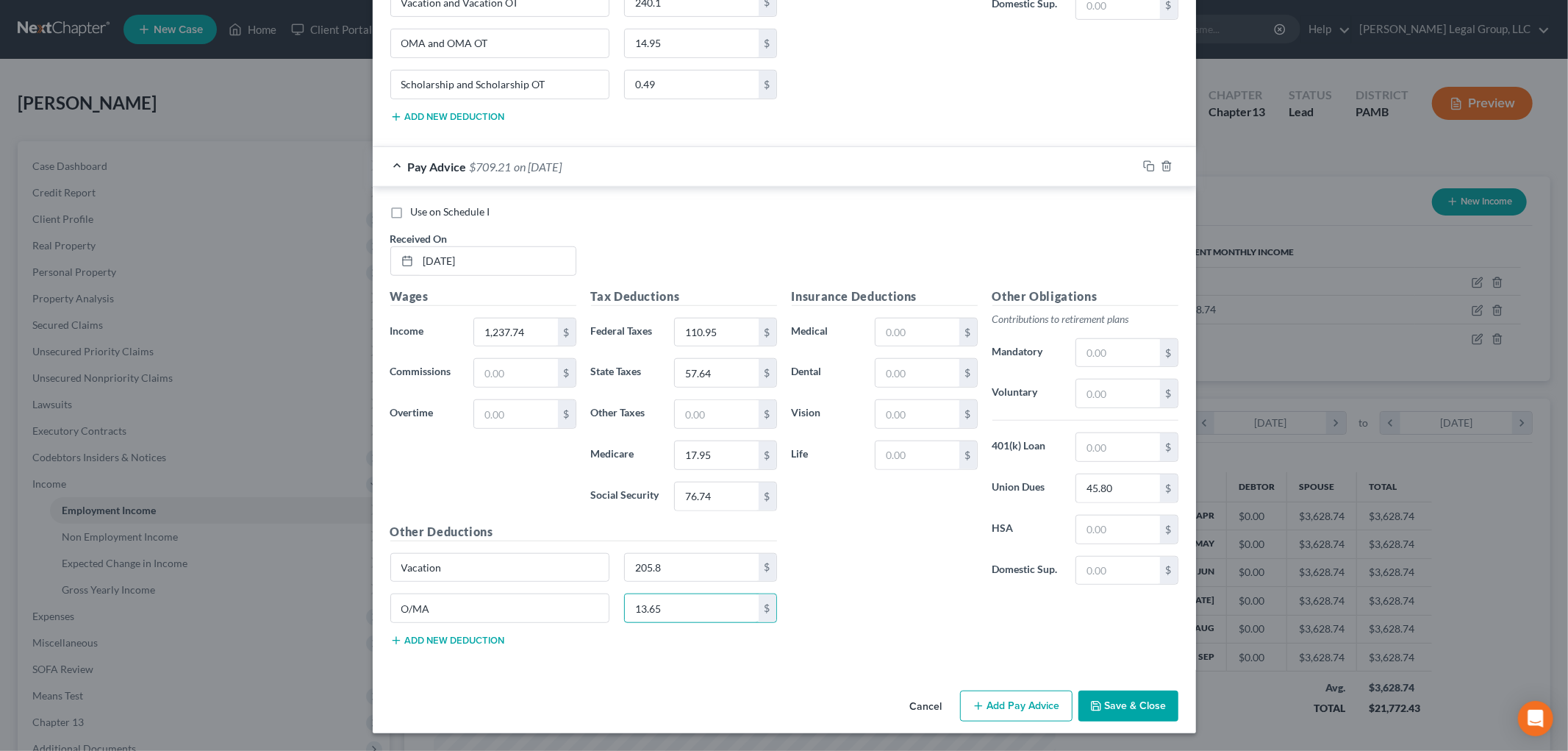
type input "13.65"
click at [456, 643] on button "Add new deduction" at bounding box center [448, 641] width 115 height 11
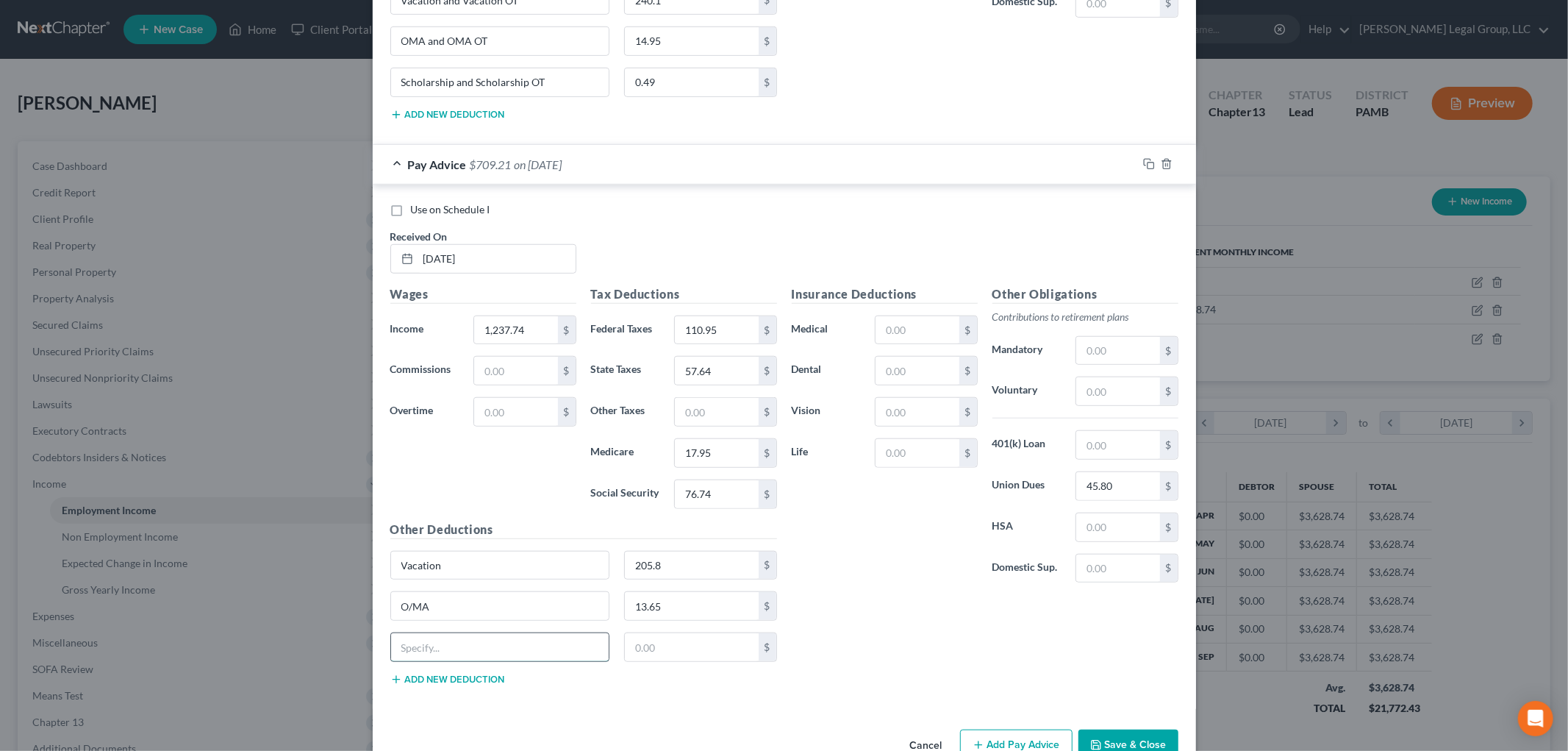
click at [442, 660] on input "text" at bounding box center [500, 647] width 218 height 28
type input "Scholarsdhip"
type input "0.42"
drag, startPoint x: 495, startPoint y: 652, endPoint x: 352, endPoint y: 641, distance: 143.4
click at [352, 641] on div "New Income Source × Employment Type * Select Full or Part Time Employment Self …" at bounding box center [784, 376] width 1568 height 751
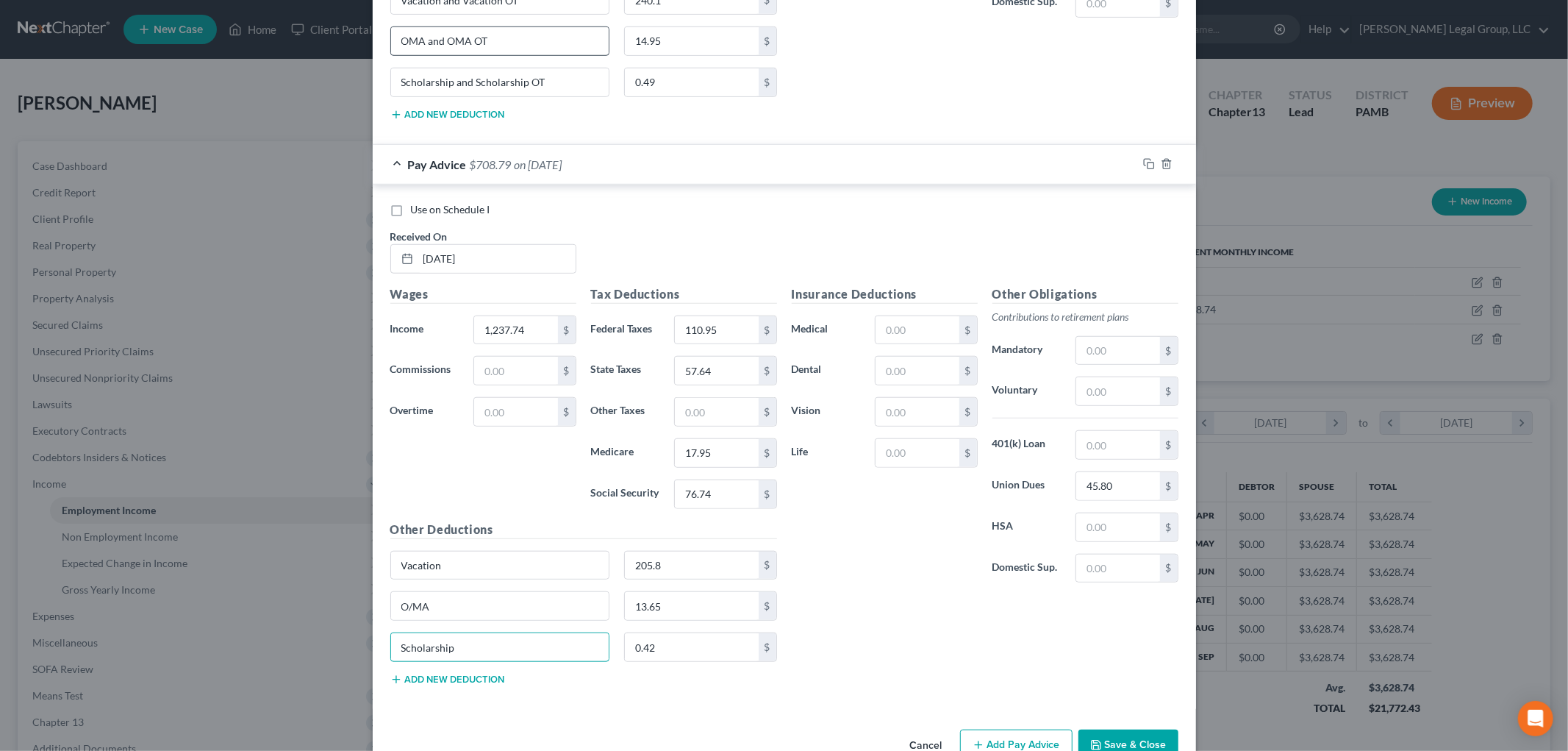
type input "Scholarship"
click at [406, 42] on input "OMA and OMA OT" at bounding box center [500, 41] width 218 height 28
click at [453, 43] on input "O/MA and OMA OT" at bounding box center [500, 41] width 218 height 28
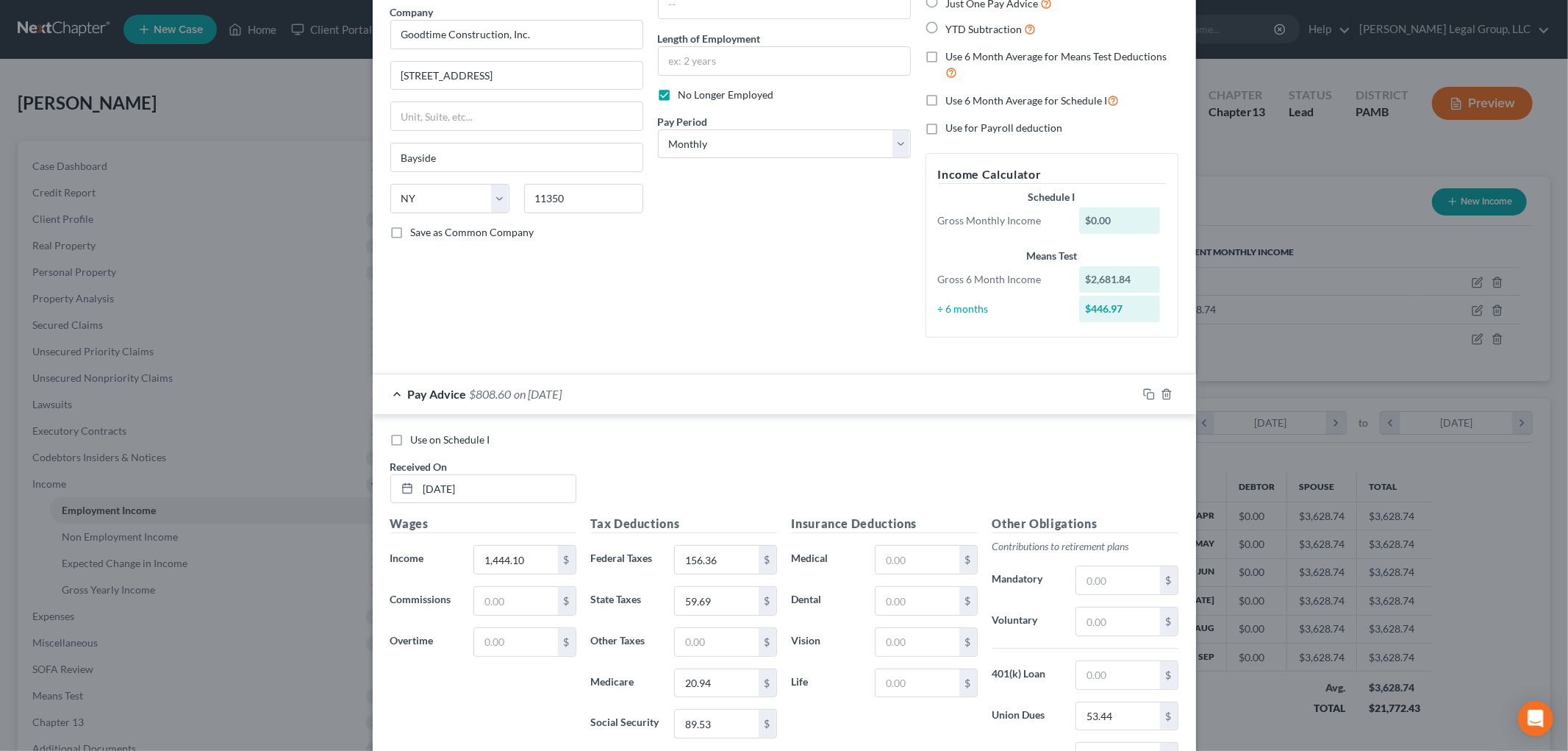
scroll to position [0, 0]
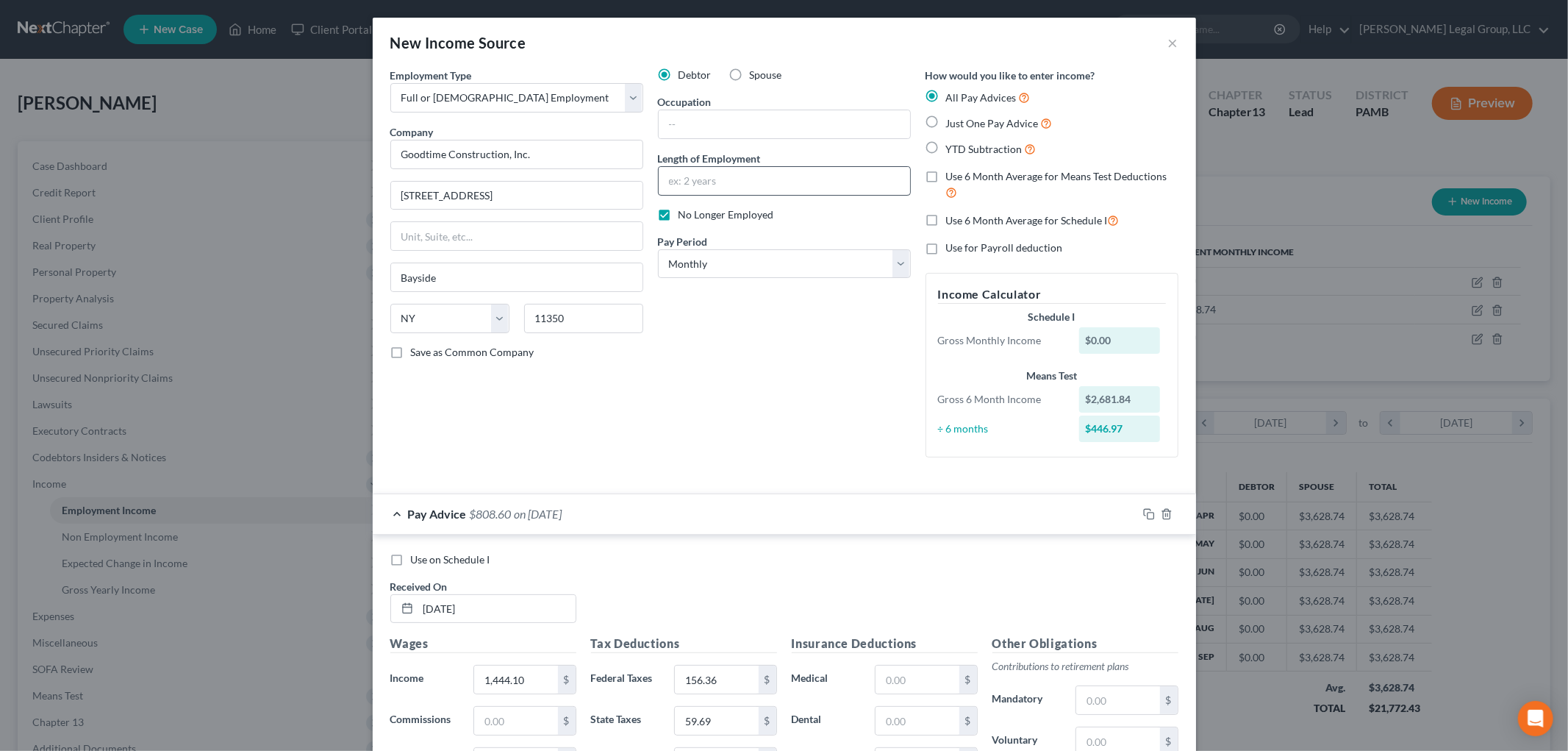
type input "O/MA and O/MA OT"
click at [747, 192] on input "text" at bounding box center [784, 181] width 251 height 28
type input "2 weeks"
click at [747, 127] on input "text" at bounding box center [784, 124] width 251 height 28
type input "construction"
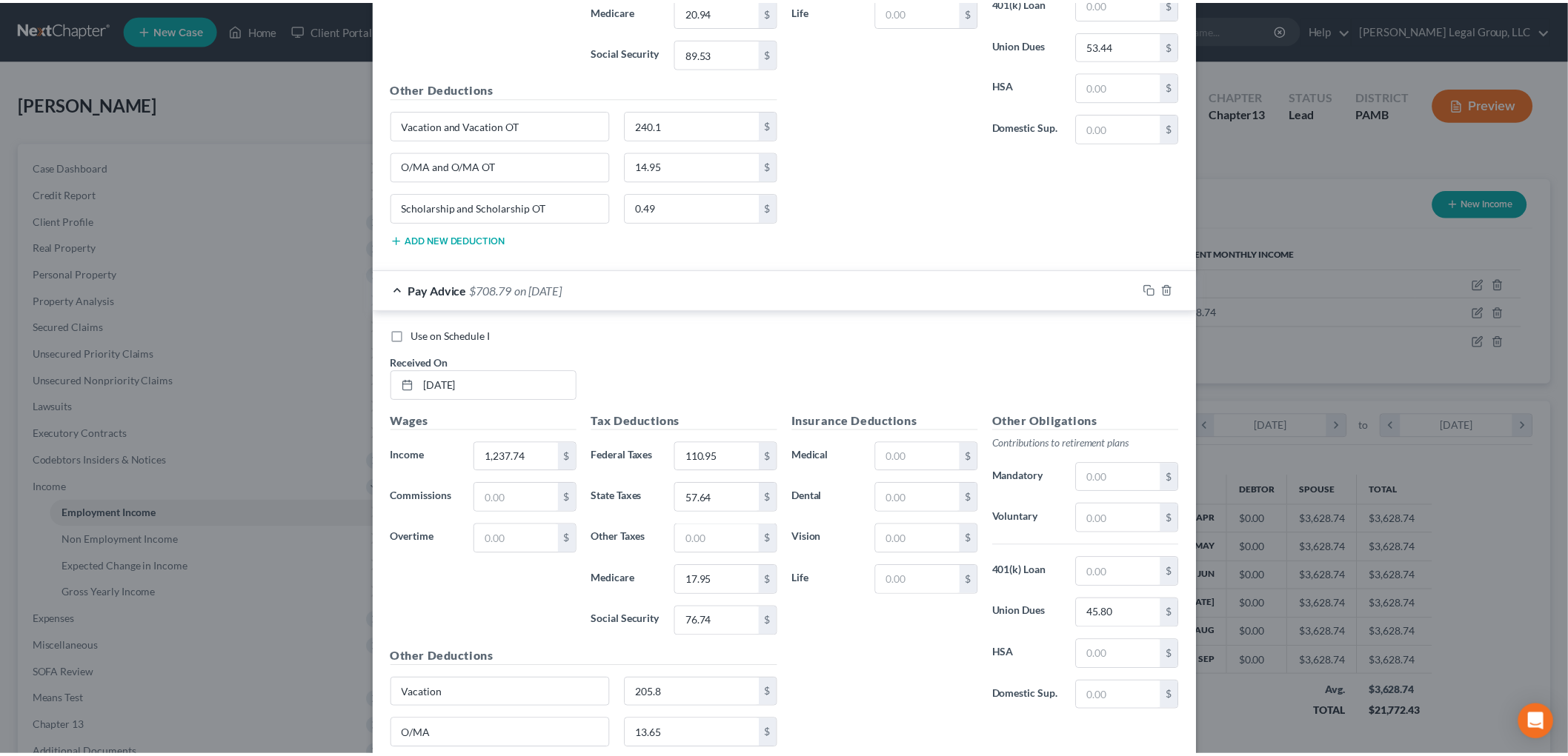
scroll to position [964, 0]
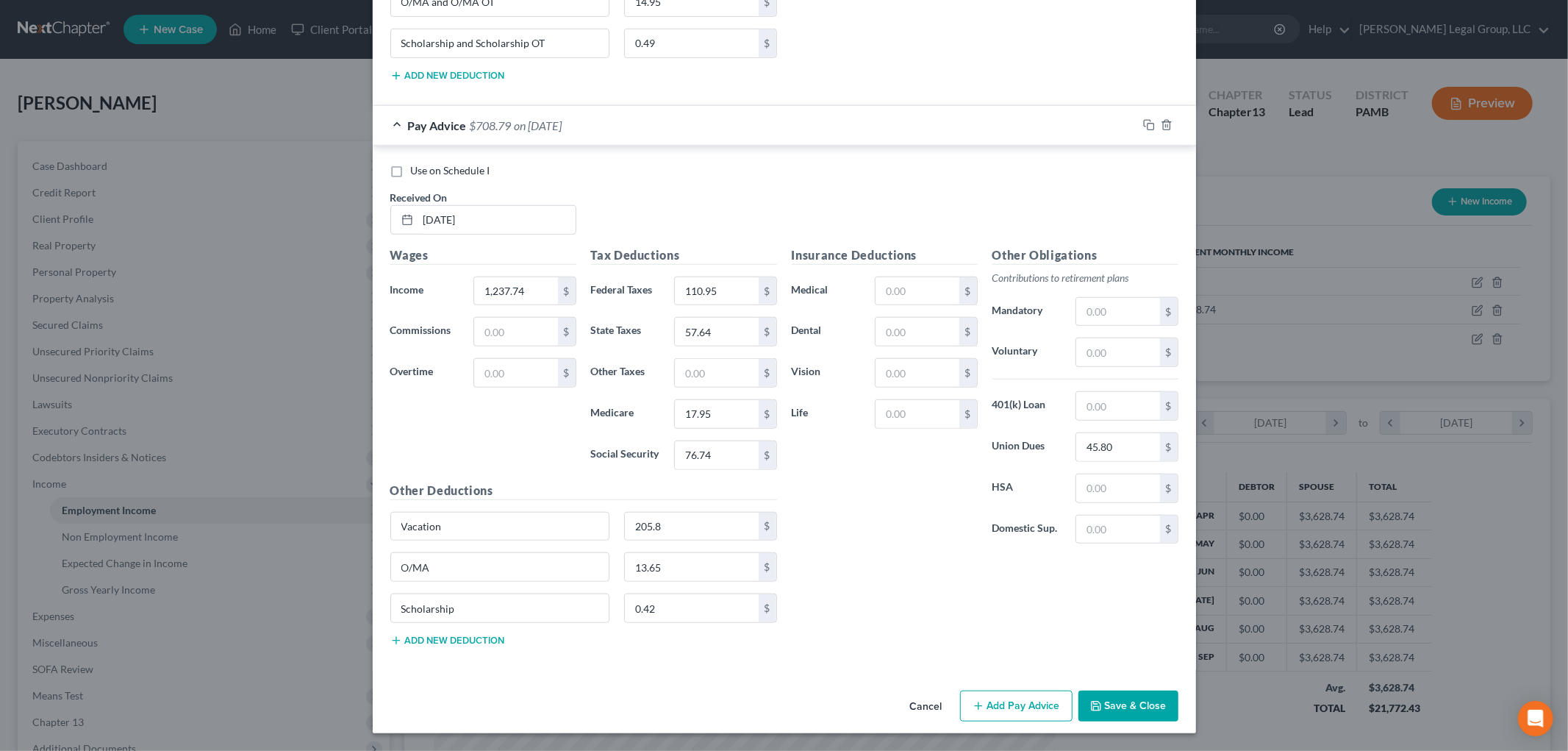
click at [1140, 718] on button "Save & Close" at bounding box center [1128, 706] width 100 height 31
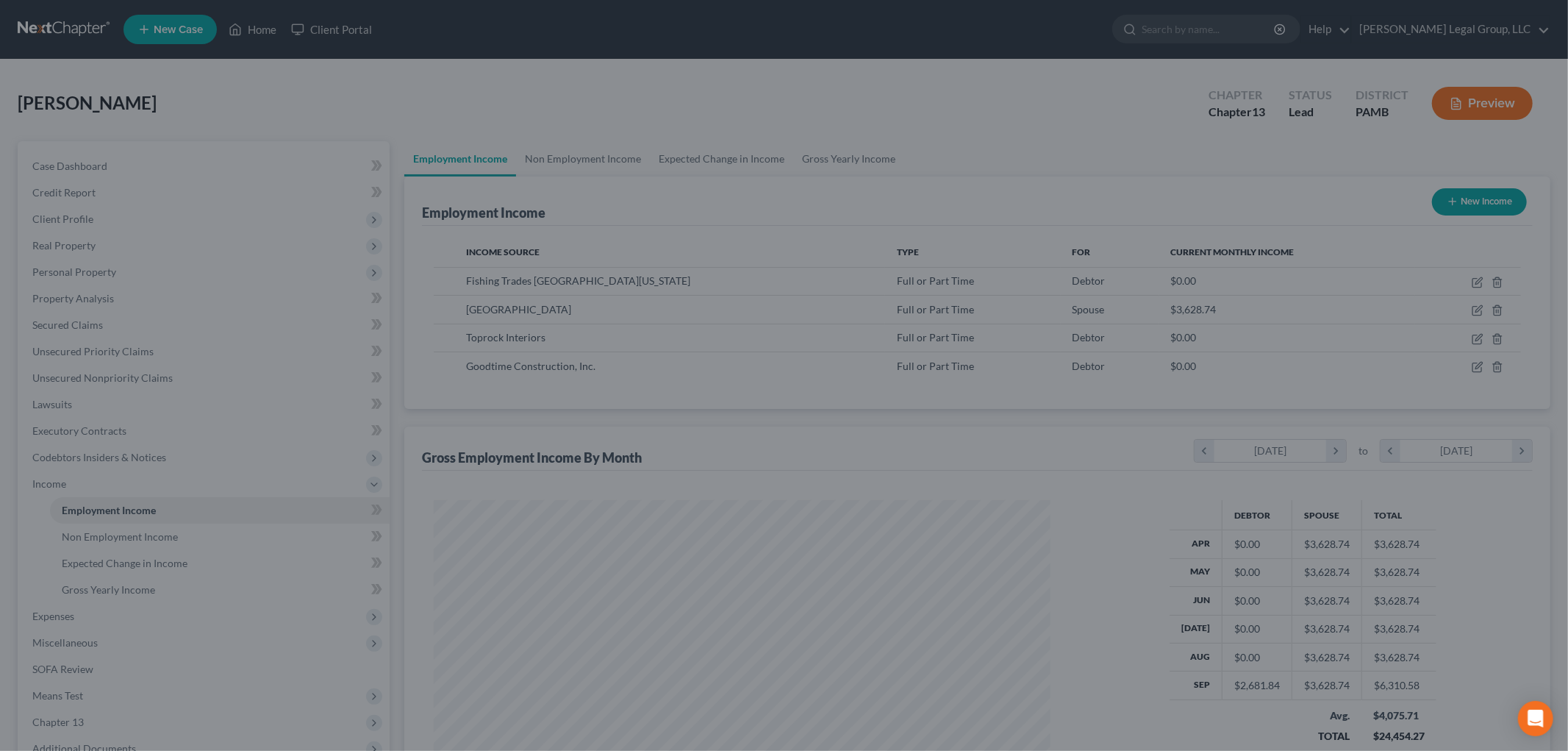
scroll to position [735399, 734580]
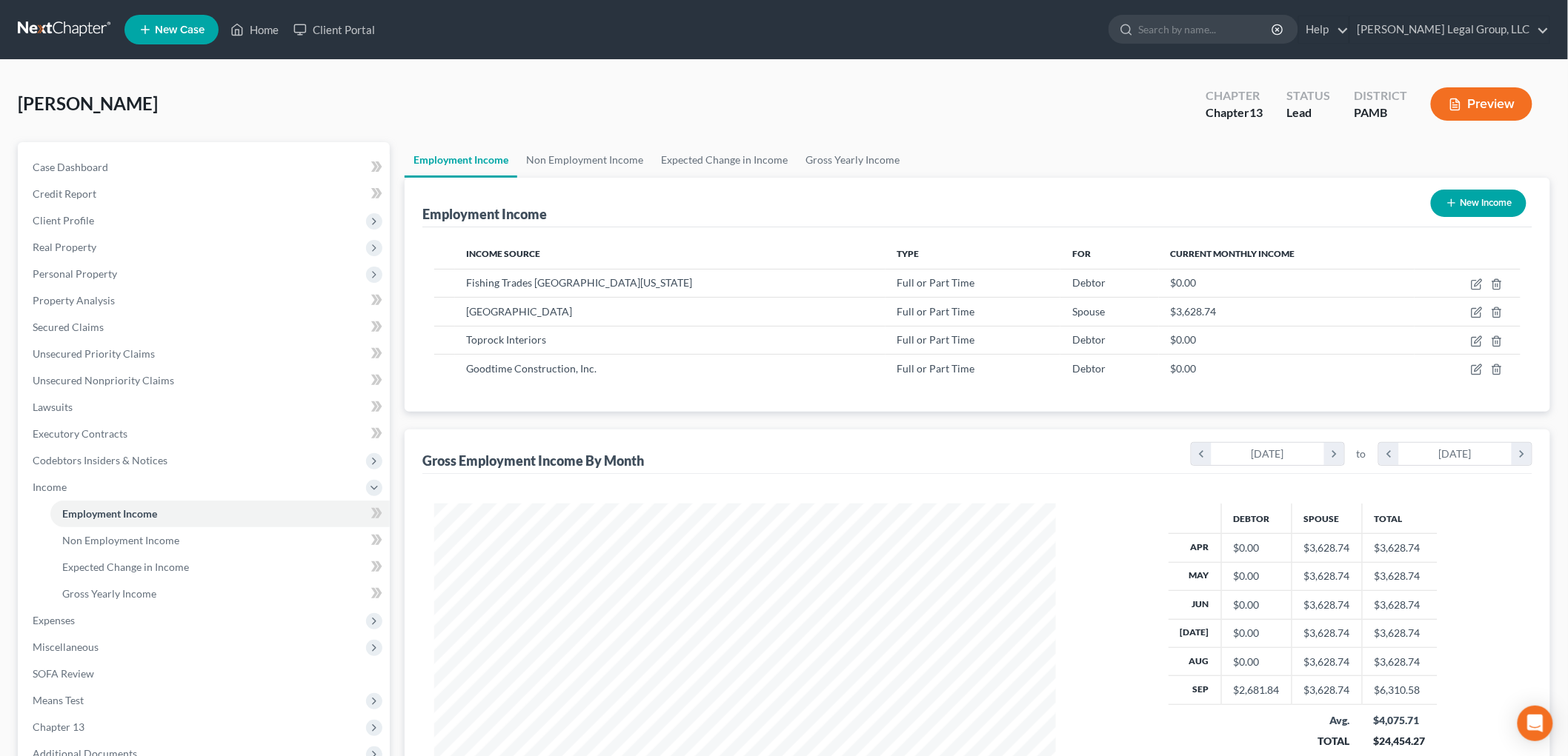
click at [1484, 202] on button "New Income" at bounding box center [1478, 203] width 96 height 28
select select "0"
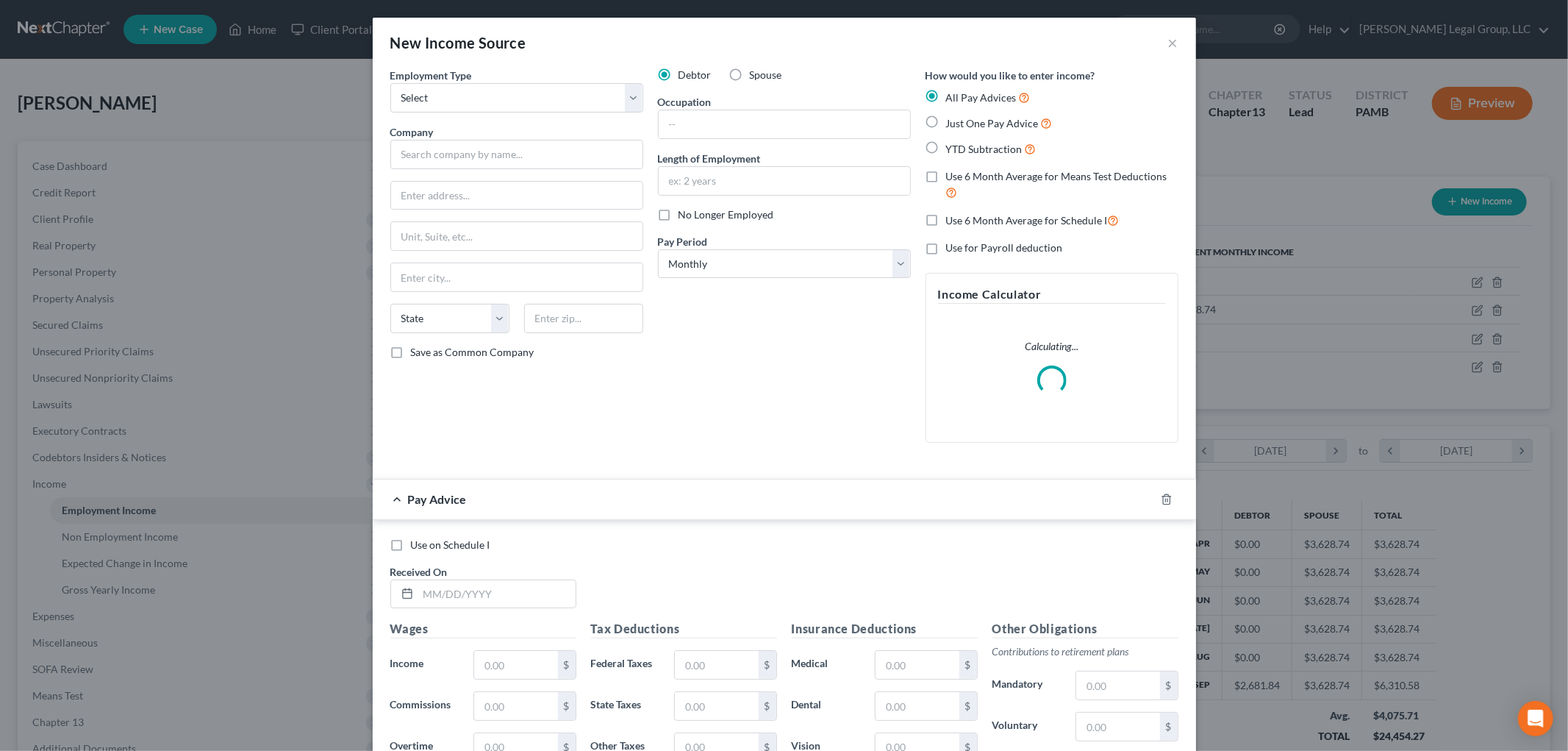
scroll to position [311, 652]
click at [534, 99] on select "Select Full or Part Time Employment Self Employment" at bounding box center [517, 97] width 253 height 30
select select "0"
click at [390, 83] on select "Select Full or Part Time Employment Self Employment" at bounding box center [517, 97] width 253 height 30
click at [505, 162] on input "text" at bounding box center [517, 155] width 253 height 30
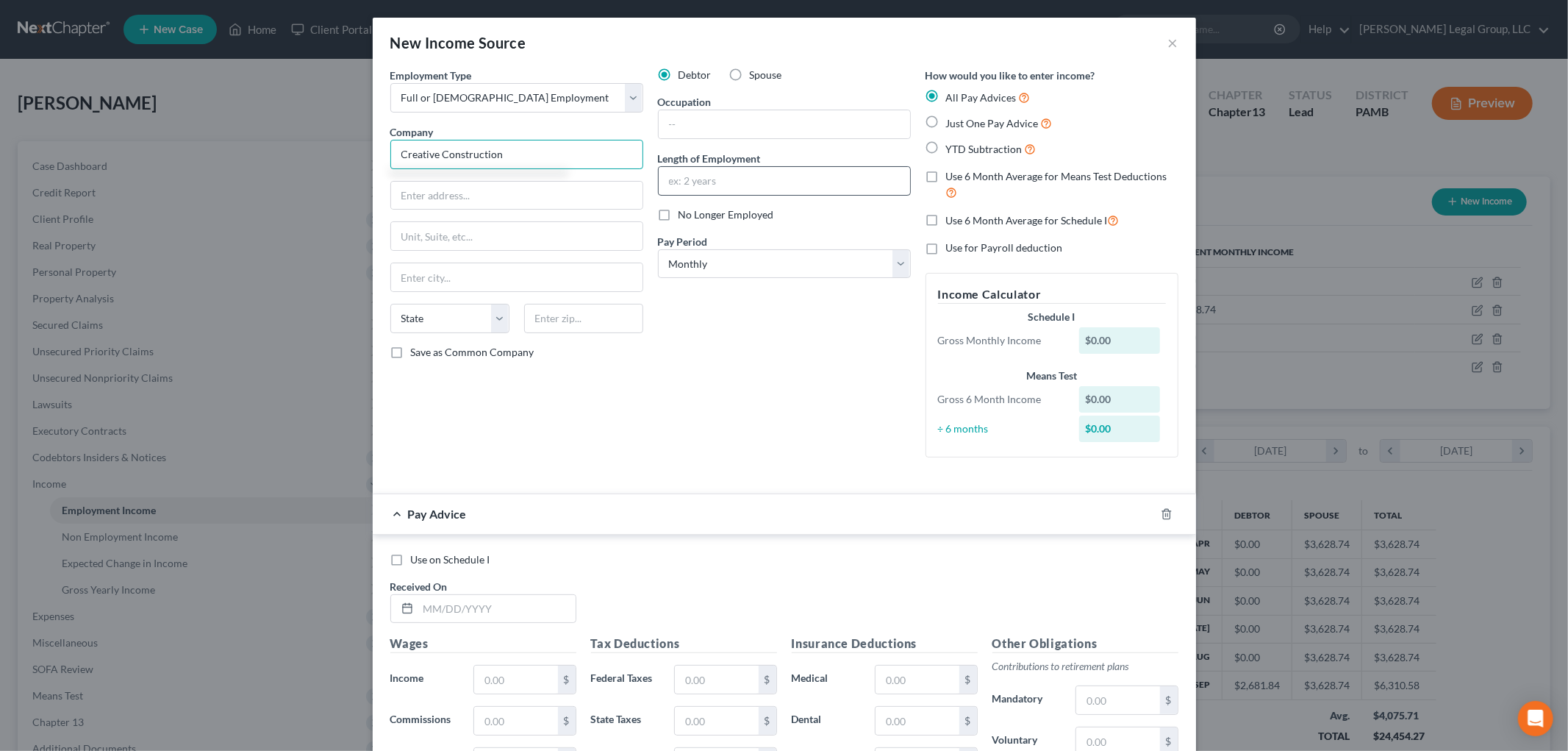
type input "Creative Construction"
click at [757, 187] on input "text" at bounding box center [784, 181] width 251 height 28
type input "3 weeks"
click at [531, 185] on input "text" at bounding box center [517, 196] width 251 height 28
type input "226-03 Linden Blvd"
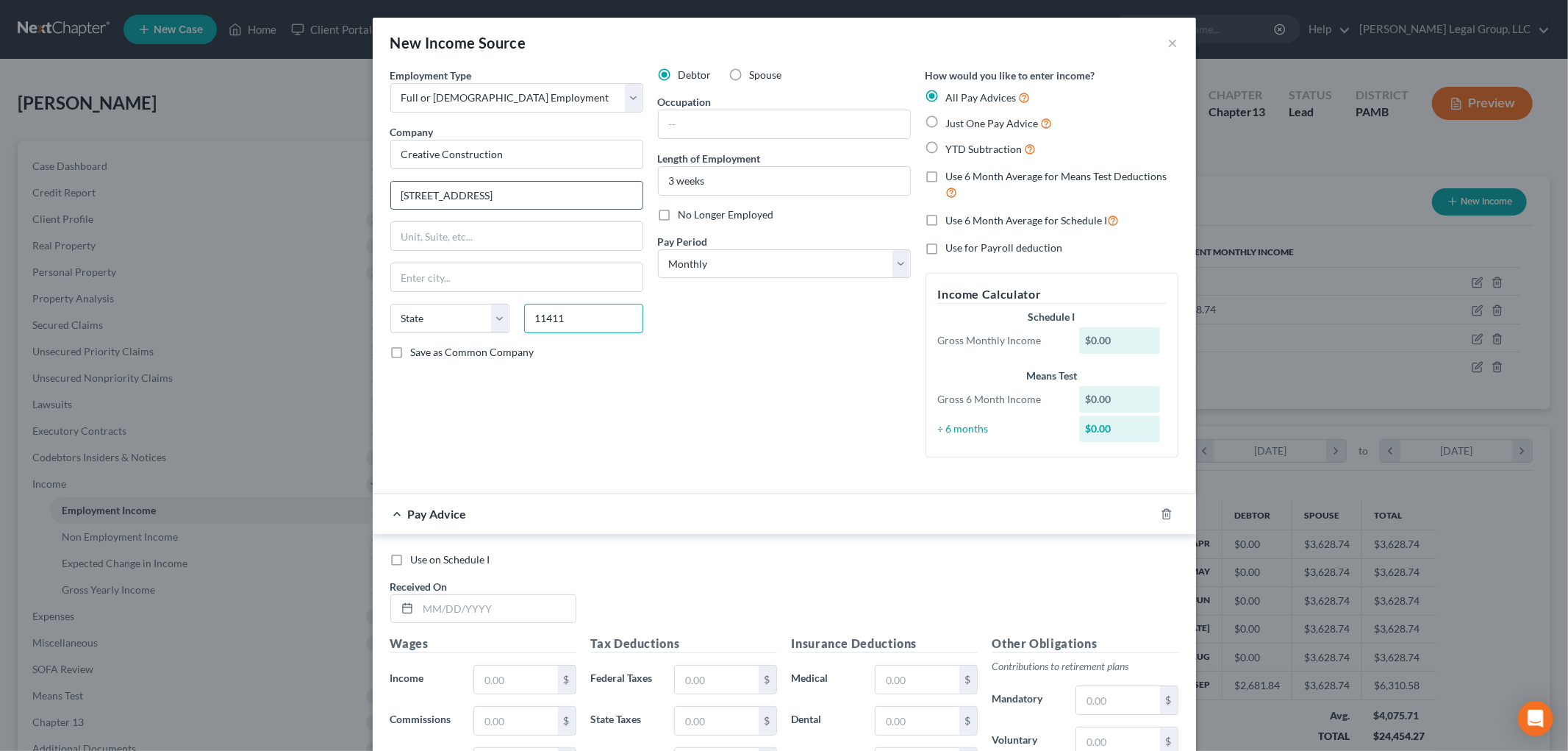
type input "11411"
type input "Cambria Heights"
select select "35"
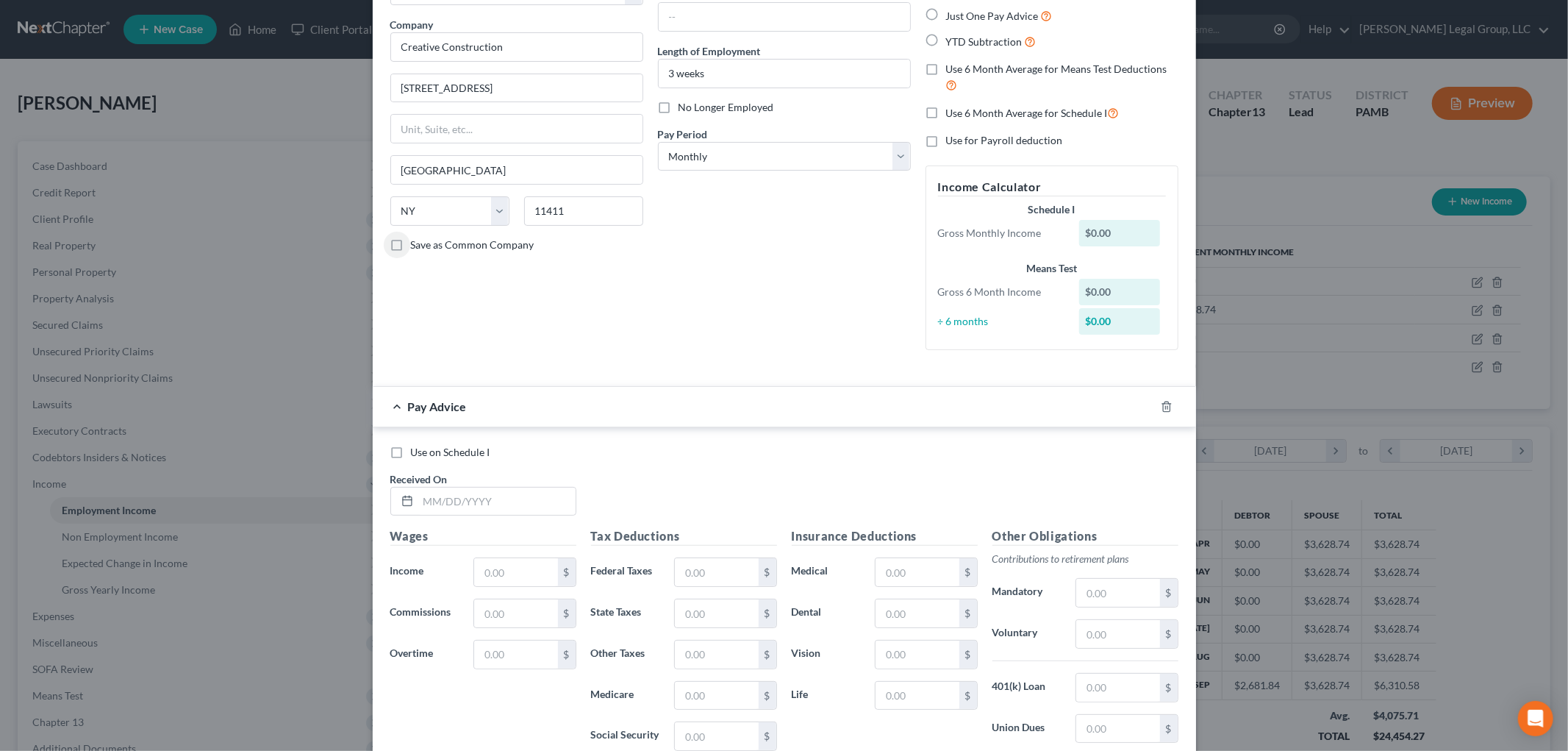
scroll to position [308, 0]
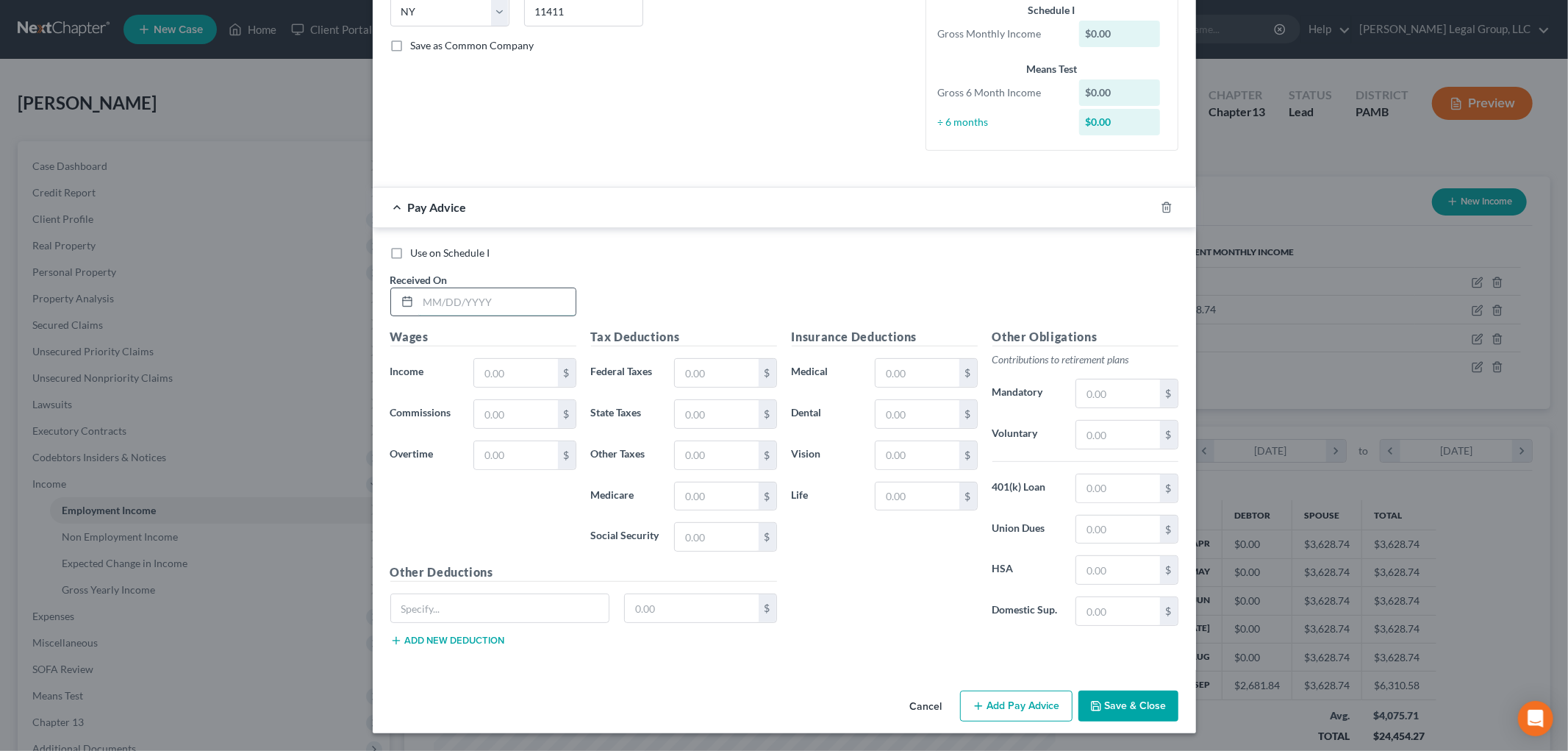
drag, startPoint x: 531, startPoint y: 310, endPoint x: 511, endPoint y: 309, distance: 20.0
click at [526, 310] on input "text" at bounding box center [497, 302] width 158 height 28
type input "8/5/25"
type input "2,357.6"
type input "359.04"
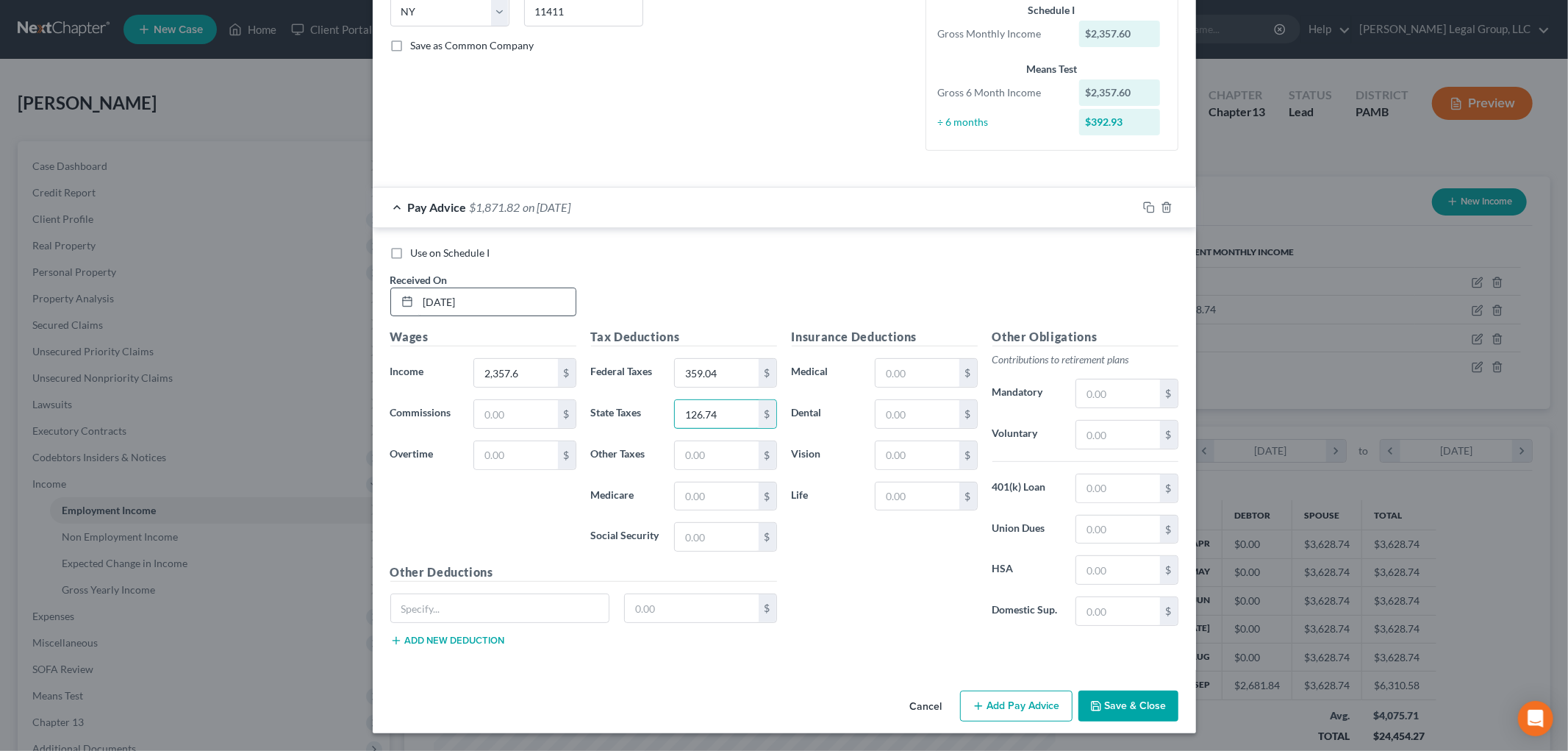
type input "126.74"
type input "34.19"
type input "146.17"
click at [1120, 528] on input "text" at bounding box center [1117, 529] width 83 height 28
type input "87.2"
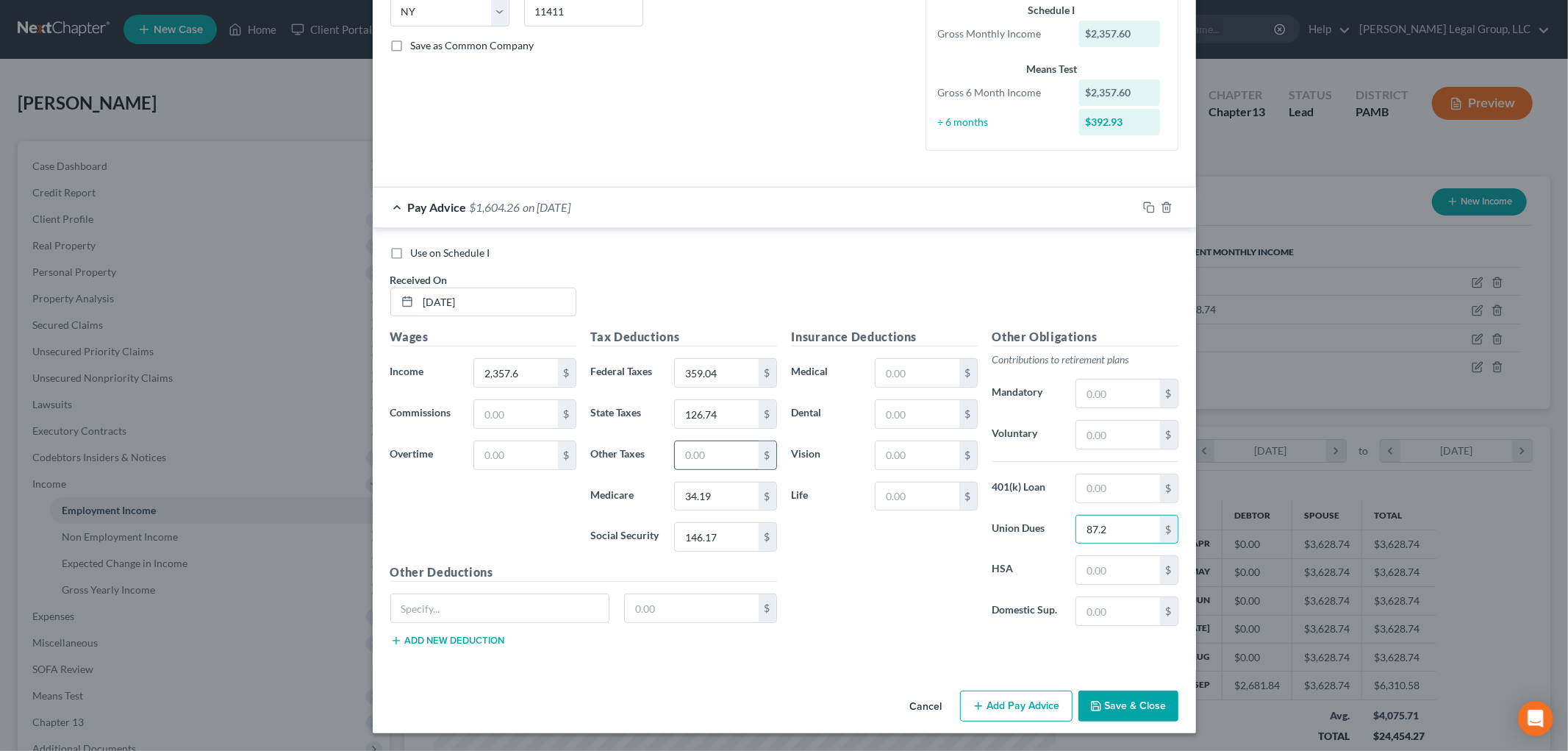
click at [732, 450] on input "text" at bounding box center [716, 455] width 83 height 28
click at [451, 622] on input "text" at bounding box center [500, 608] width 218 height 28
type input "NYS Dbl"
type input "0.6"
click at [452, 636] on button "Add new deduction" at bounding box center [448, 641] width 115 height 11
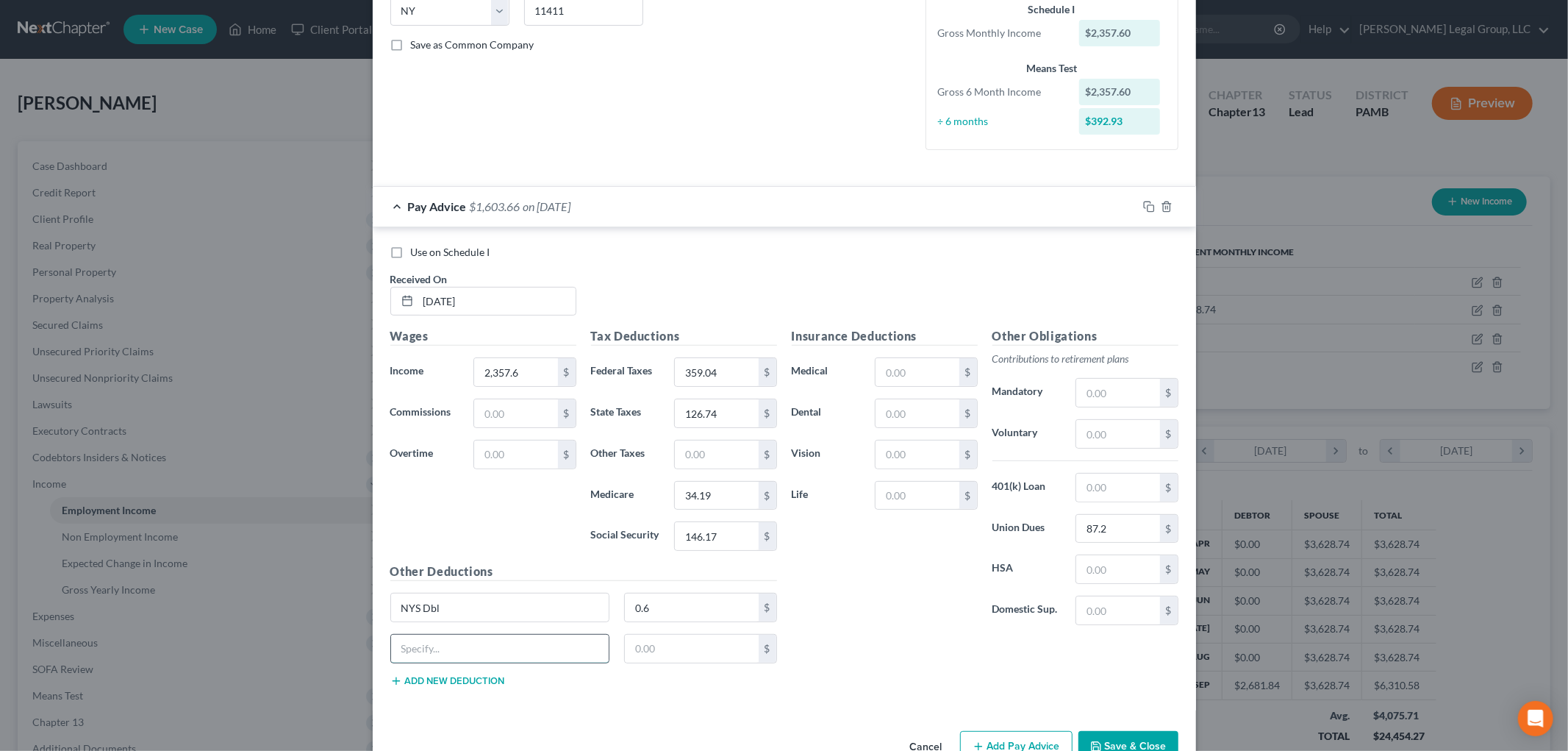
click at [453, 636] on input "text" at bounding box center [500, 649] width 218 height 28
type input "Vacation"
type input "392"
click at [458, 679] on button "Add new deduction" at bounding box center [448, 681] width 115 height 11
click at [457, 682] on input "text" at bounding box center [500, 690] width 218 height 28
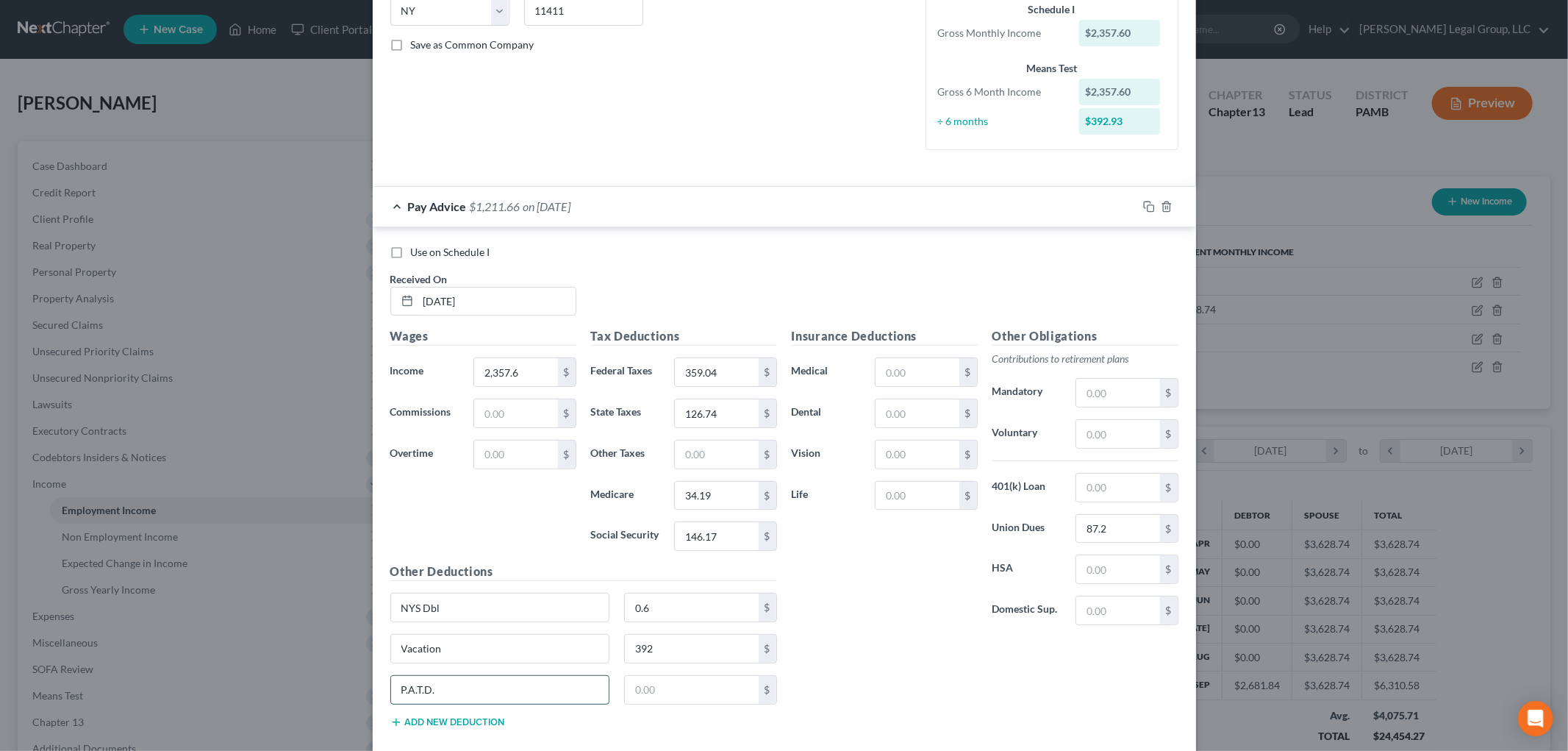
type input "P.A.T.D."
type input "26.8"
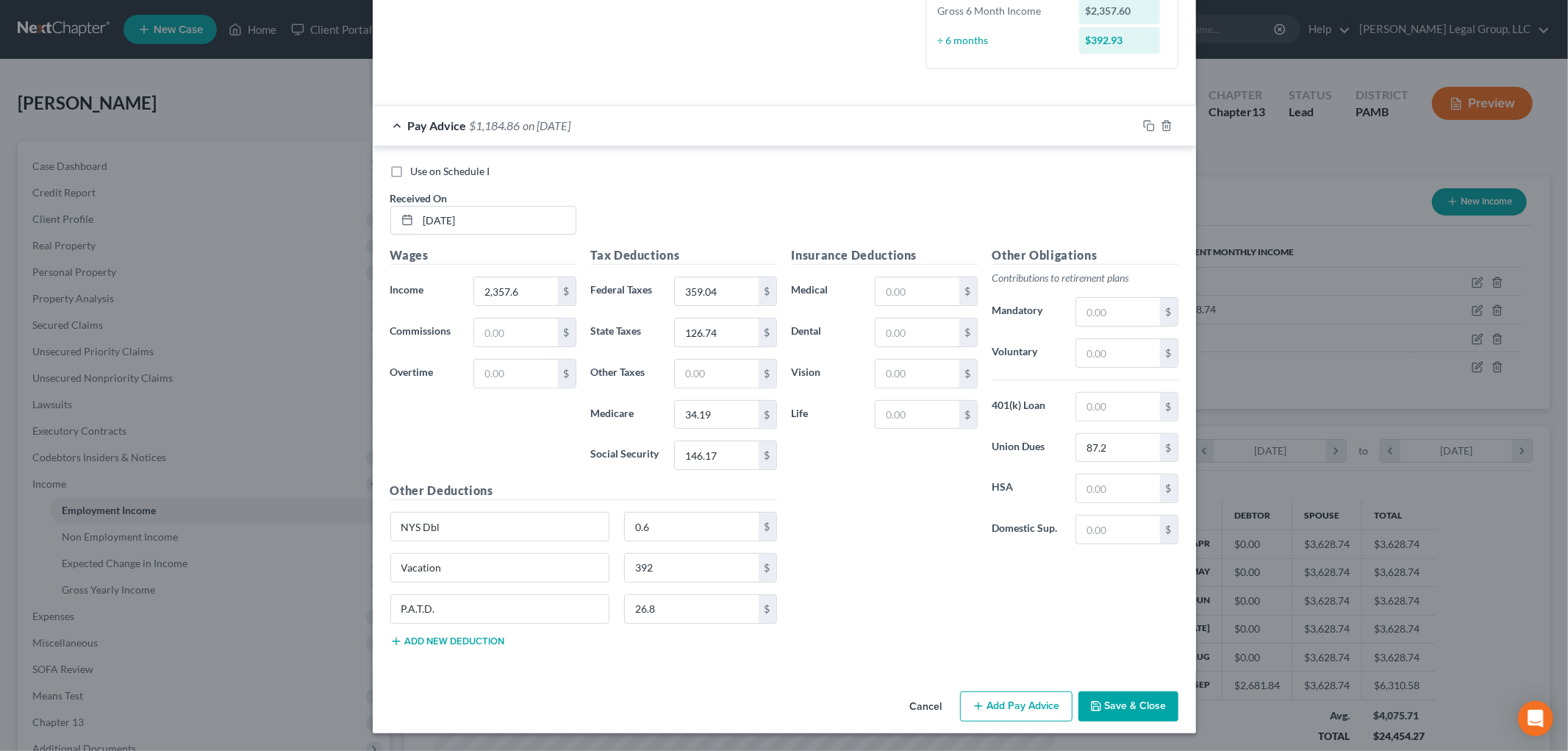
click at [1000, 701] on button "Add Pay Advice" at bounding box center [1016, 707] width 113 height 31
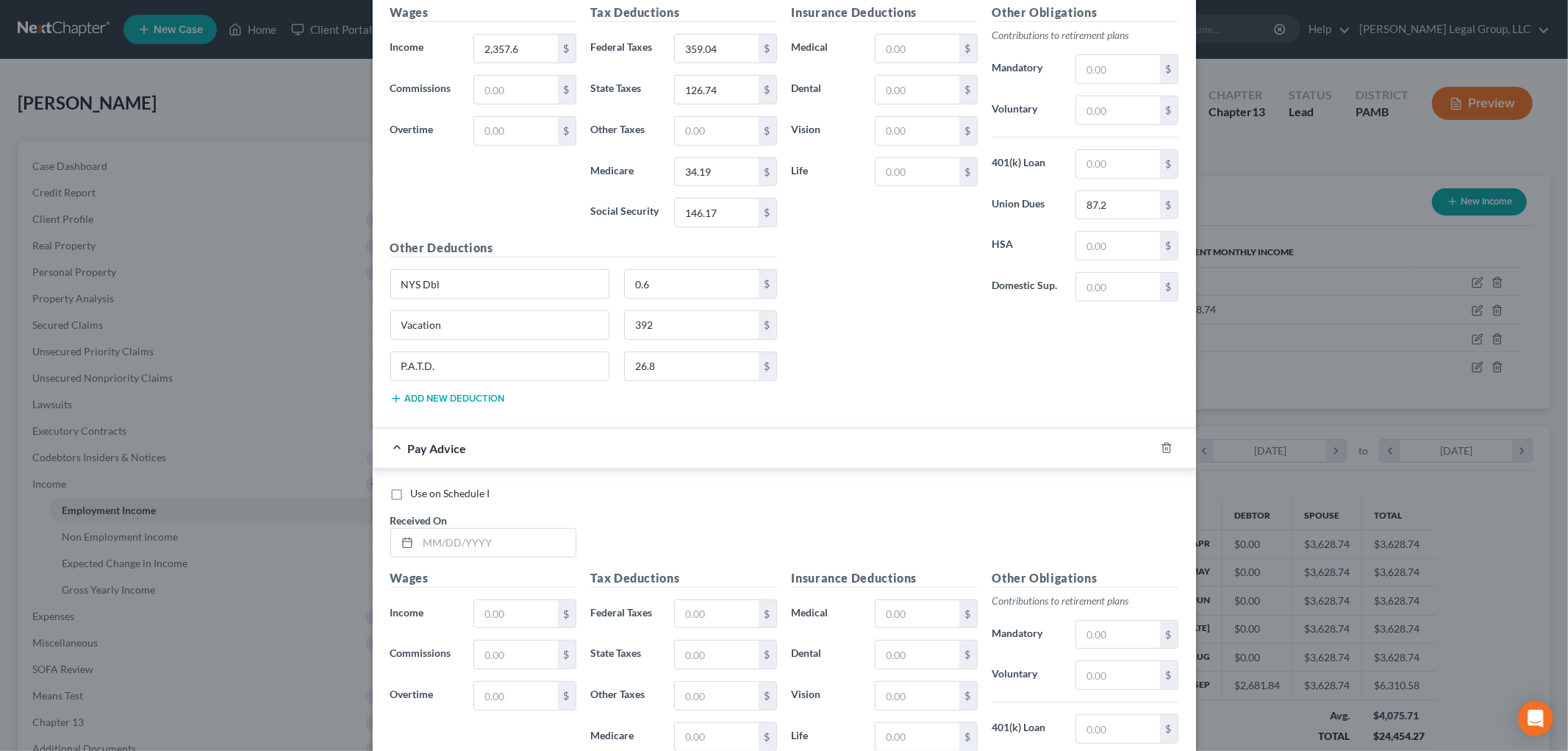
scroll to position [874, 0]
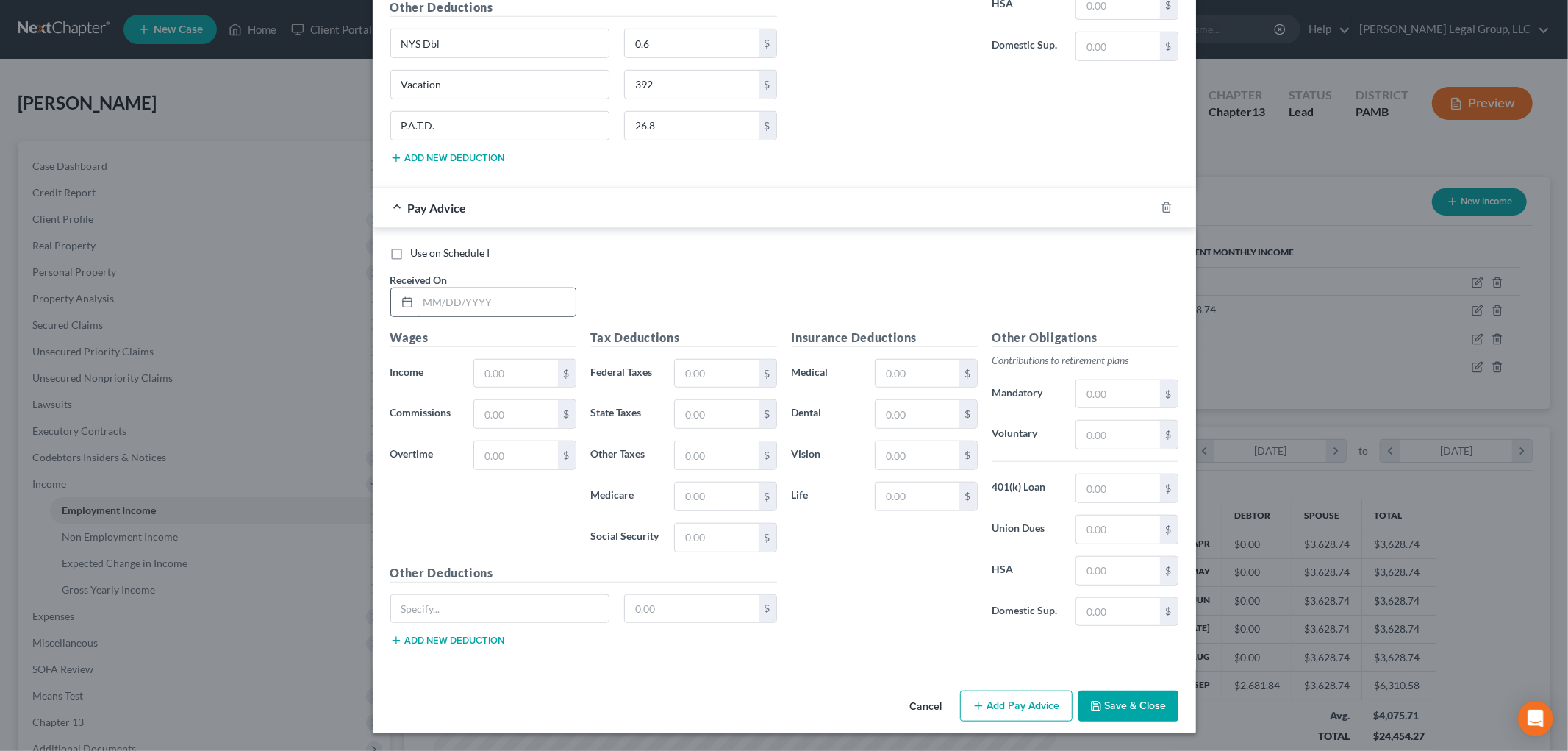
click at [454, 303] on input "text" at bounding box center [497, 302] width 158 height 28
type input "7/29/25"
type input "1,414.52"
type input "149.94"
type input "87.7"
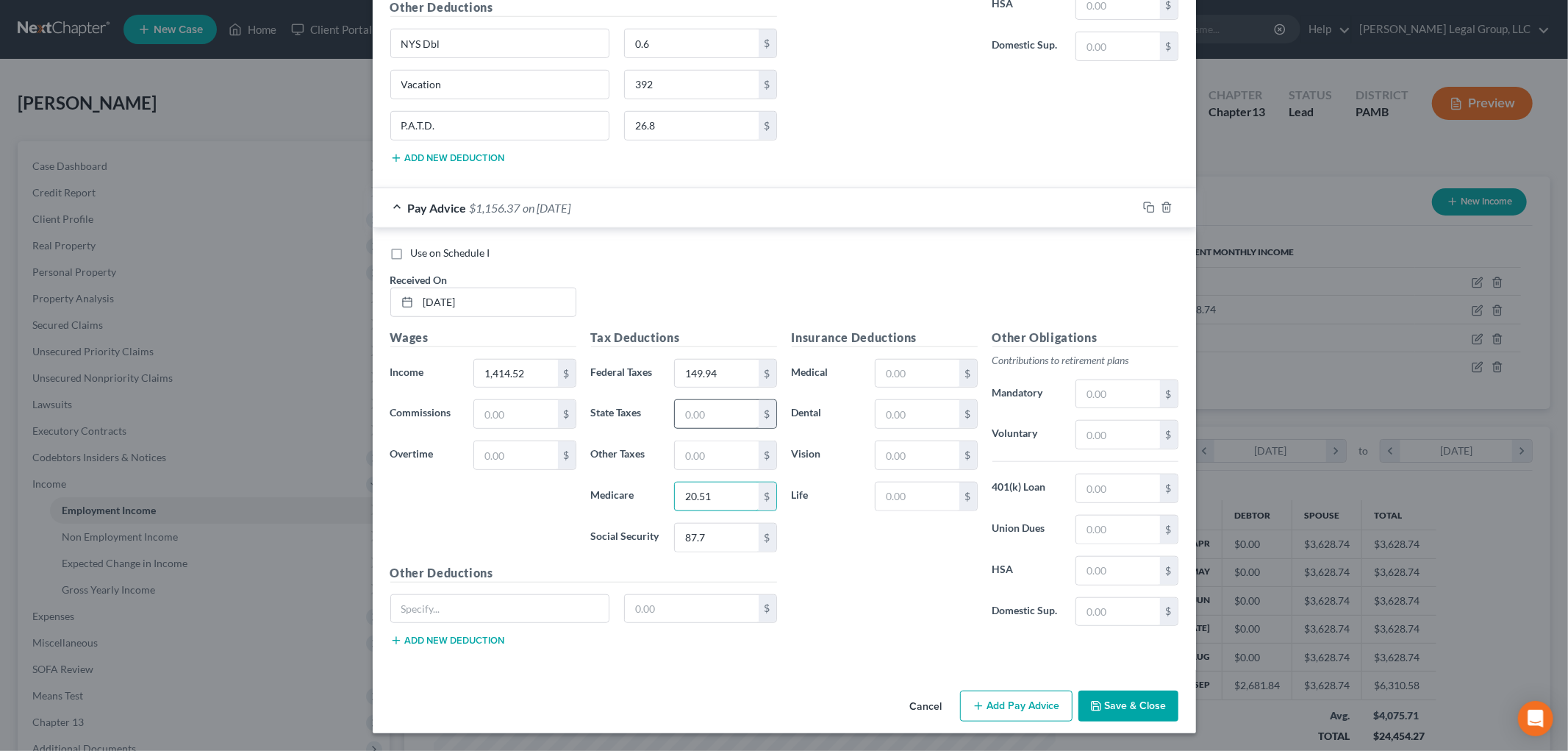
type input "20.51"
click at [708, 408] on input "text" at bounding box center [716, 414] width 83 height 28
type input "66.81"
click at [1160, 519] on div "$" at bounding box center [1168, 529] width 18 height 28
click at [1128, 526] on input "text" at bounding box center [1117, 529] width 83 height 28
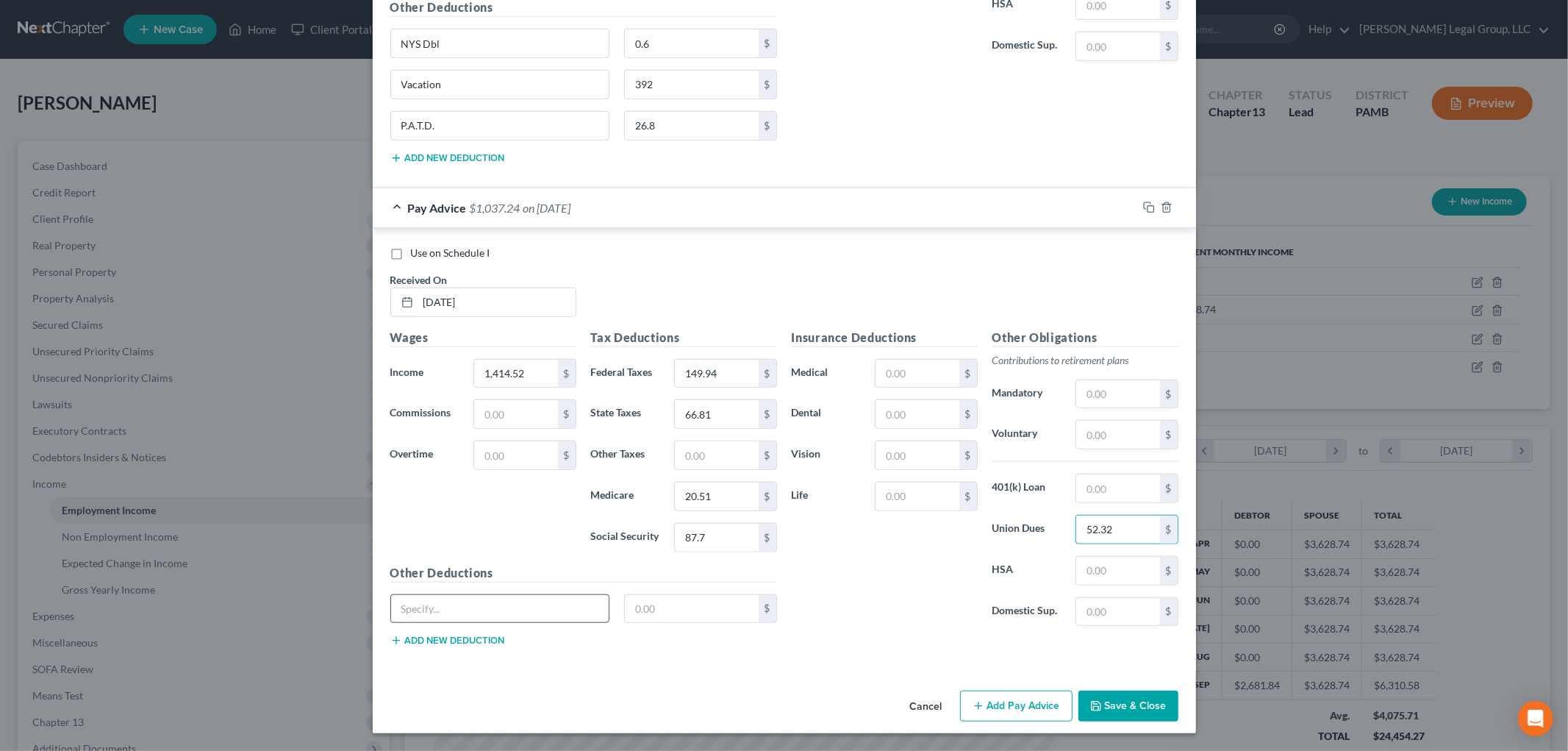
type input "52.32"
click at [556, 602] on input "text" at bounding box center [500, 609] width 218 height 28
type input "NYS dbl"
type input "0.60"
click at [473, 636] on button "Add new deduction" at bounding box center [448, 641] width 115 height 11
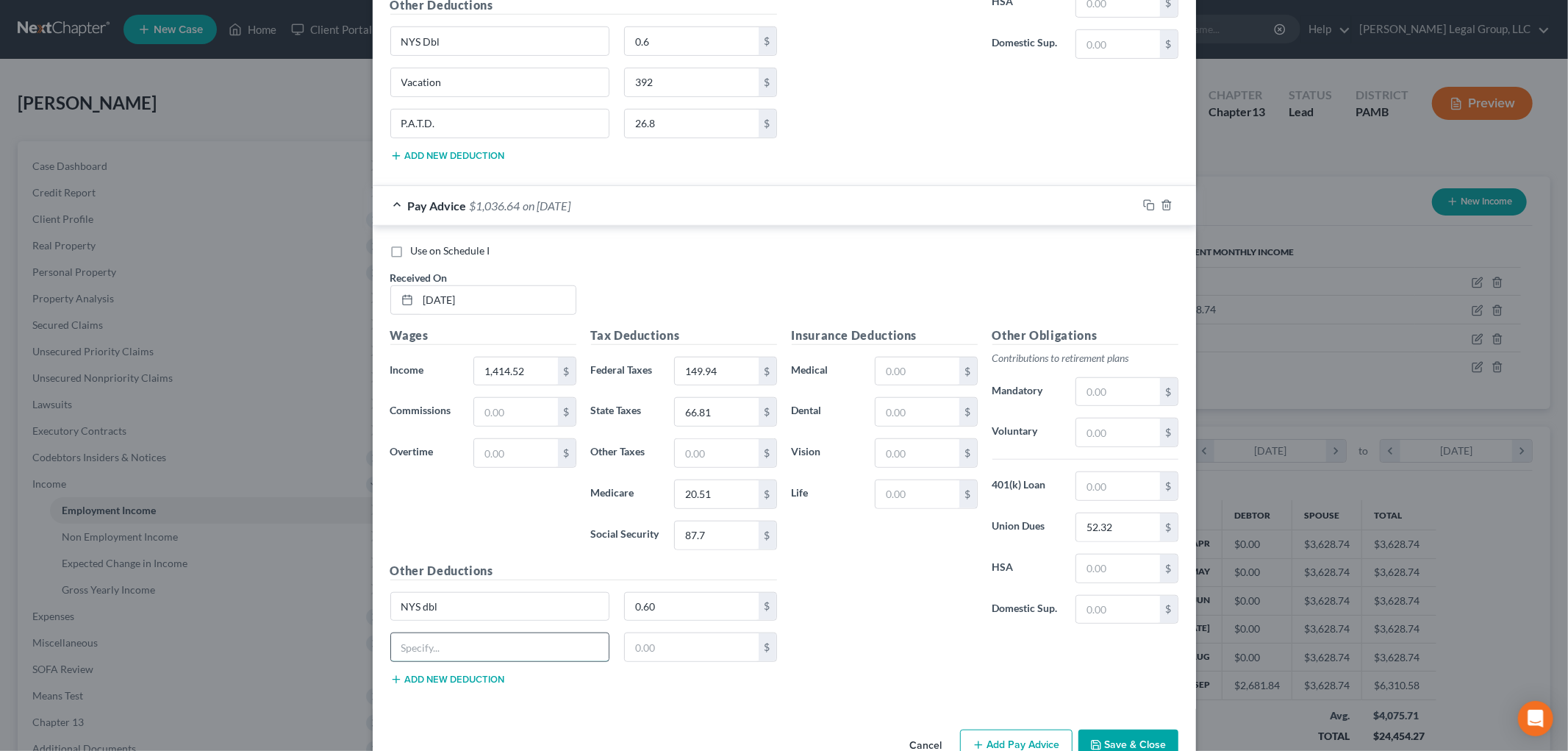
click at [472, 645] on input "text" at bounding box center [500, 647] width 218 height 28
type input "Vacation"
type input "235.20"
click at [435, 692] on div "Other Deductions NYS dbl 0.60 $ Vacation 235.20 $ Add new deduction" at bounding box center [583, 630] width 401 height 136
click at [442, 685] on button "Add new deduction" at bounding box center [448, 679] width 115 height 11
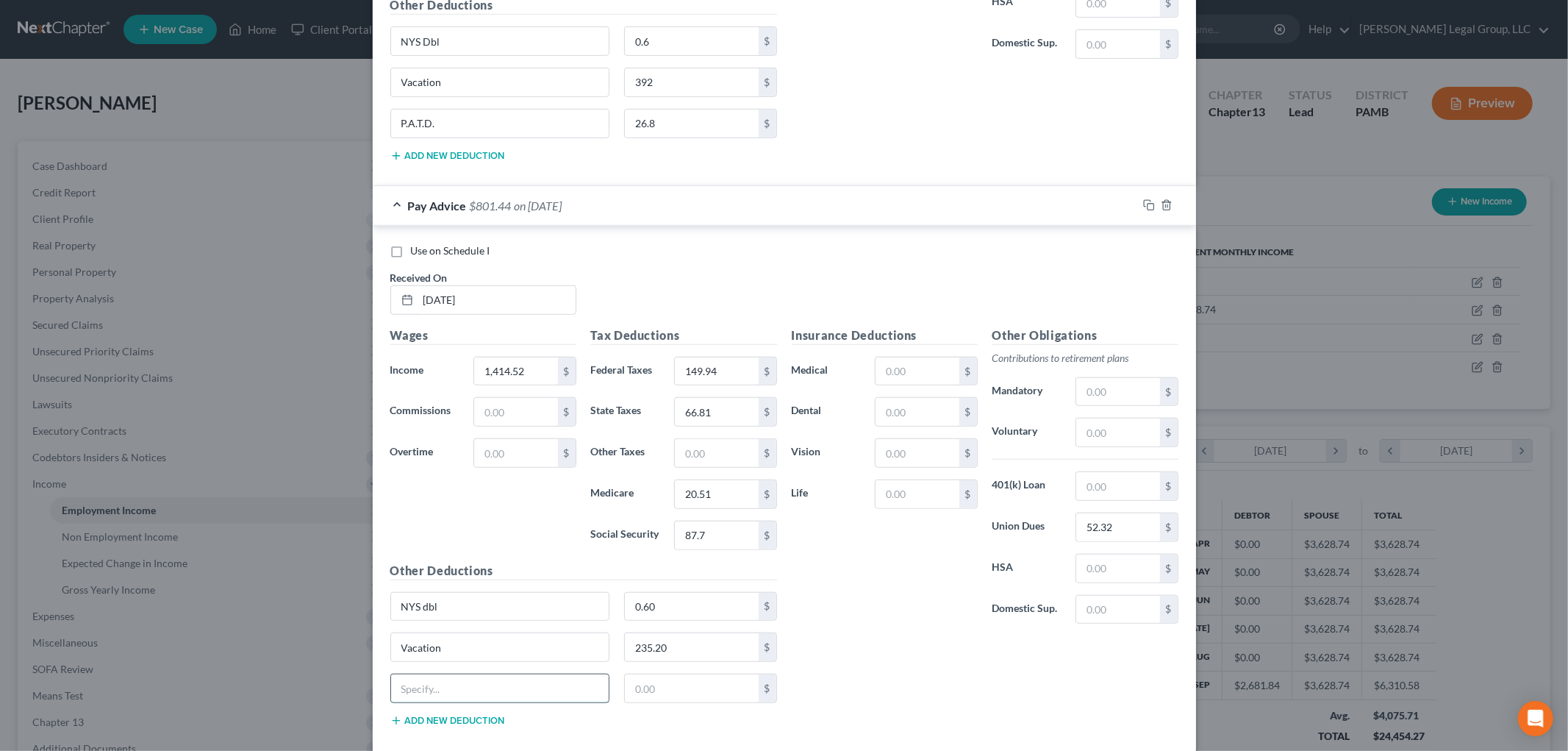
click at [444, 686] on input "text" at bounding box center [500, 689] width 218 height 28
type input "P.A.T.D."
type input "16.08"
